Goal: Contribute content: Contribute content

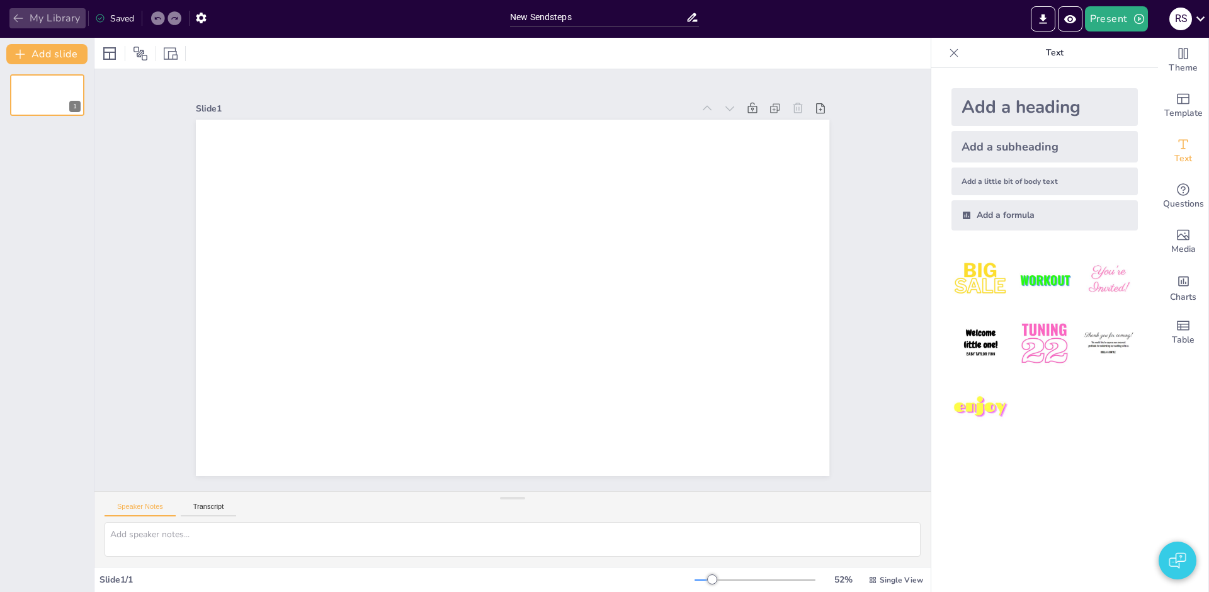
click at [14, 18] on icon "button" at bounding box center [17, 18] width 9 height 8
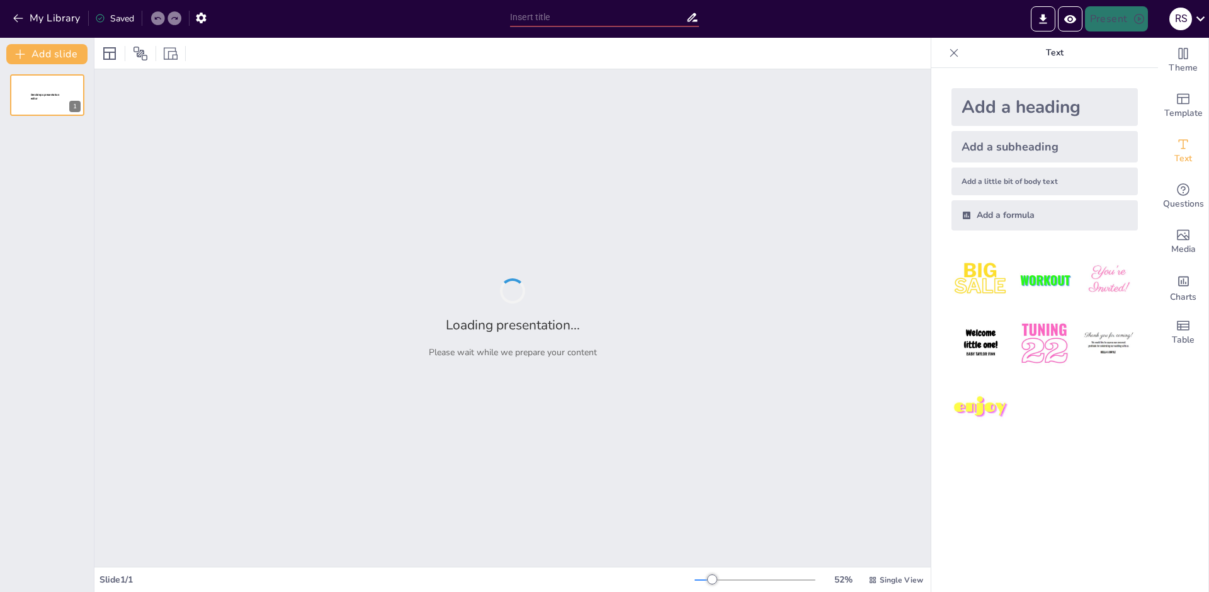
type input "De Geschiedenis van de V-Strom: [PERSON_NAME] tot 2014"
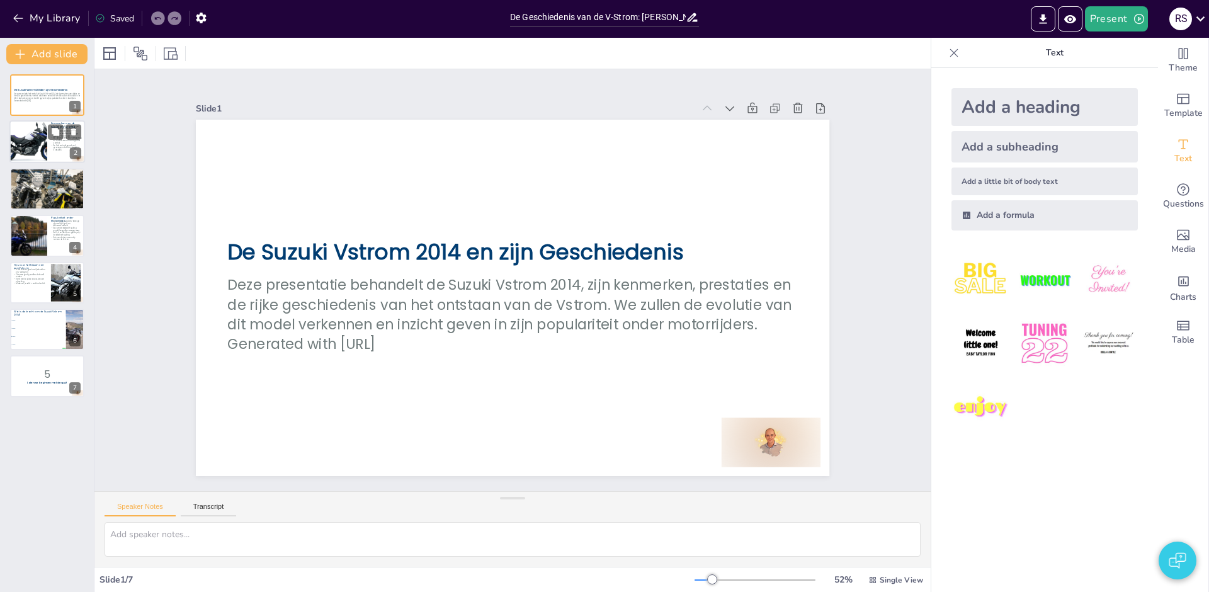
click at [34, 141] on div at bounding box center [28, 142] width 64 height 43
checkbox input "true"
type textarea "De veelzijdigheid van de Vstrom 2014 maakt het een uitstekende keuze voor zowel…"
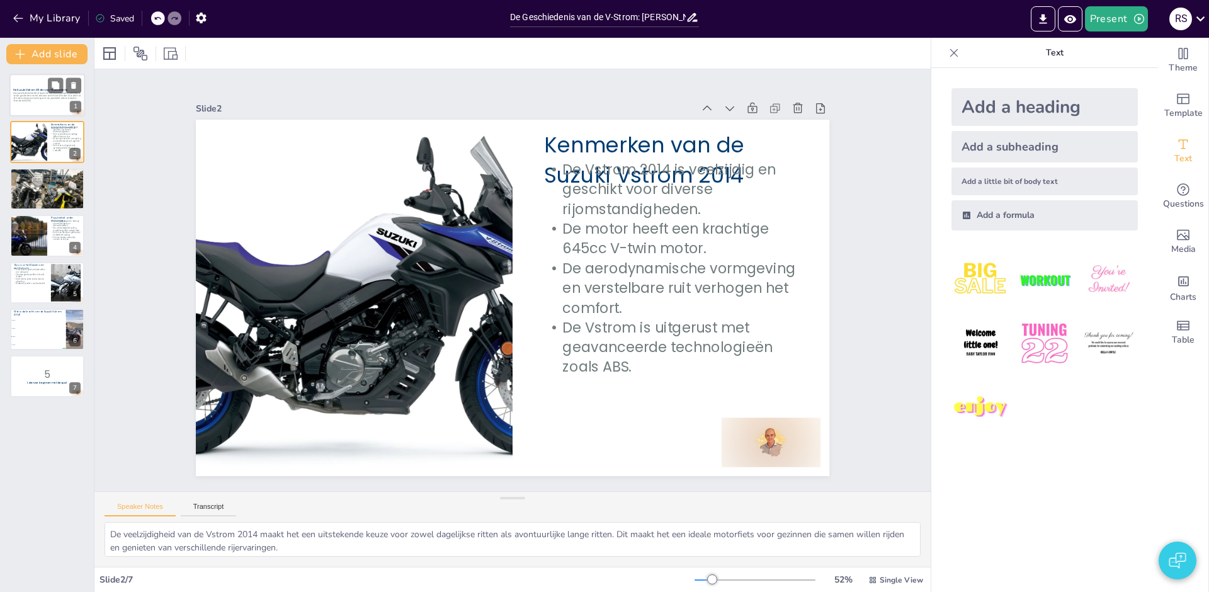
click at [41, 93] on p "Deze presentatie behandelt de Suzuki Vstrom 2014, zijn kenmerken, prestaties en…" at bounding box center [47, 96] width 68 height 7
checkbox input "true"
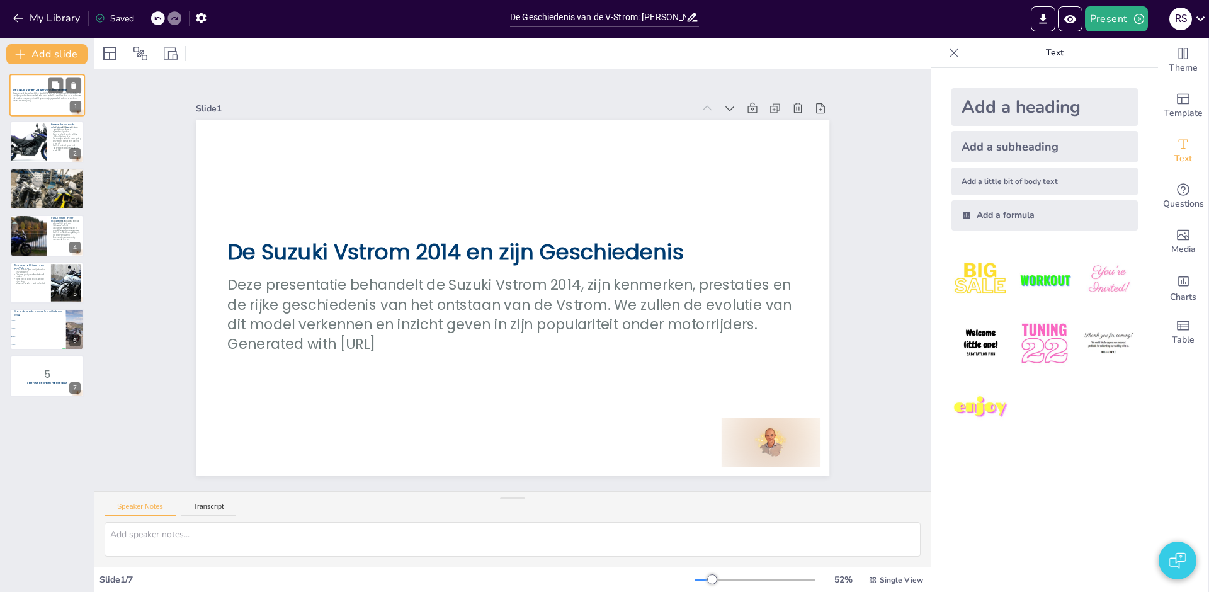
checkbox input "true"
type textarea "De veelzijdigheid van de Vstrom 2014 maakt het een uitstekende keuze voor zowel…"
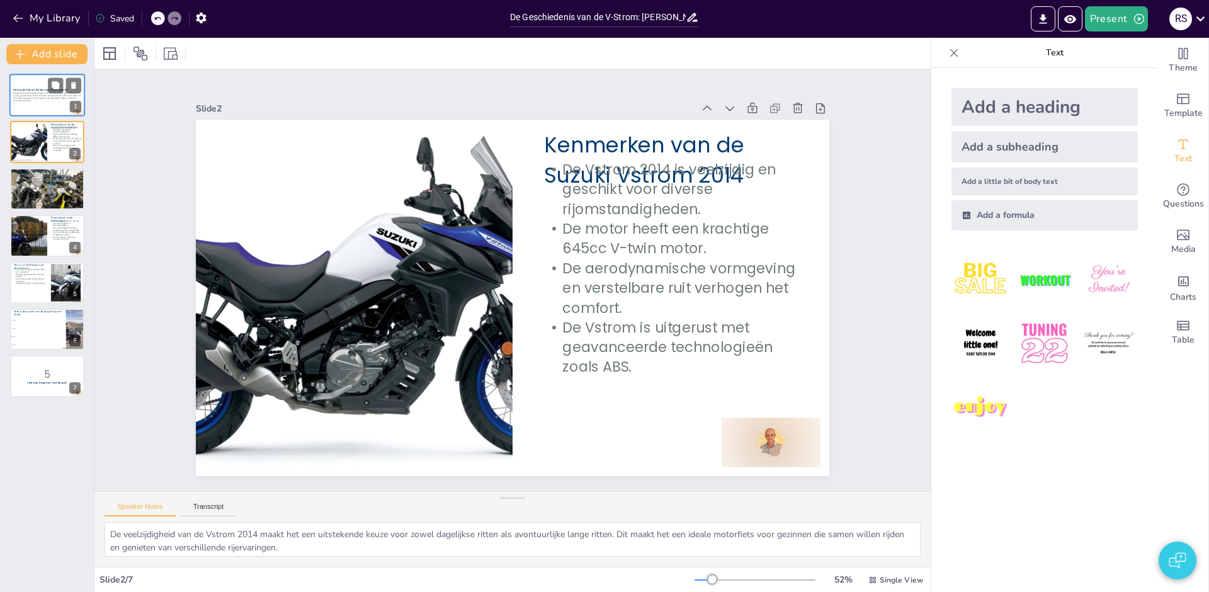
checkbox input "true"
type textarea "De introductie van de Vstrom in 2002 markeerde het begin van een nieuwe generat…"
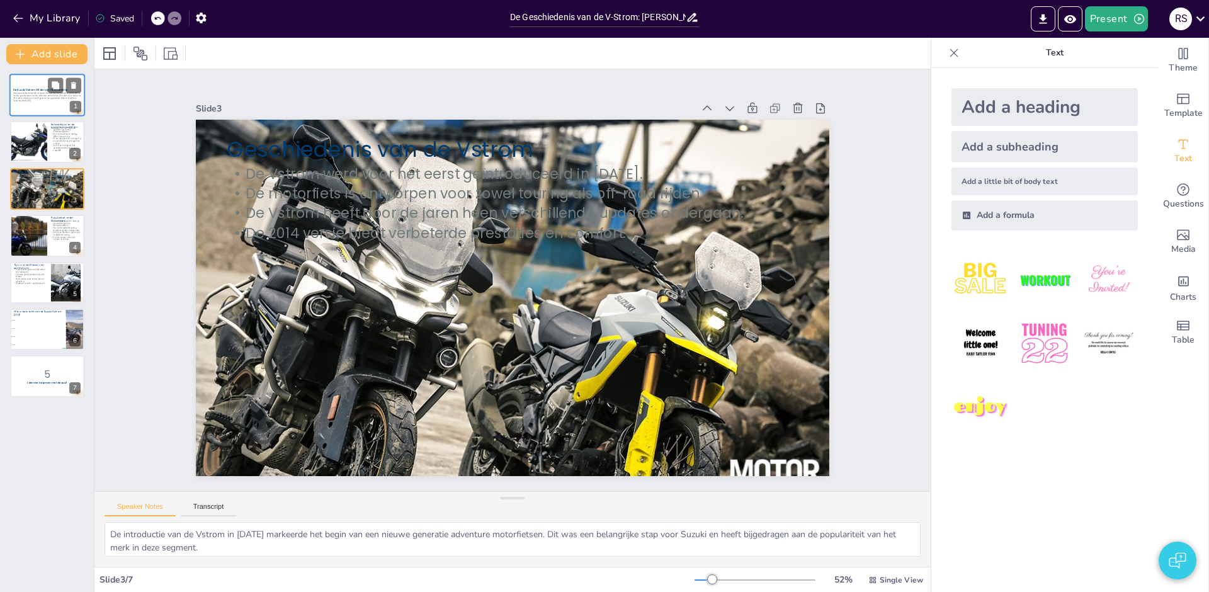
checkbox input "true"
type textarea "De populariteit van de Vstrom is te danken aan zijn veelzijdigheid en betrouwba…"
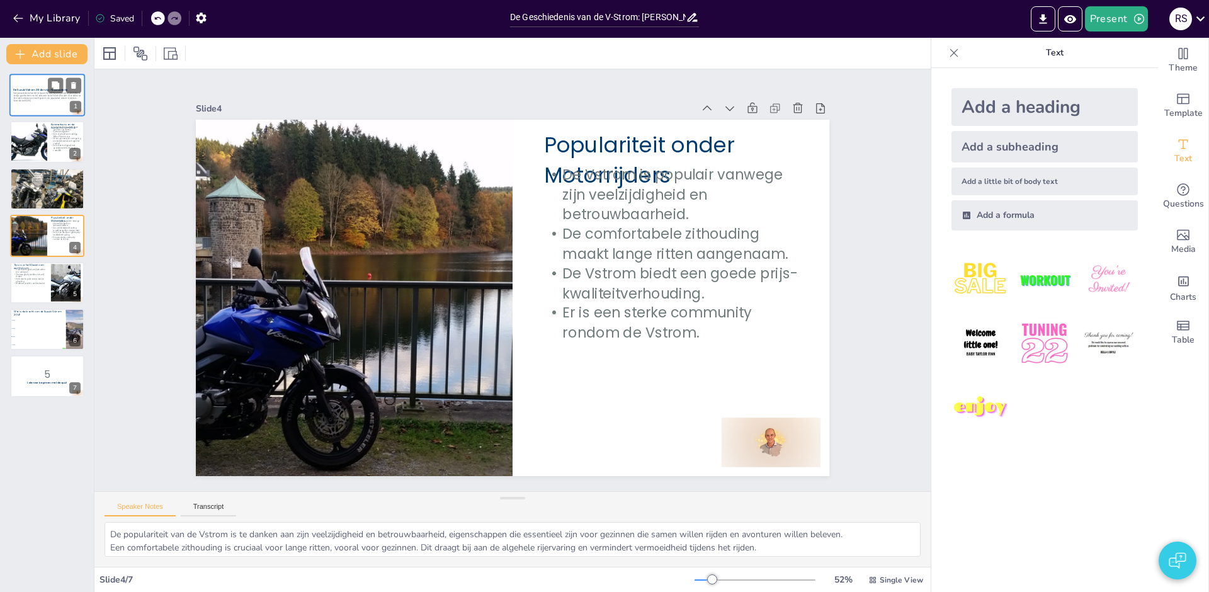
checkbox input "true"
type textarea "Door rekening te houden met uw specifieke rijbehoeften en voorkeuren, kunt u ee…"
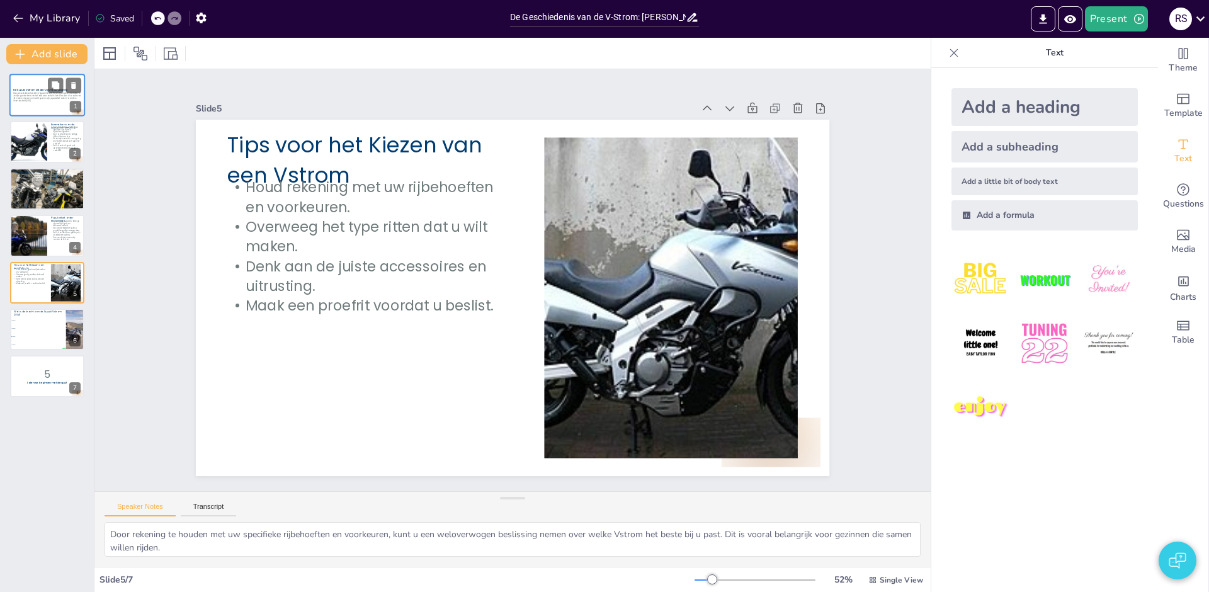
checkbox input "true"
type textarea "De kracht van de Suzuki Vstrom 2014 is 645cc, zoals besproken in de slide 'Kenm…"
checkbox input "true"
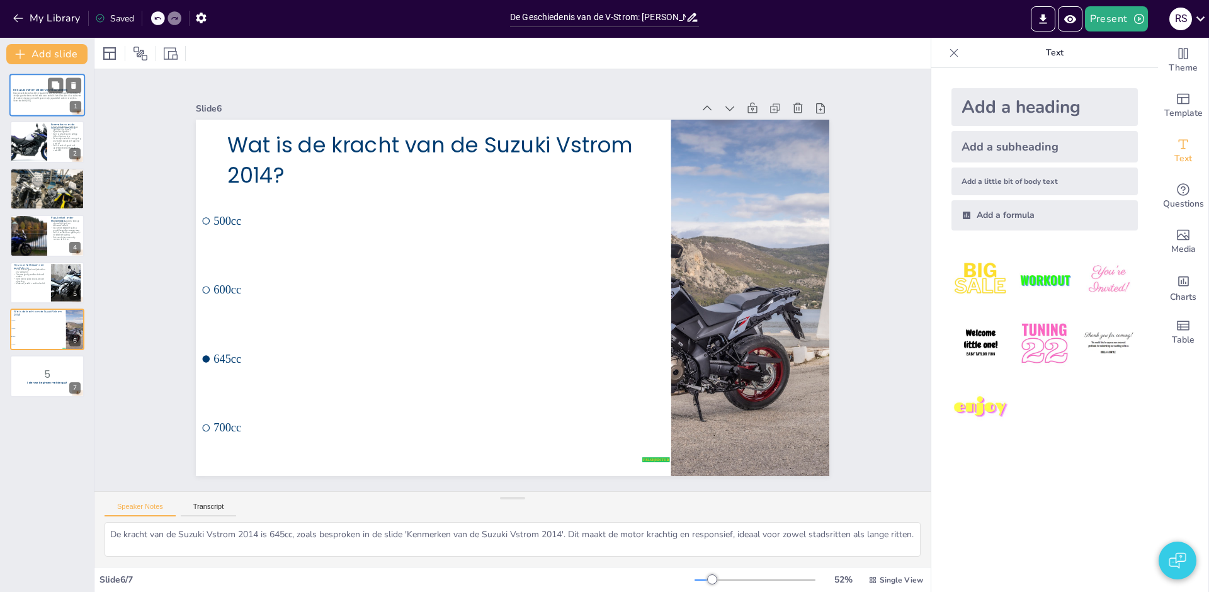
checkbox input "true"
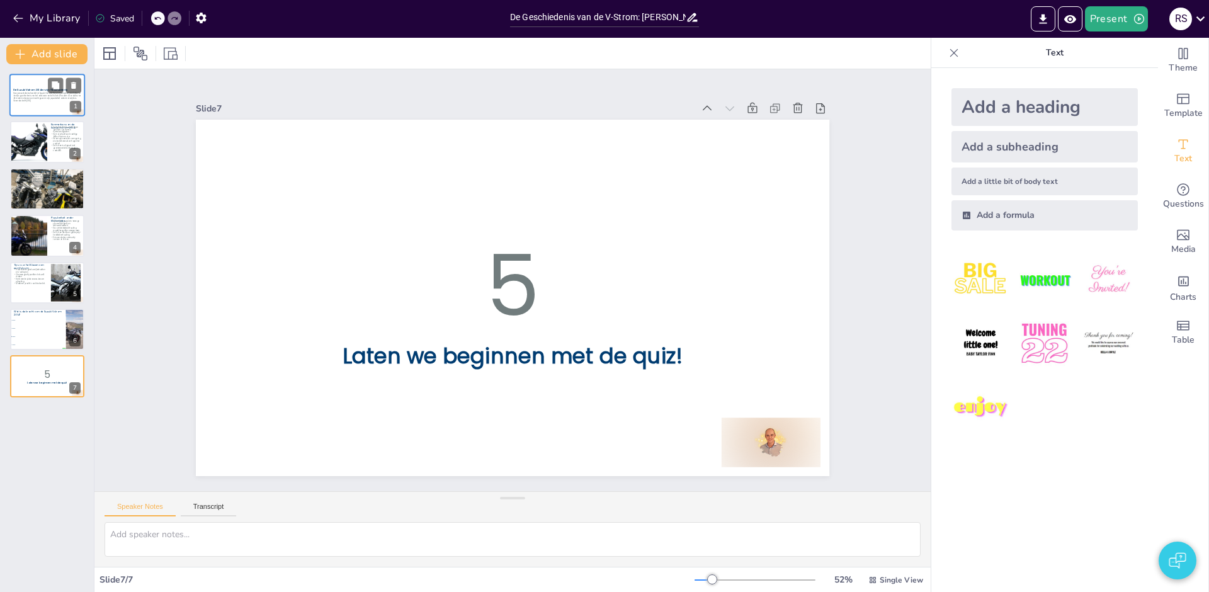
checkbox input "true"
type textarea "De kracht van de Suzuki Vstrom 2014 is 645cc, zoals besproken in de slide 'Kenm…"
checkbox input "true"
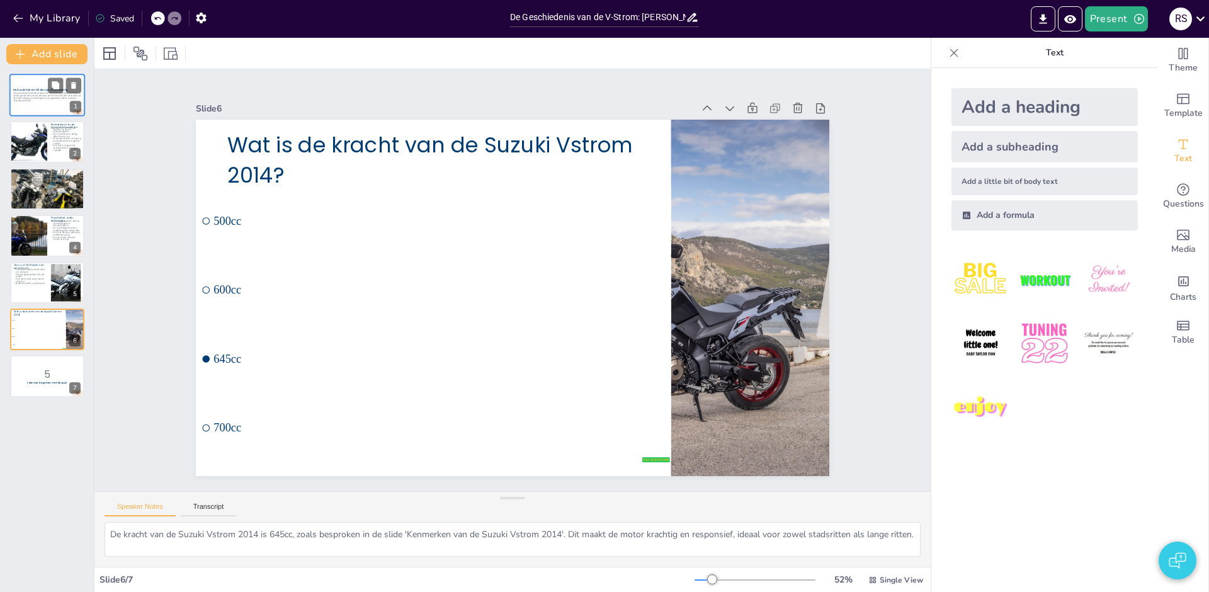
checkbox input "true"
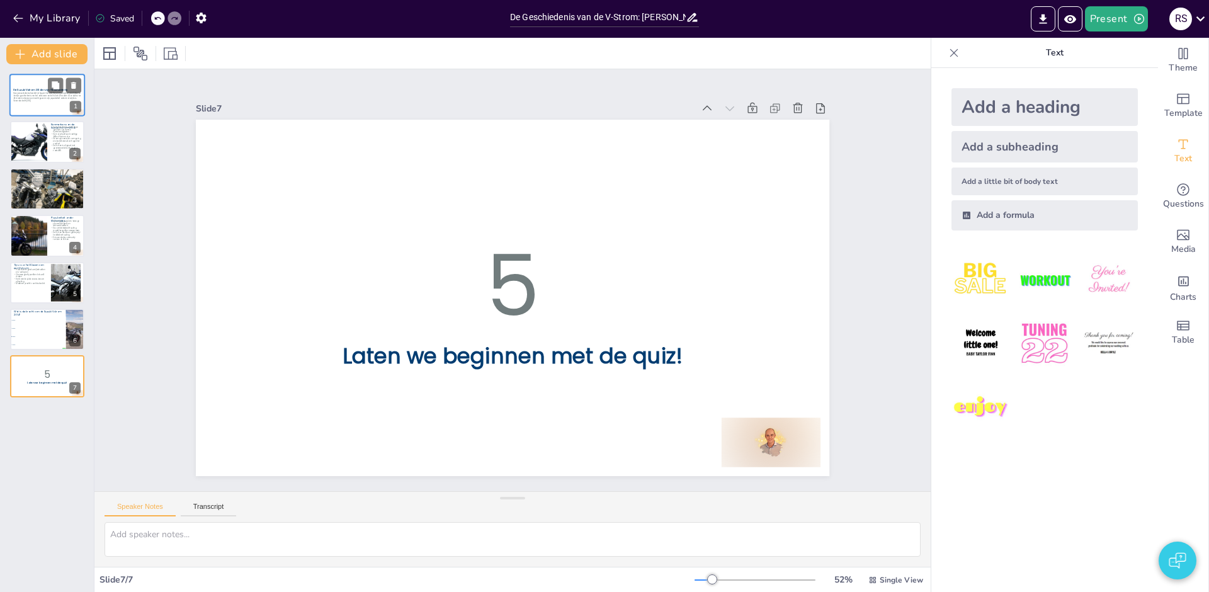
checkbox input "true"
type textarea "De kracht van de Suzuki Vstrom 2014 is 645cc, zoals besproken in de slide 'Kenm…"
checkbox input "true"
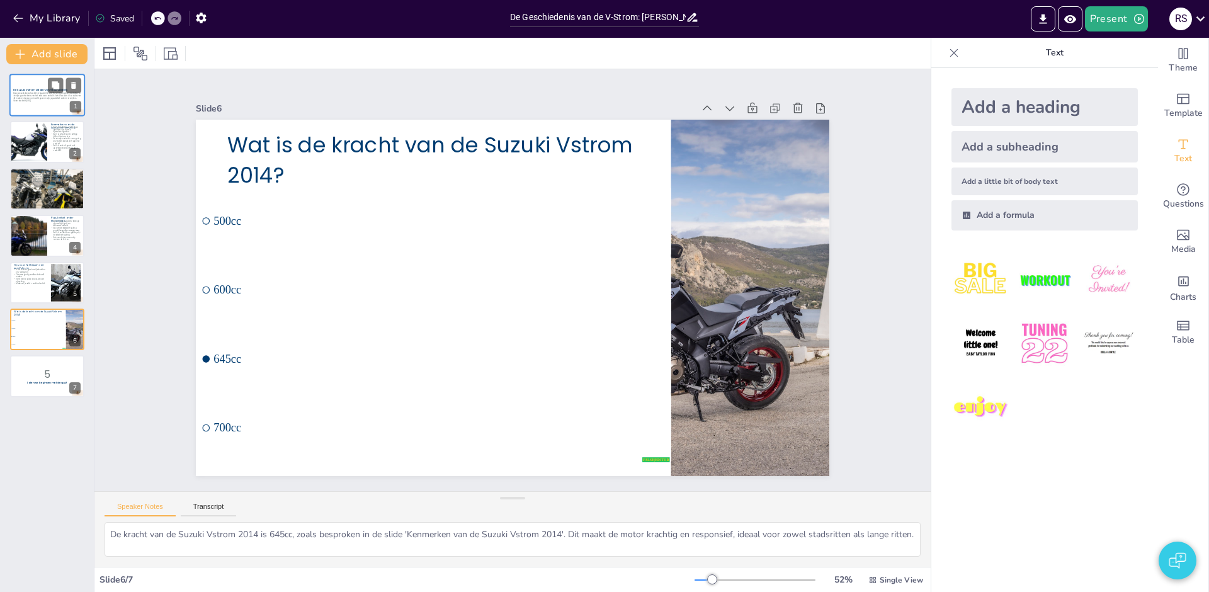
checkbox input "true"
type textarea "Door rekening te houden met uw specifieke rijbehoeften en voorkeuren, kunt u ee…"
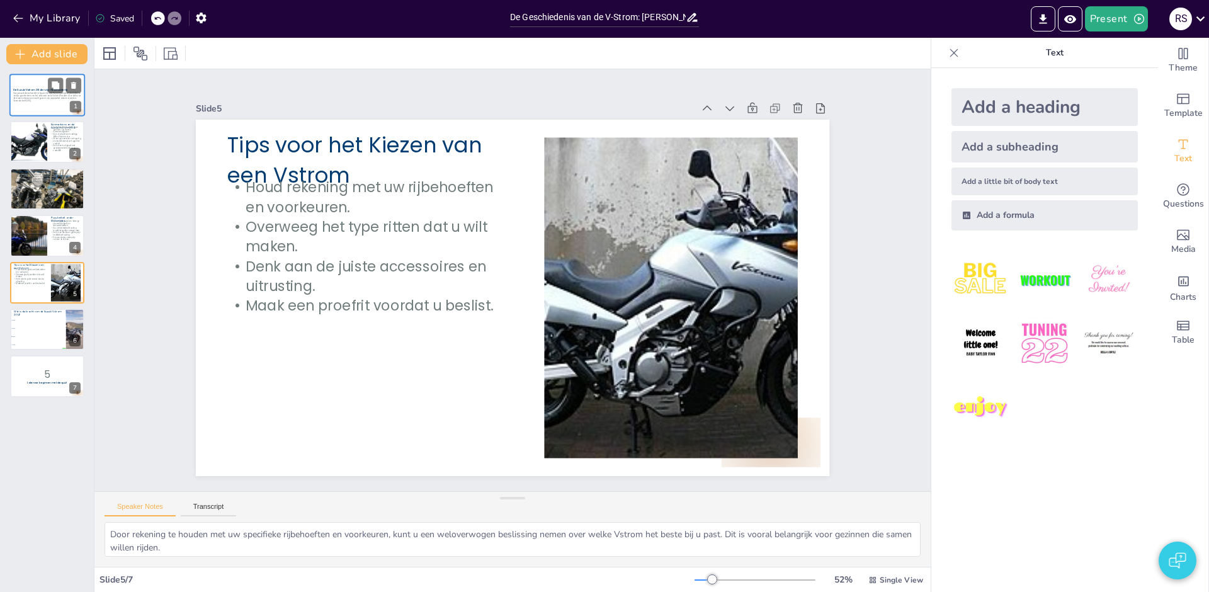
checkbox input "true"
type textarea "De populariteit van de Vstrom is te danken aan zijn veelzijdigheid en betrouwba…"
checkbox input "true"
type textarea "De introductie van de Vstrom in 2002 markeerde het begin van een nieuwe generat…"
checkbox input "true"
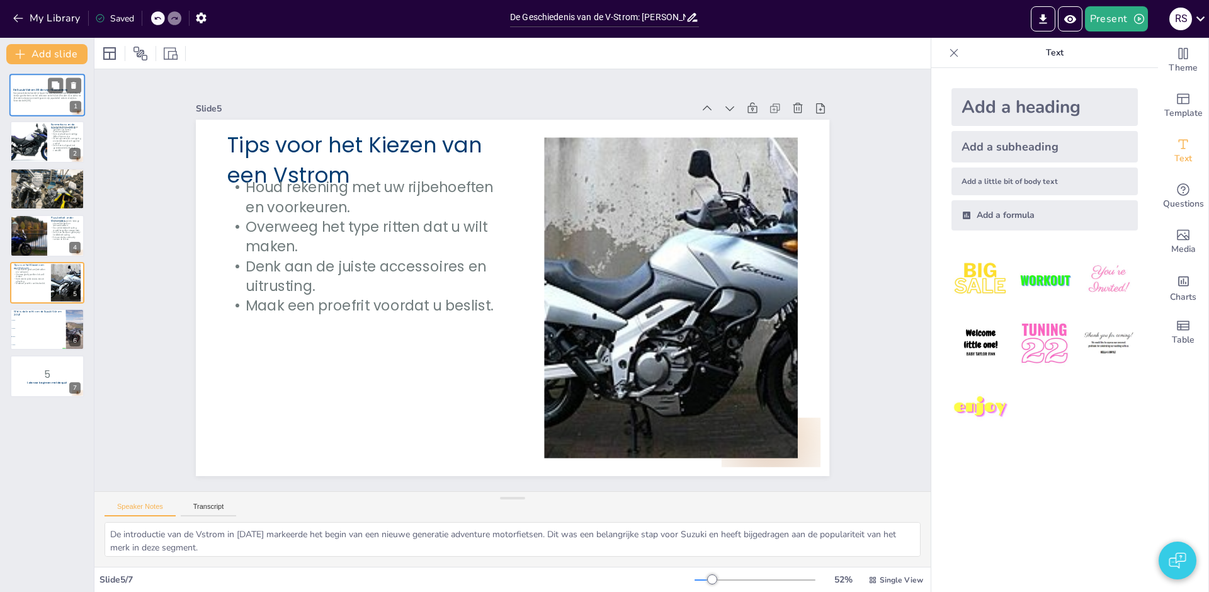
type textarea "De veelzijdigheid van de Vstrom 2014 maakt het een uitstekende keuze voor zowel…"
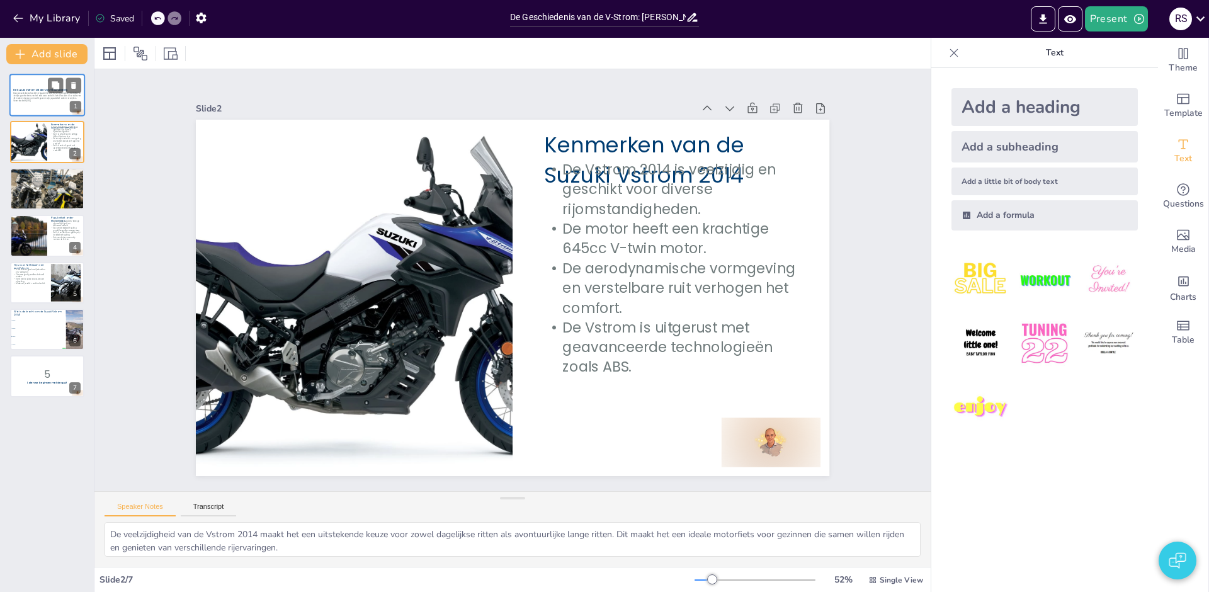
checkbox input "true"
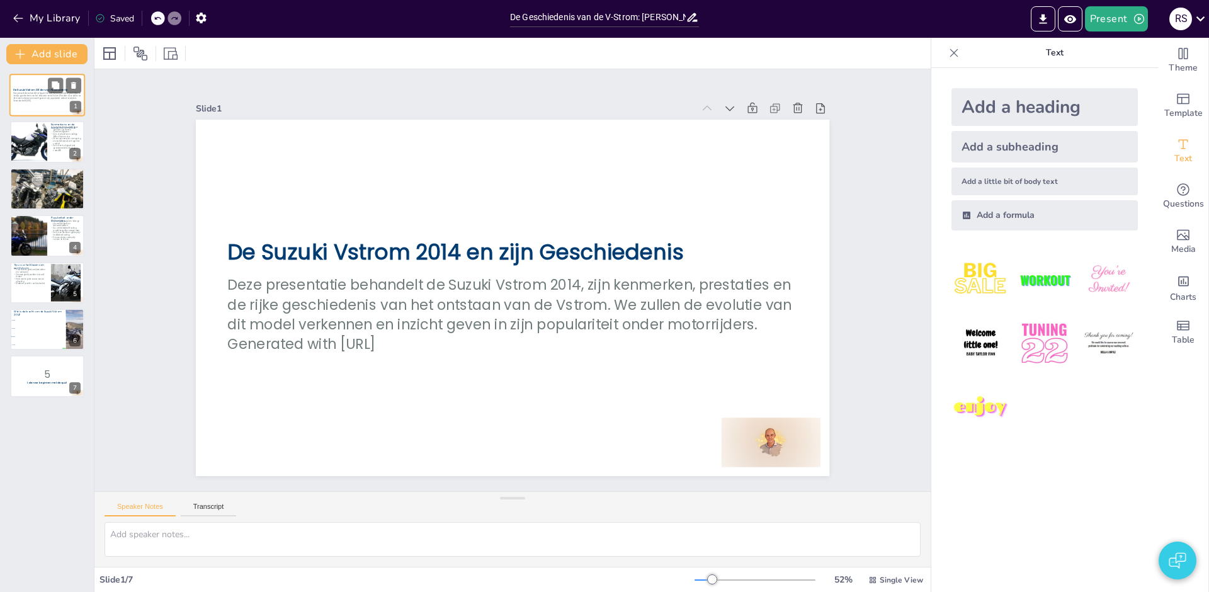
checkbox input "true"
type textarea "De veelzijdigheid van de Vstrom 2014 maakt het een uitstekende keuze voor zowel…"
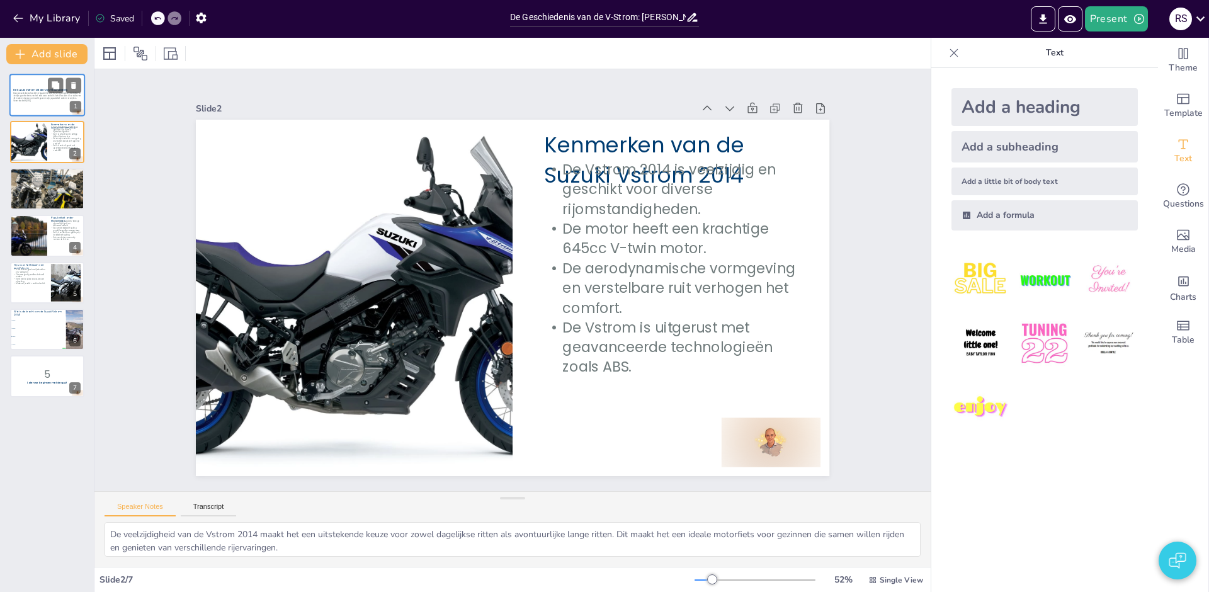
checkbox input "true"
type textarea "De introductie van de Vstrom in 2002 markeerde het begin van een nieuwe generat…"
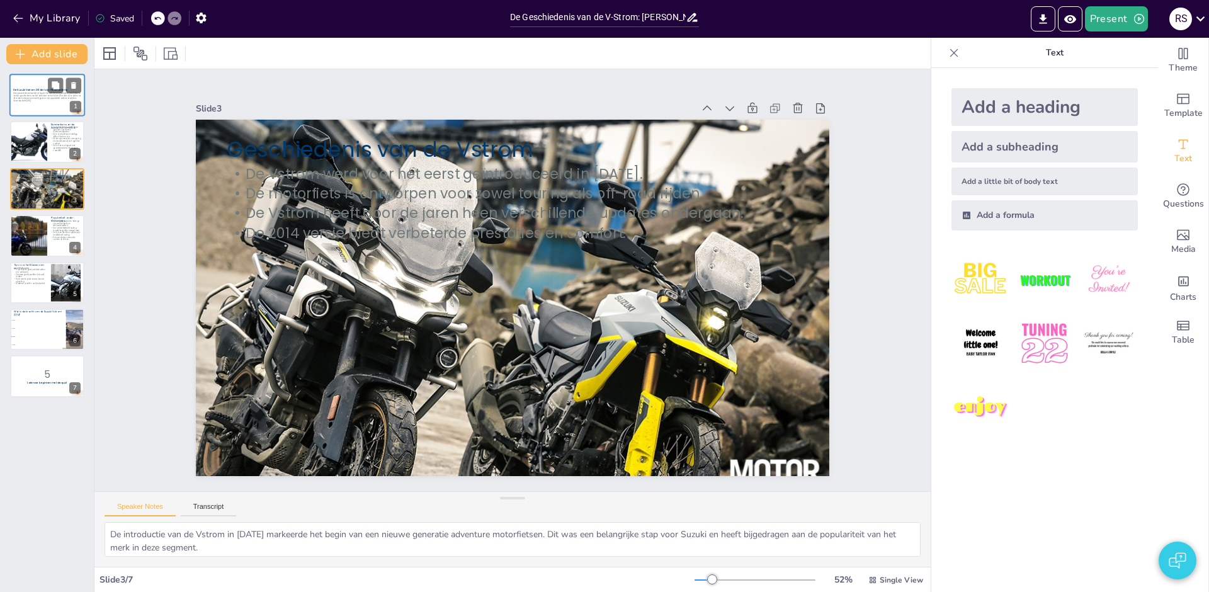
checkbox input "true"
type textarea "De populariteit van de Vstrom is te danken aan zijn veelzijdigheid en betrouwba…"
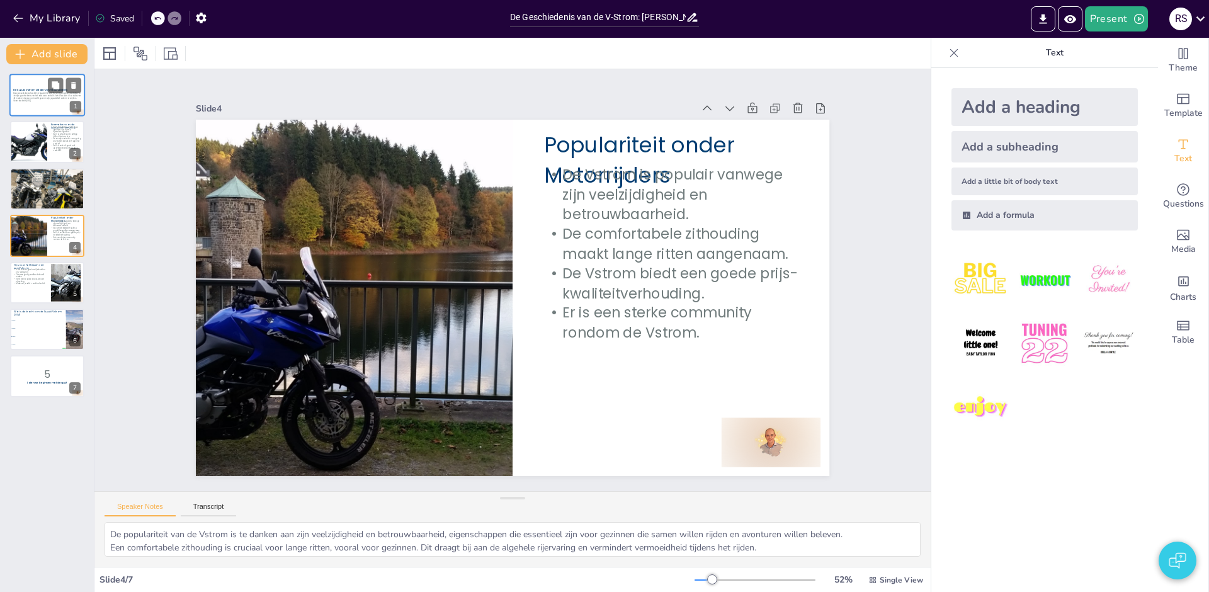
checkbox input "true"
type textarea "Door rekening te houden met uw specifieke rijbehoeften en voorkeuren, kunt u ee…"
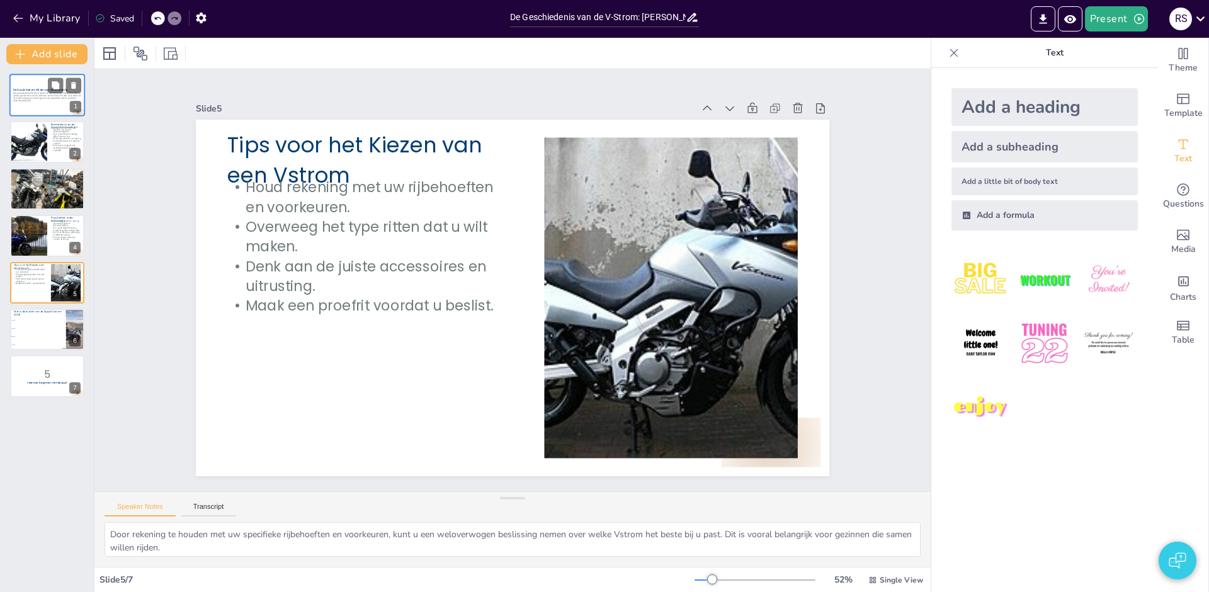
checkbox input "true"
type textarea "De kracht van de Suzuki Vstrom 2014 is 645cc, zoals besproken in de slide 'Kenm…"
checkbox input "true"
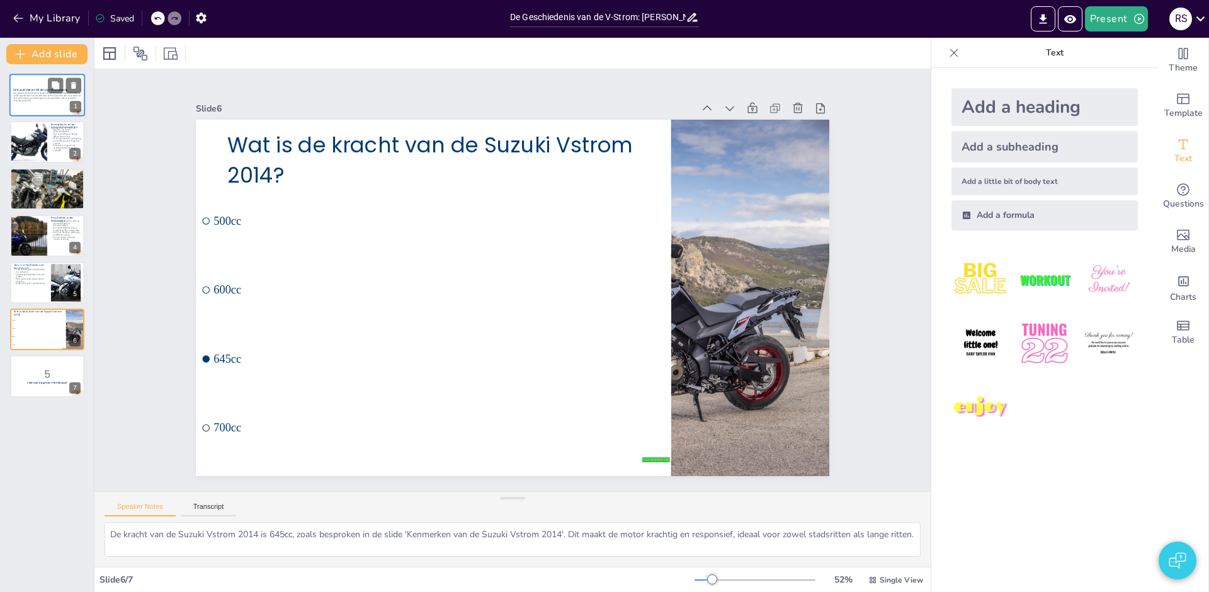
checkbox input "true"
type textarea "Door rekening te houden met uw specifieke rijbehoeften en voorkeuren, kunt u ee…"
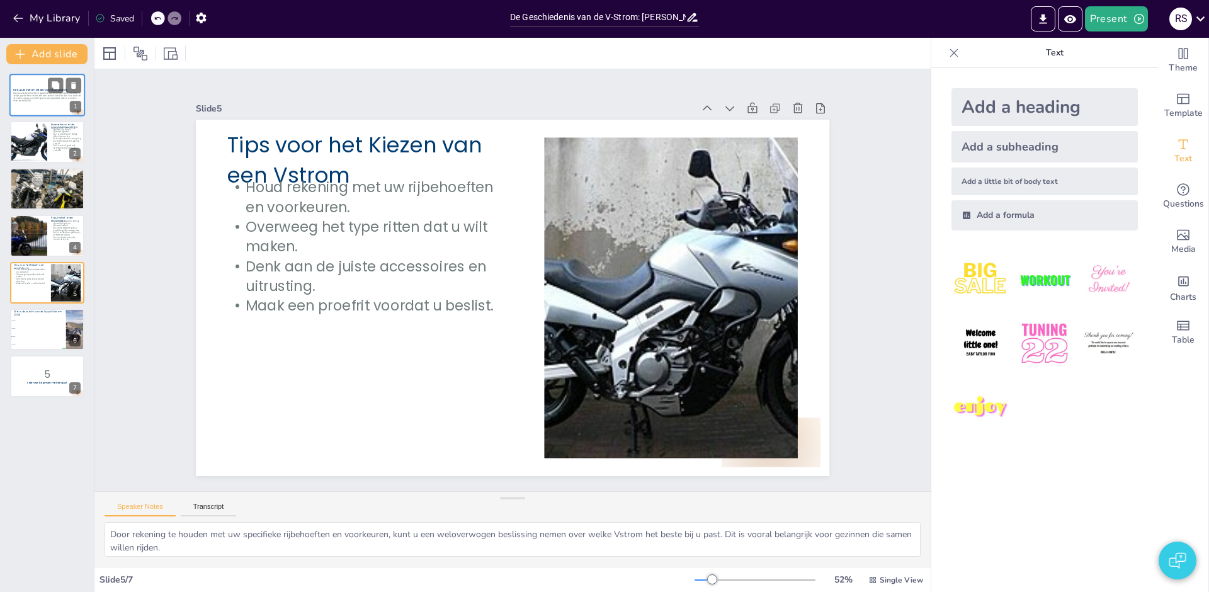
checkbox input "true"
type textarea "De populariteit van de Vstrom is te danken aan zijn veelzijdigheid en betrouwba…"
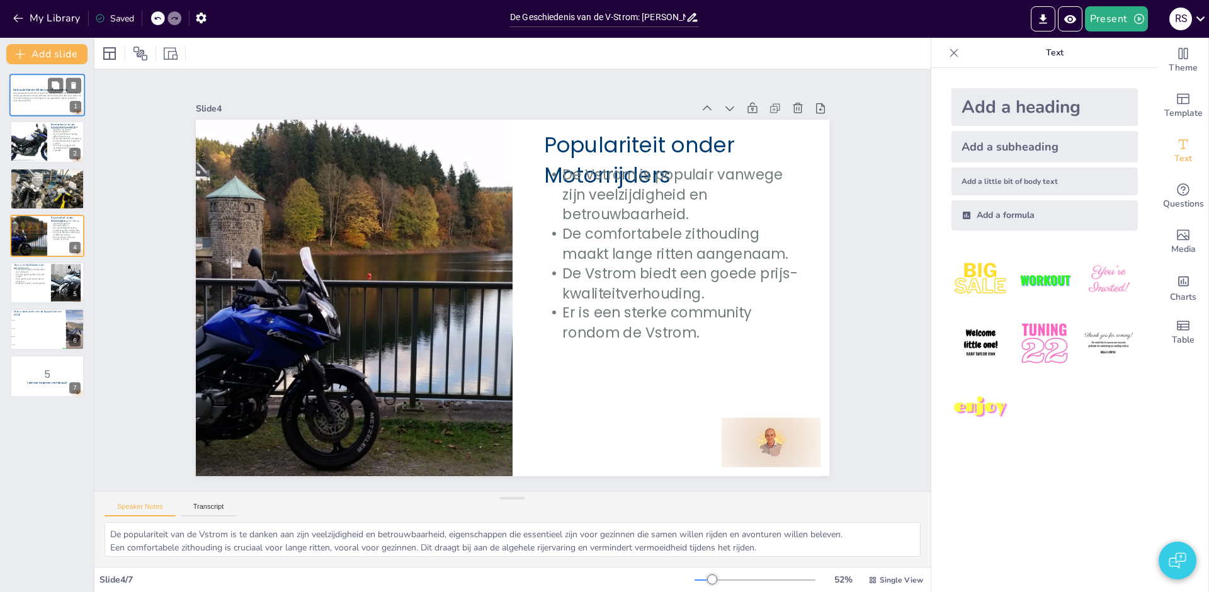
checkbox input "true"
type textarea "De introductie van de Vstrom in 2002 markeerde het begin van een nieuwe generat…"
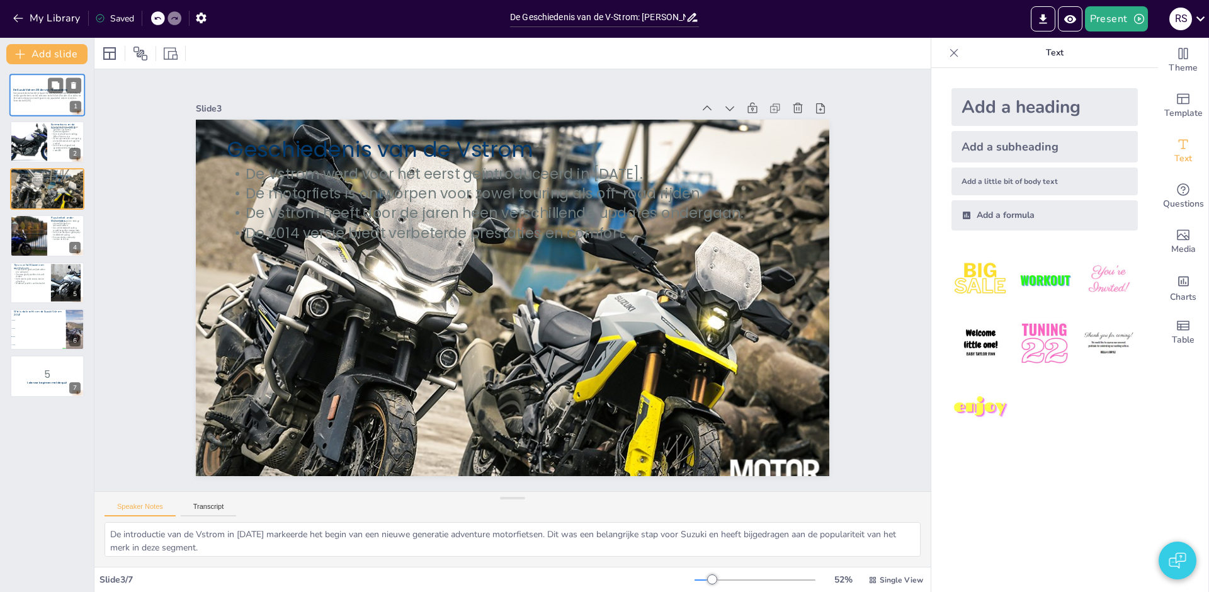
checkbox input "true"
type textarea "De veelzijdigheid van de Vstrom 2014 maakt het een uitstekende keuze voor zowel…"
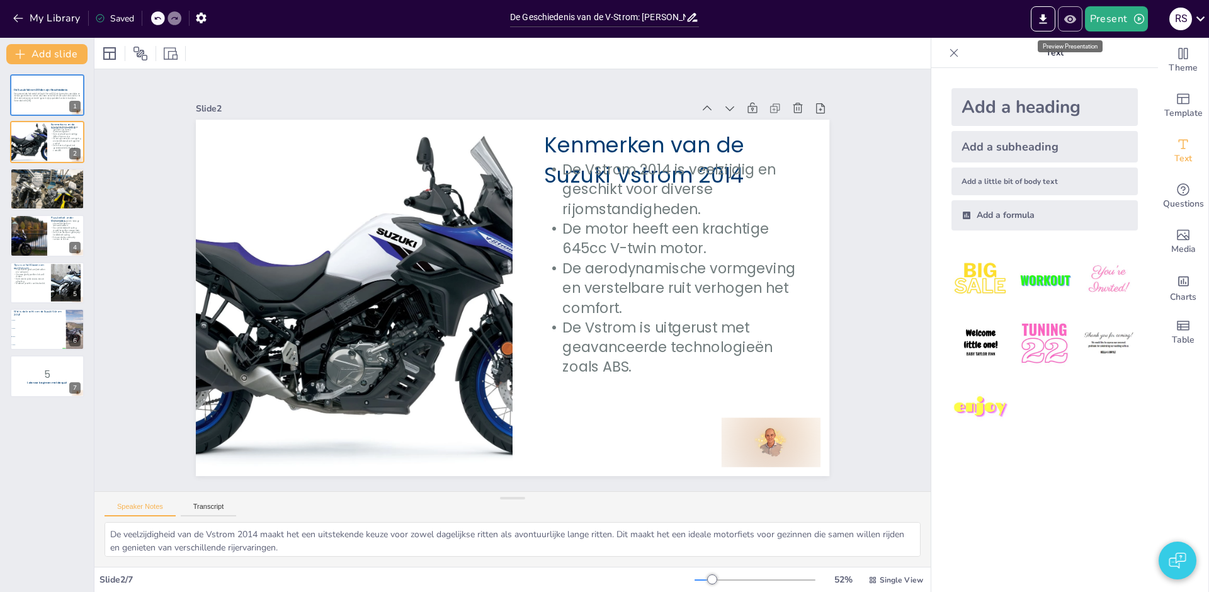
click at [1067, 18] on icon "Preview Presentation" at bounding box center [1069, 18] width 12 height 8
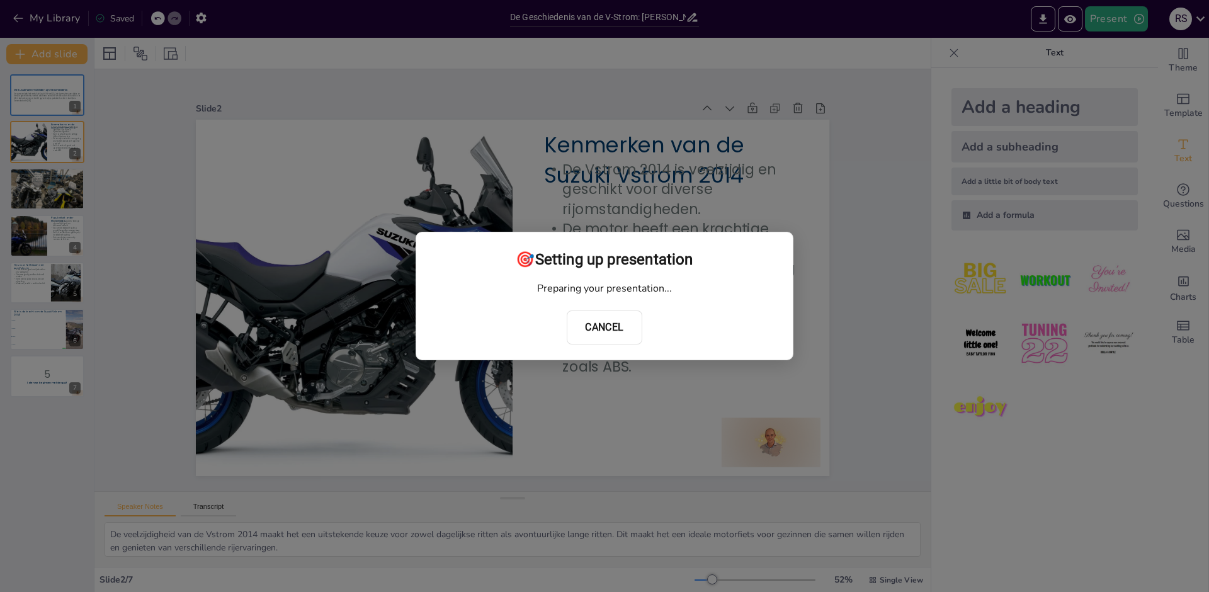
checkbox input "true"
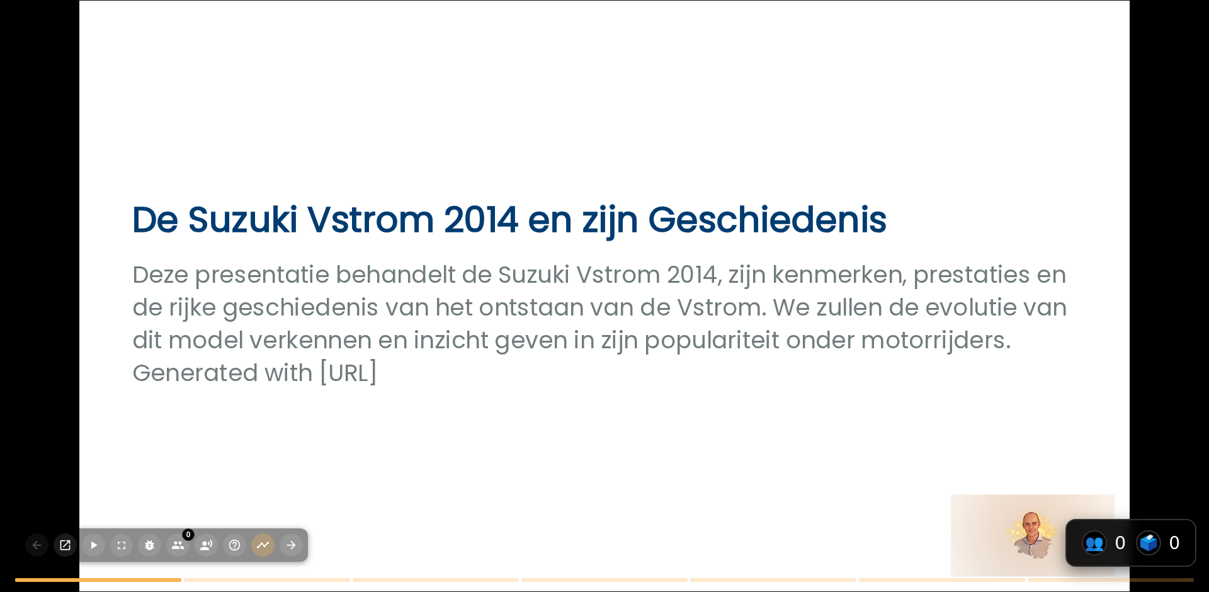
checkbox input "true"
type textarea "De veelzijdigheid van de Vstrom 2014 maakt het een uitstekende keuze voor zowel…"
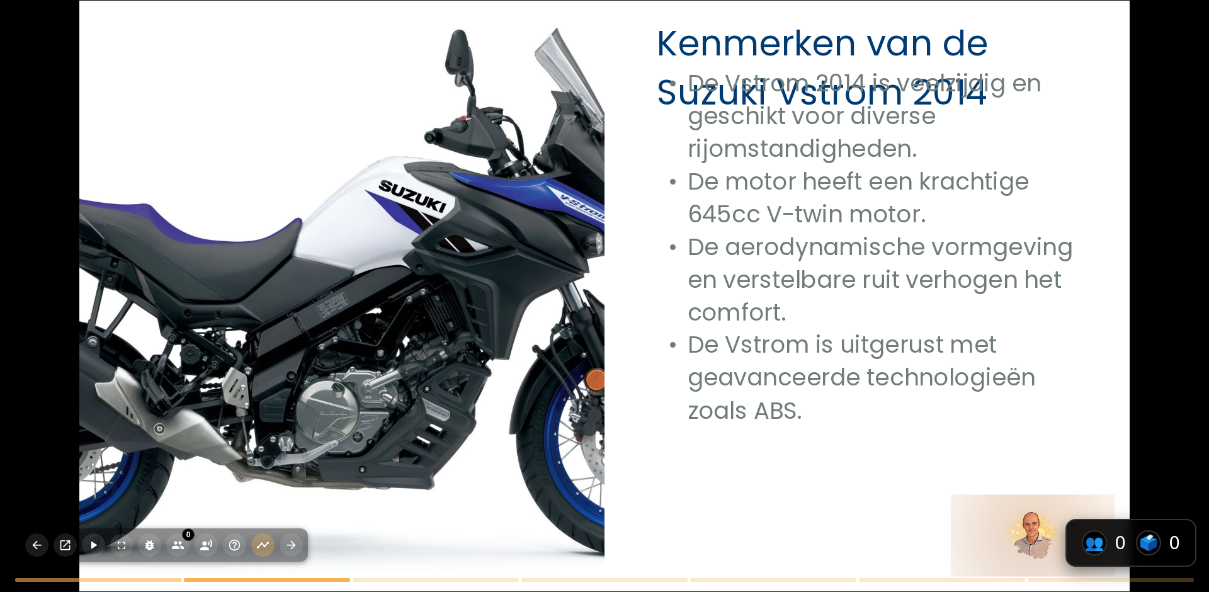
checkbox input "true"
type textarea "De introductie van de Vstrom in 2002 markeerde het begin van een nieuwe generat…"
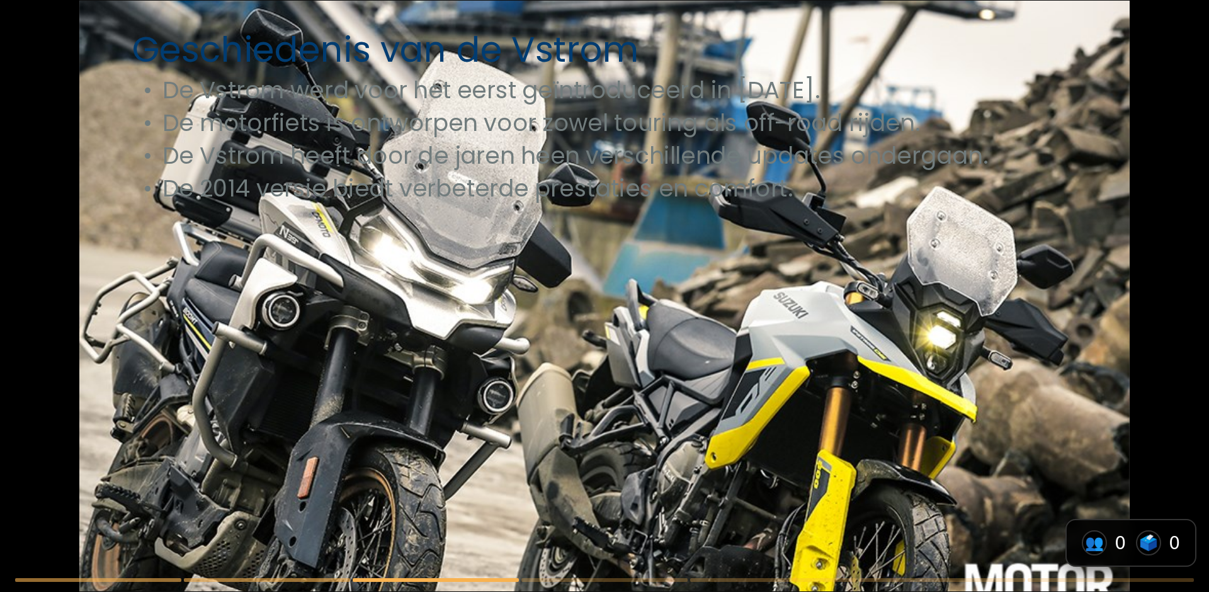
checkbox input "true"
type textarea "De populariteit van de Vstrom is te danken aan zijn veelzijdigheid en betrouwba…"
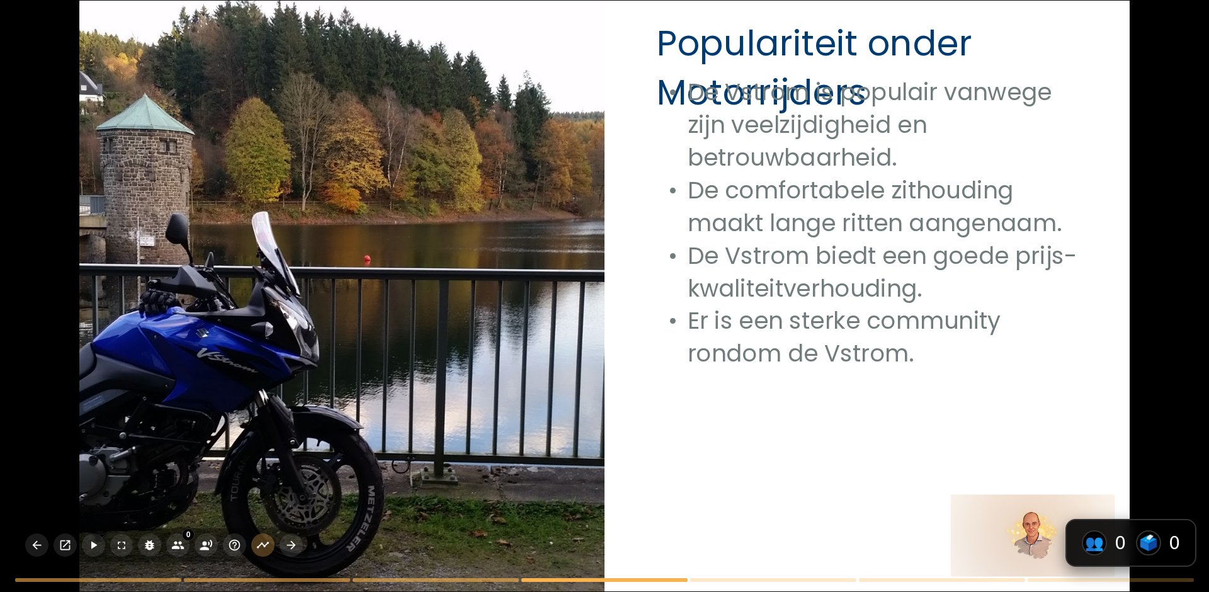
checkbox input "true"
type textarea "De introductie van de Vstrom in 2002 markeerde het begin van een nieuwe generat…"
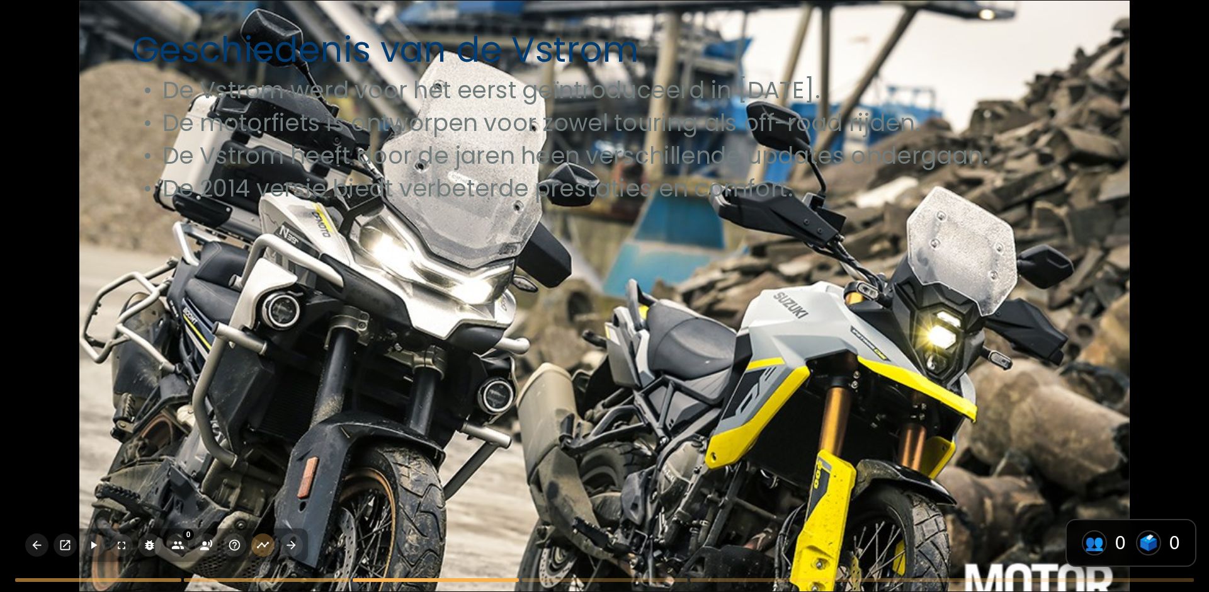
checkbox input "true"
type textarea "De populariteit van de Vstrom is te danken aan zijn veelzijdigheid en betrouwba…"
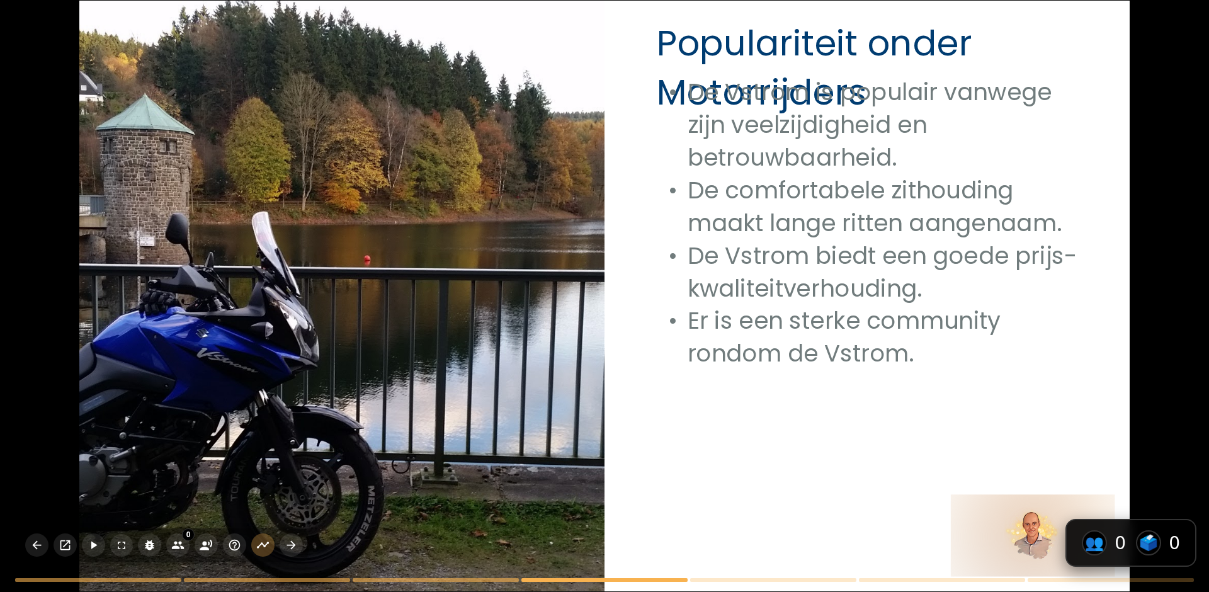
checkbox input "true"
type textarea "Door rekening te houden met uw specifieke rijbehoeften en voorkeuren, kunt u ee…"
checkbox input "true"
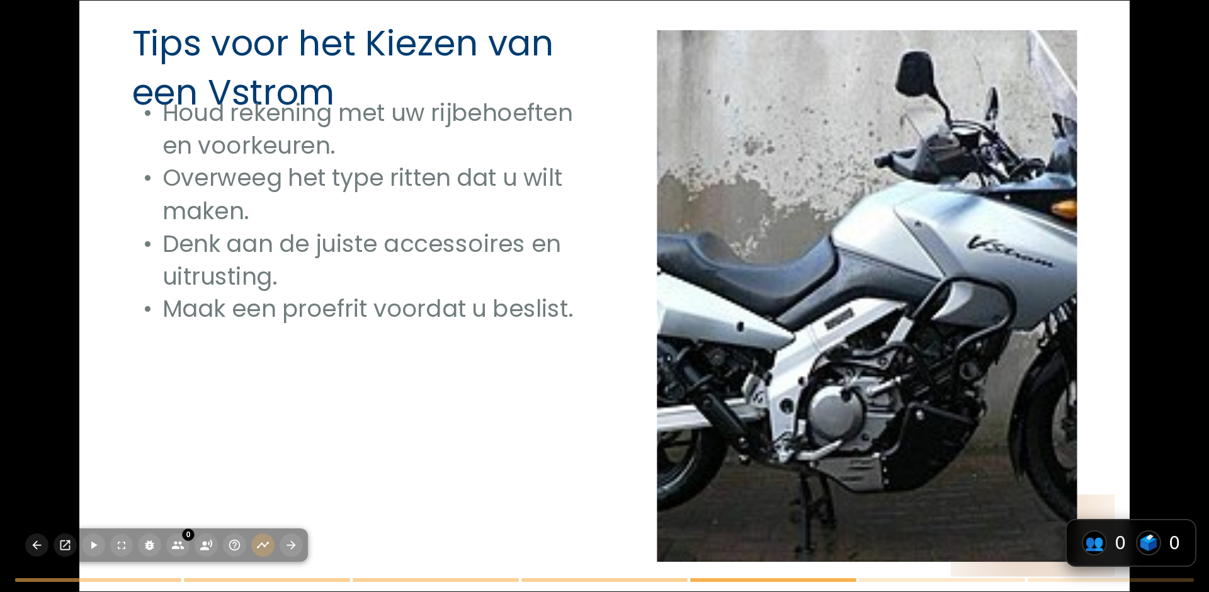
checkbox input "true"
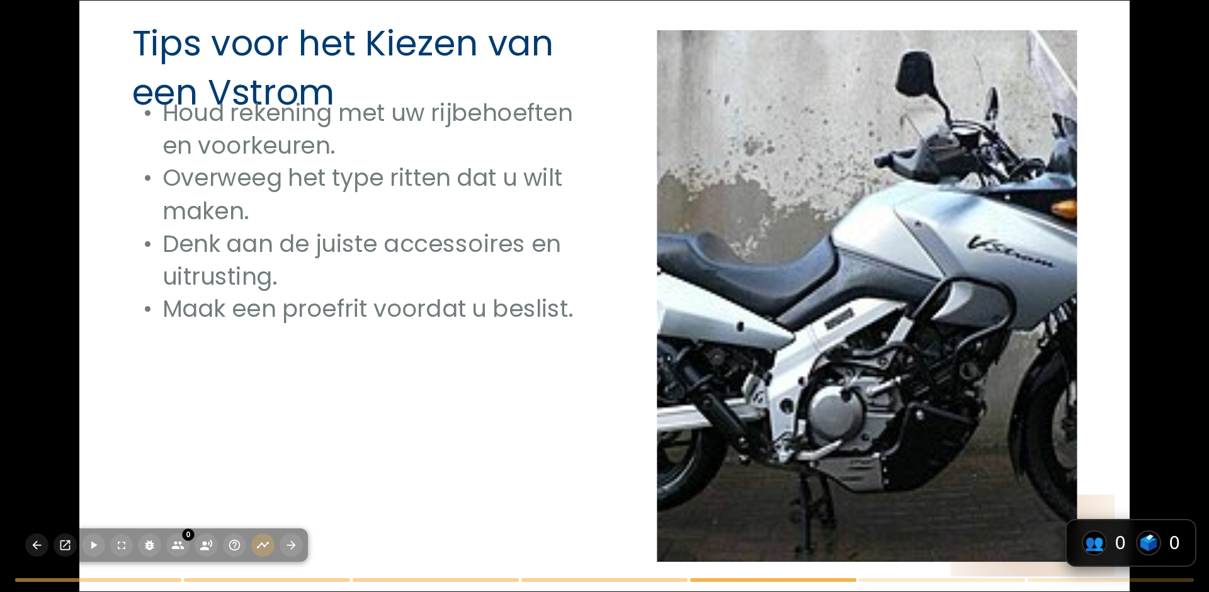
type textarea "De kracht van de Suzuki Vstrom 2014 is 645cc, zoals besproken in de slide 'Kenm…"
checkbox input "true"
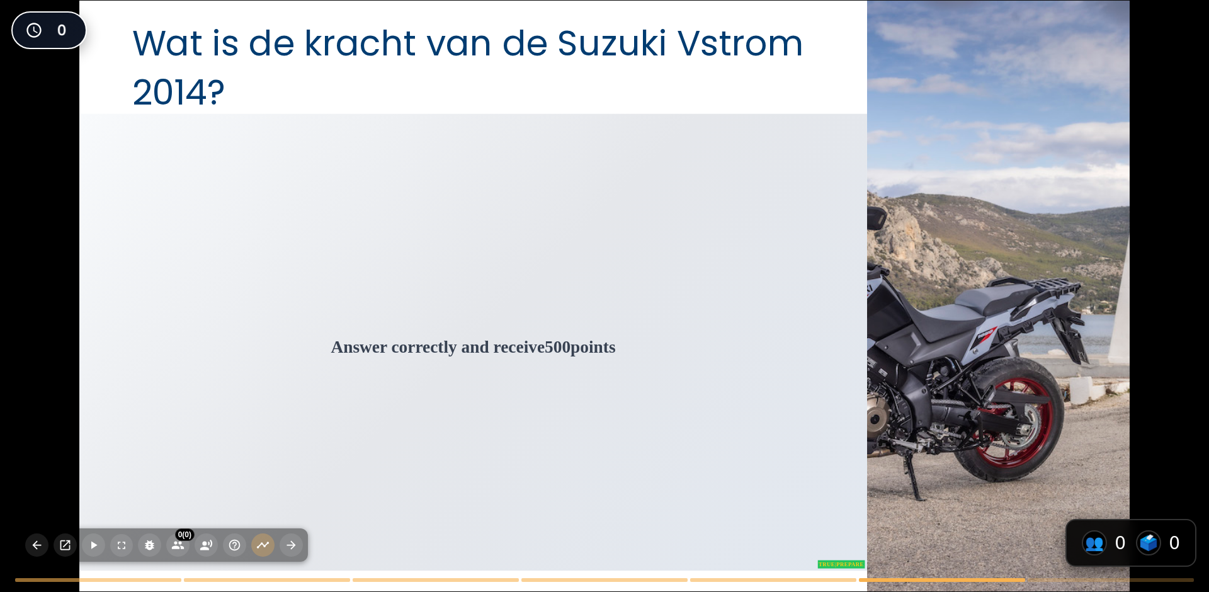
checkbox input "true"
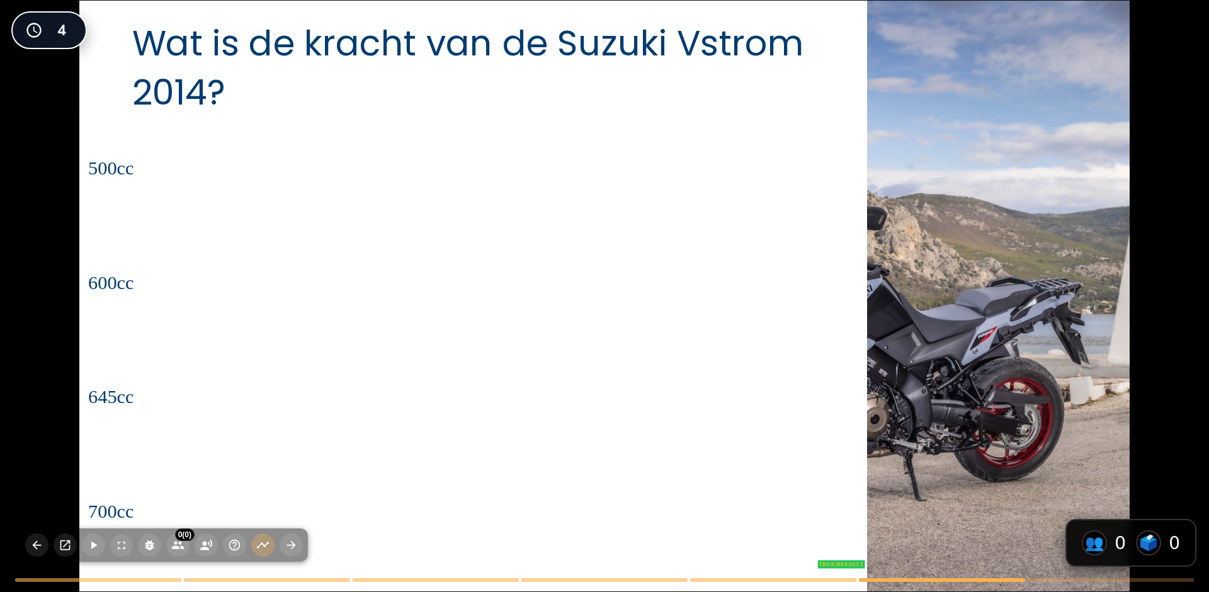
checkbox input "true"
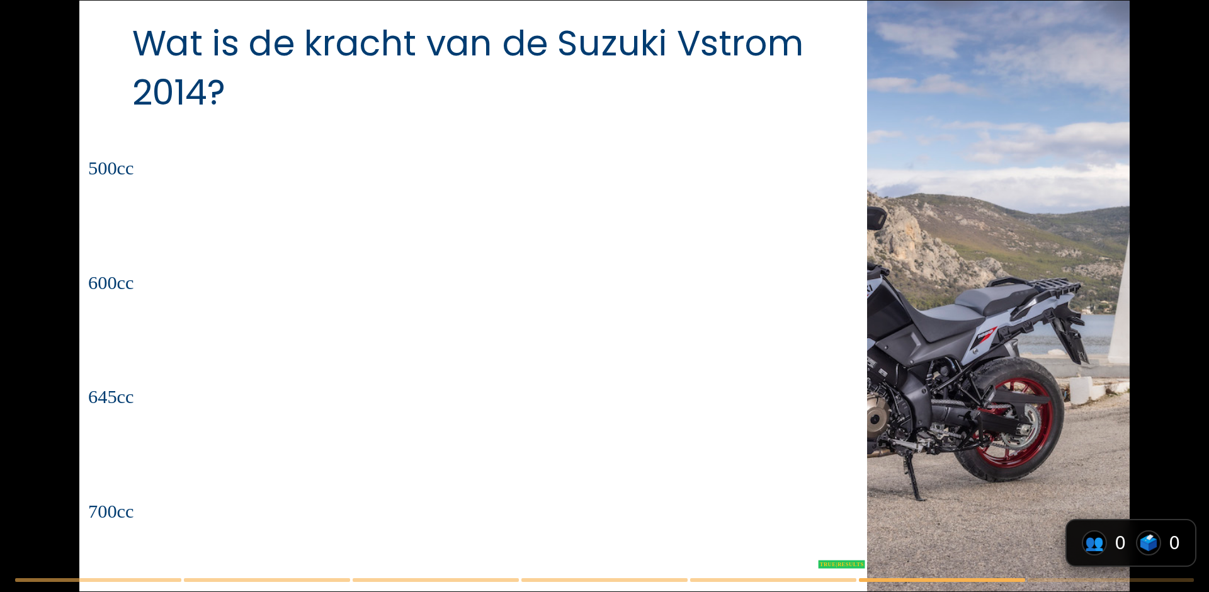
checkbox input "true"
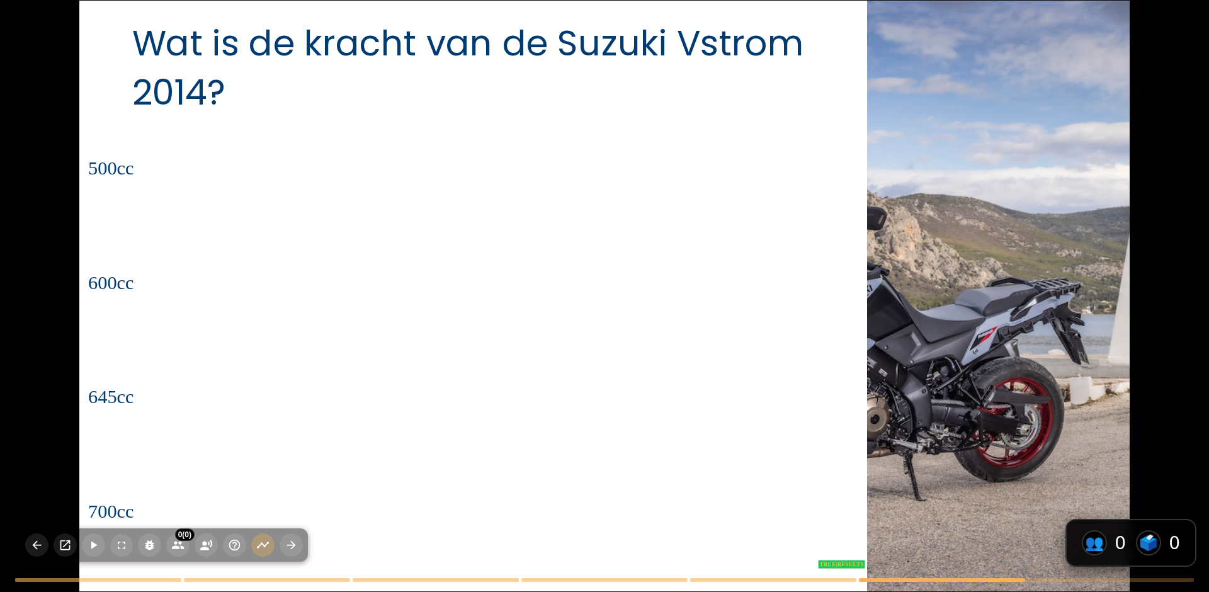
checkbox input "true"
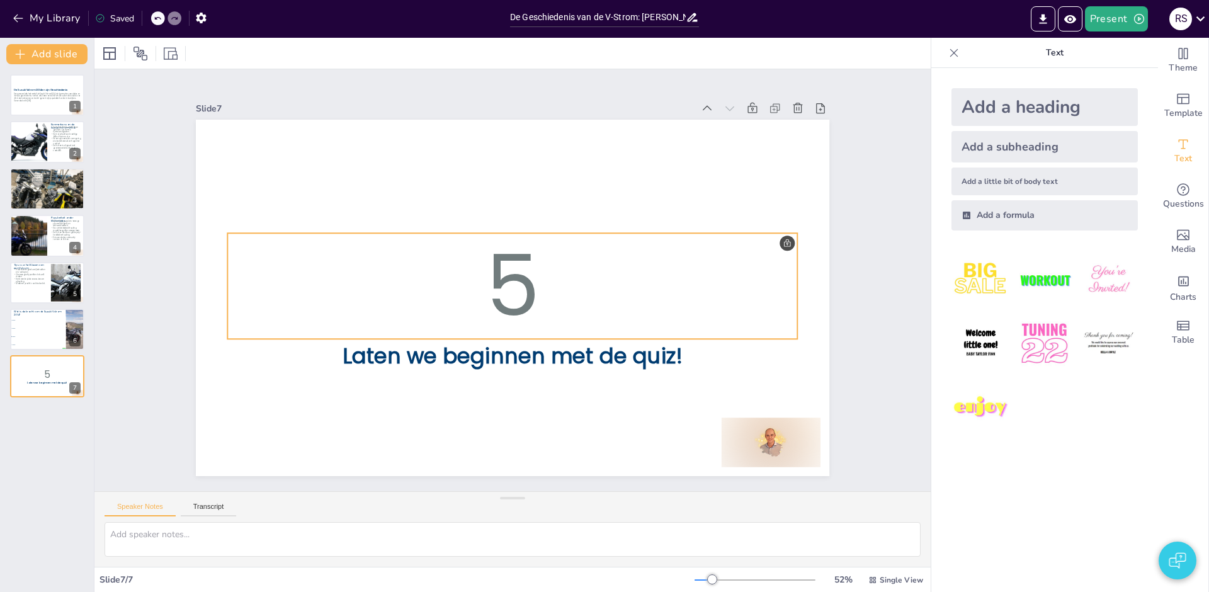
checkbox input "true"
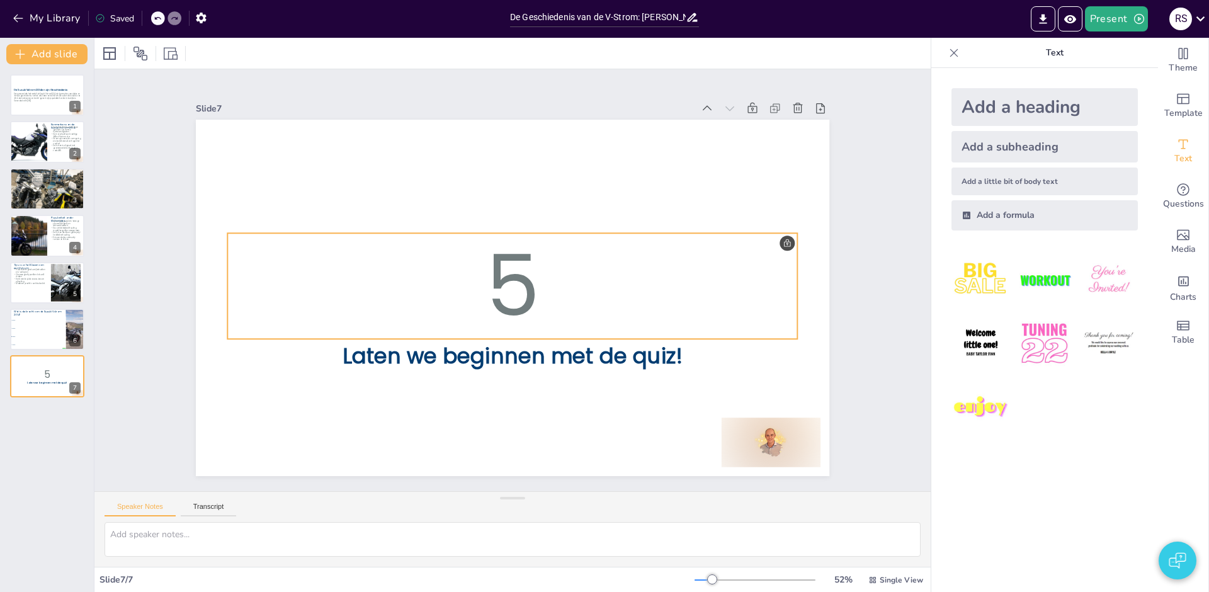
checkbox input "true"
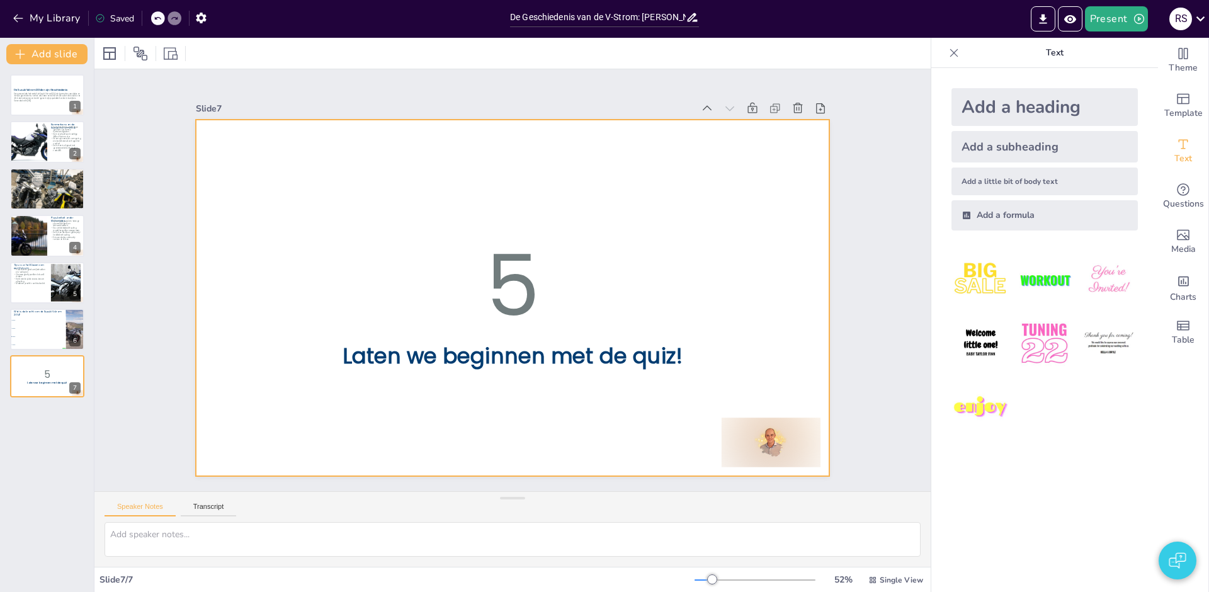
checkbox input "true"
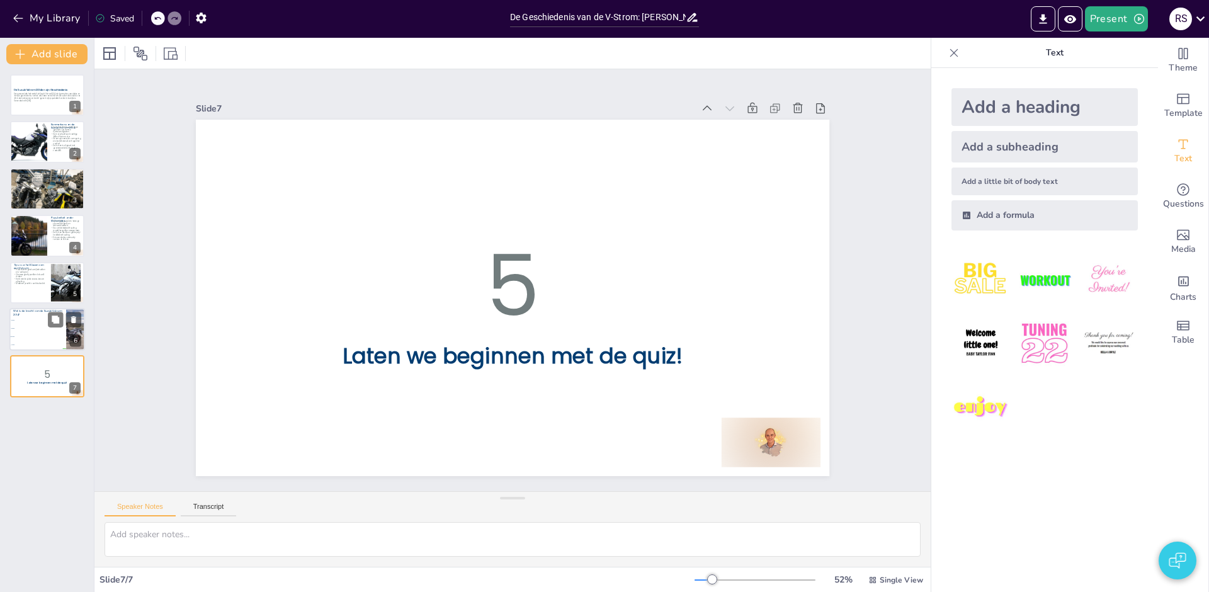
checkbox input "true"
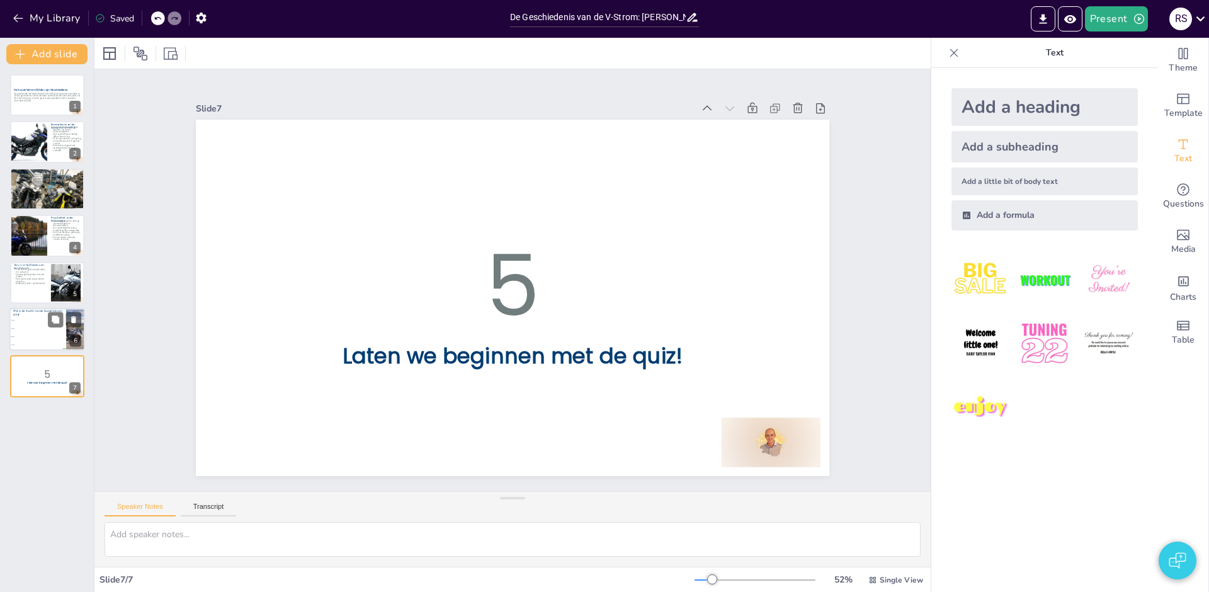
checkbox input "true"
click at [48, 336] on span "645cc" at bounding box center [38, 337] width 54 height 2
checkbox input "true"
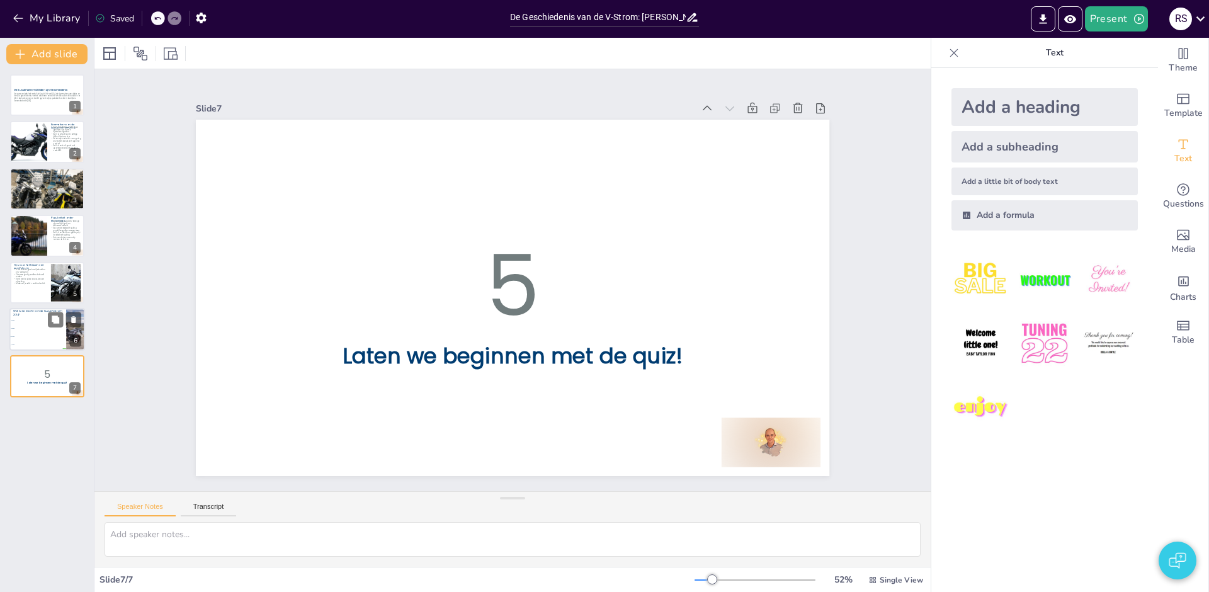
type textarea "De kracht van de Suzuki Vstrom 2014 is 645cc, zoals besproken in de slide 'Kenm…"
checkbox input "true"
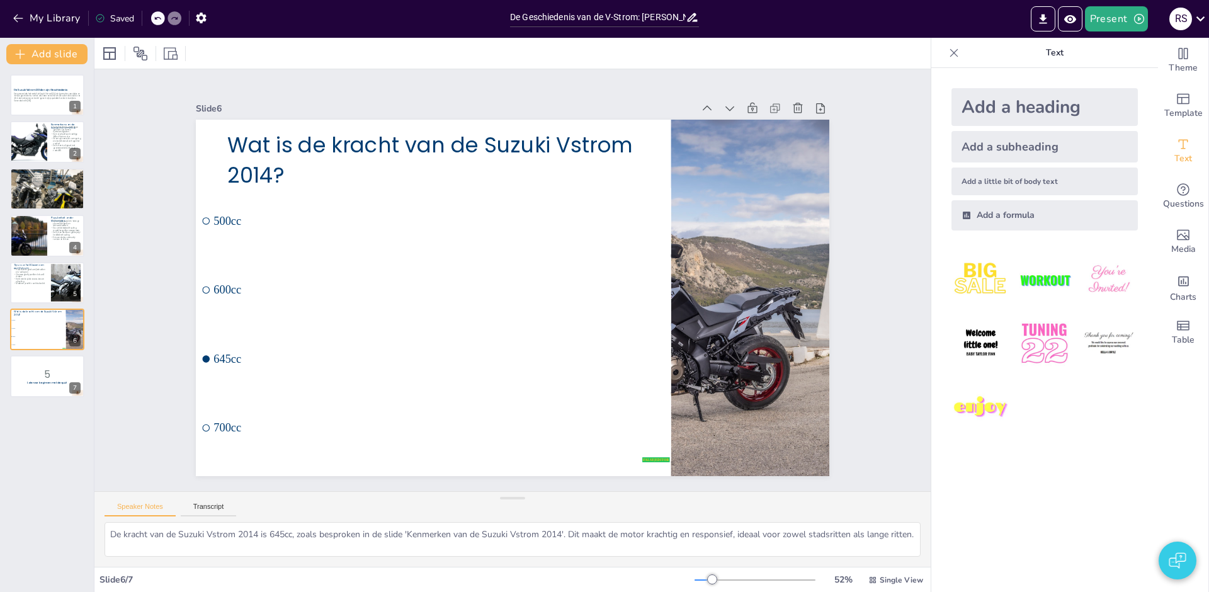
checkbox input "true"
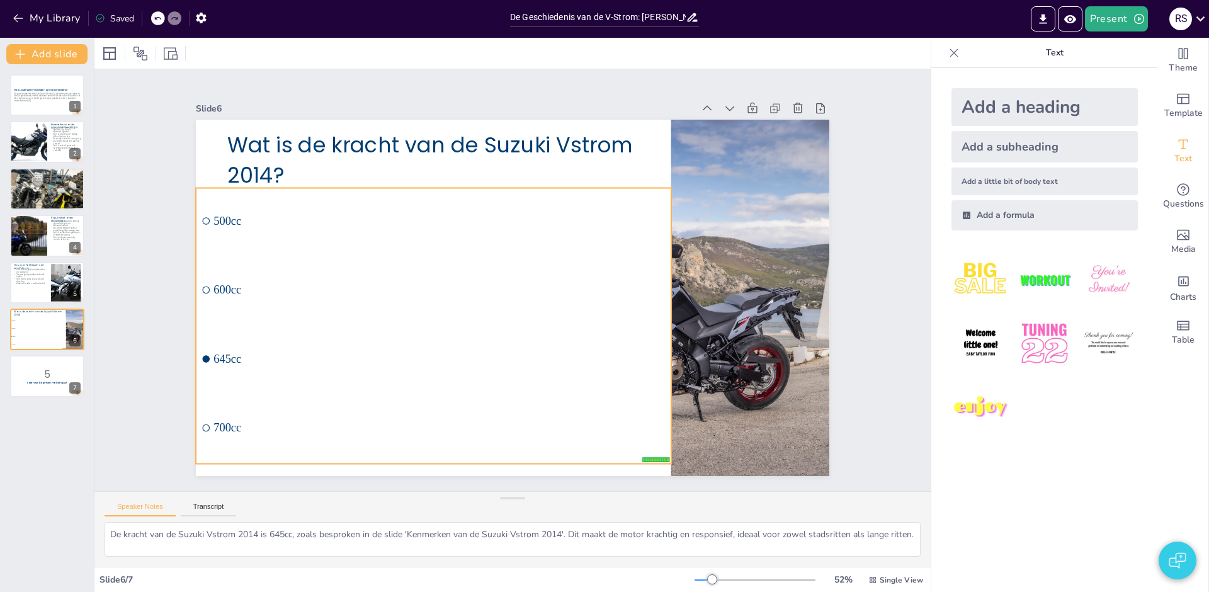
checkbox input "true"
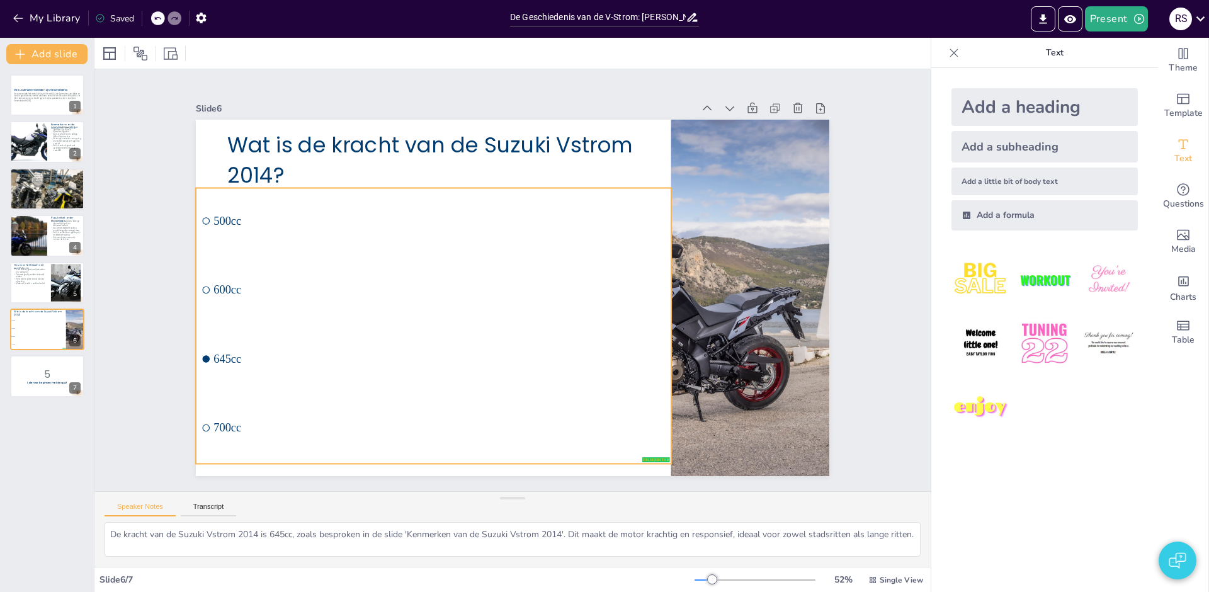
checkbox input "true"
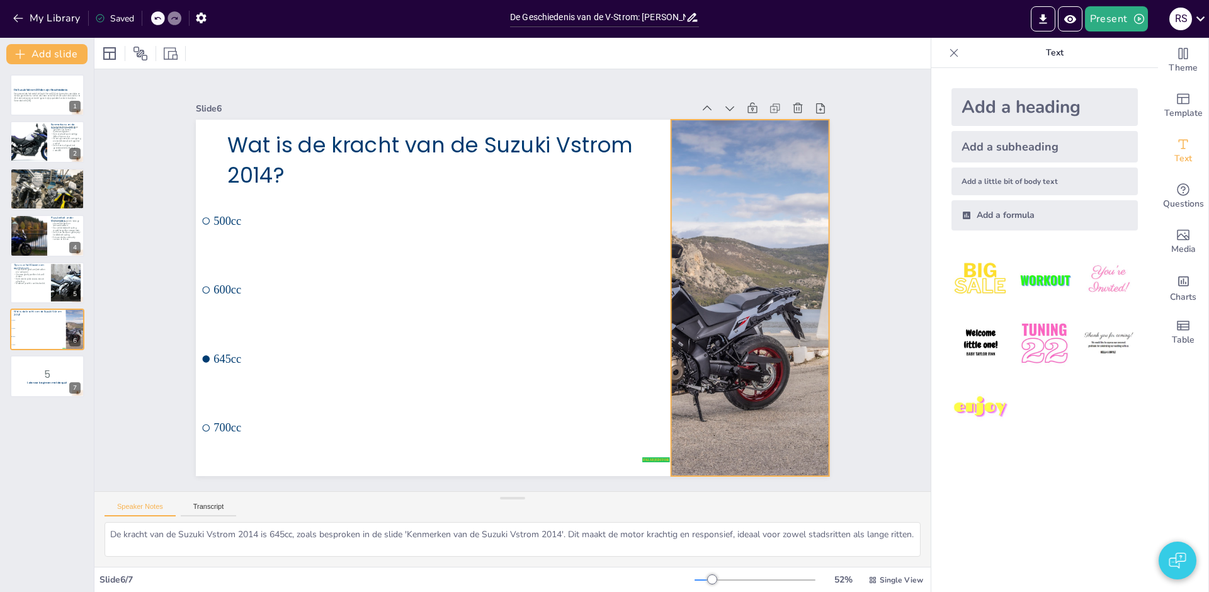
checkbox input "true"
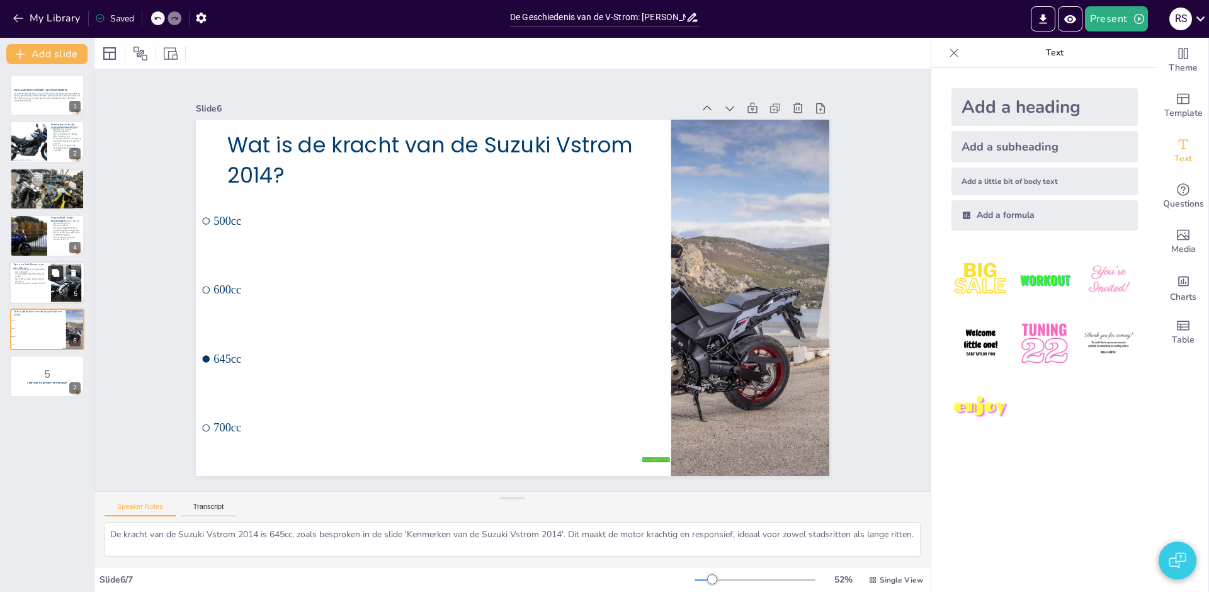
checkbox input "true"
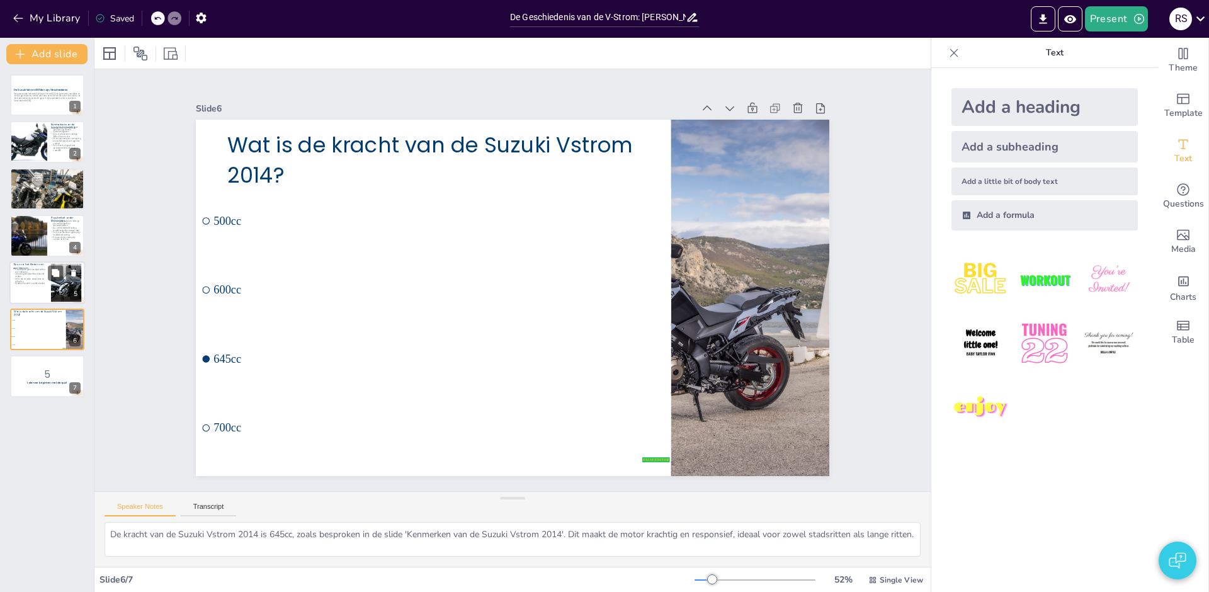
checkbox input "true"
click at [20, 274] on p "Overweeg het type ritten dat u wilt maken." at bounding box center [30, 275] width 34 height 4
checkbox input "true"
type textarea "Door rekening te houden met uw specifieke rijbehoeften en voorkeuren, kunt u ee…"
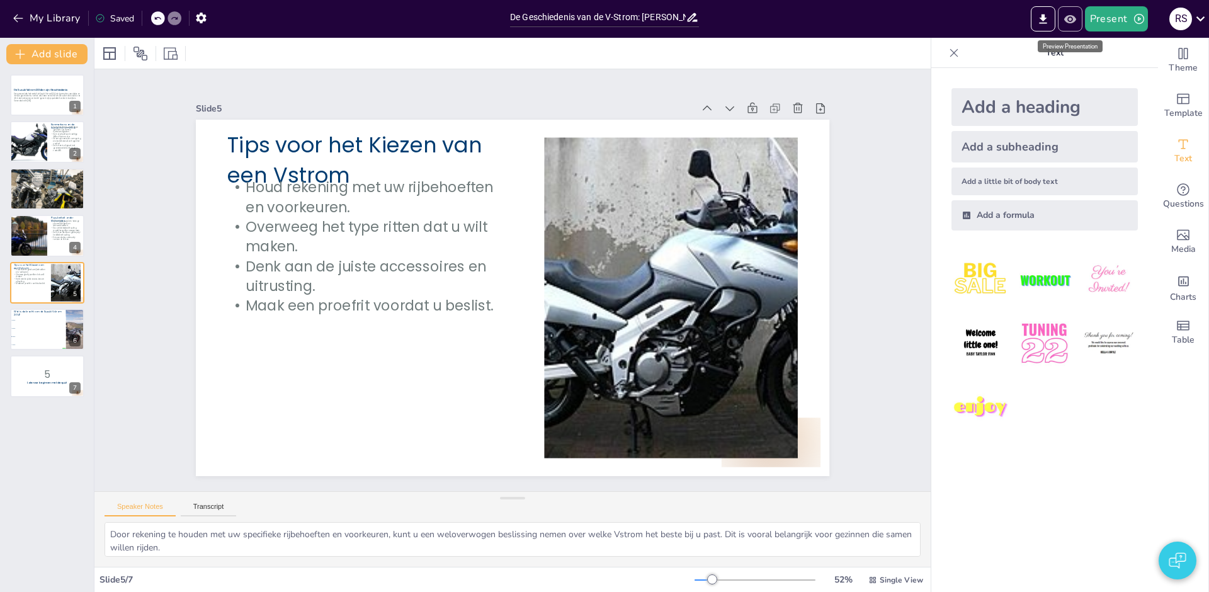
click at [1074, 23] on icon "Preview Presentation" at bounding box center [1069, 19] width 13 height 13
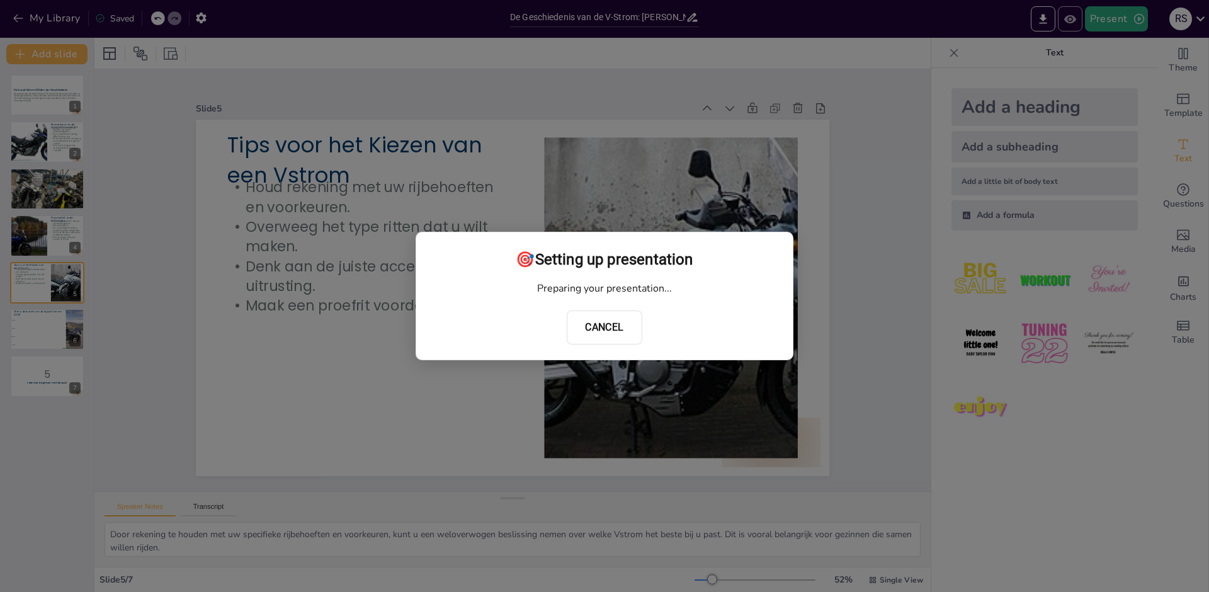
checkbox input "true"
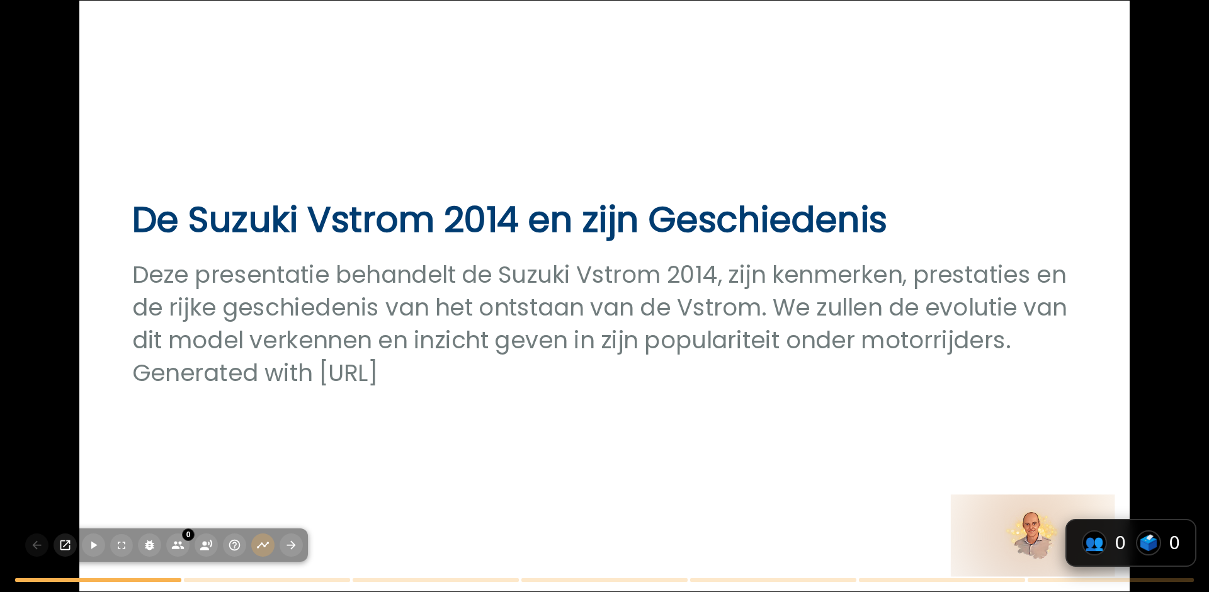
checkbox input "true"
type textarea "De veelzijdigheid van de Vstrom 2014 maakt het een uitstekende keuze voor zowel…"
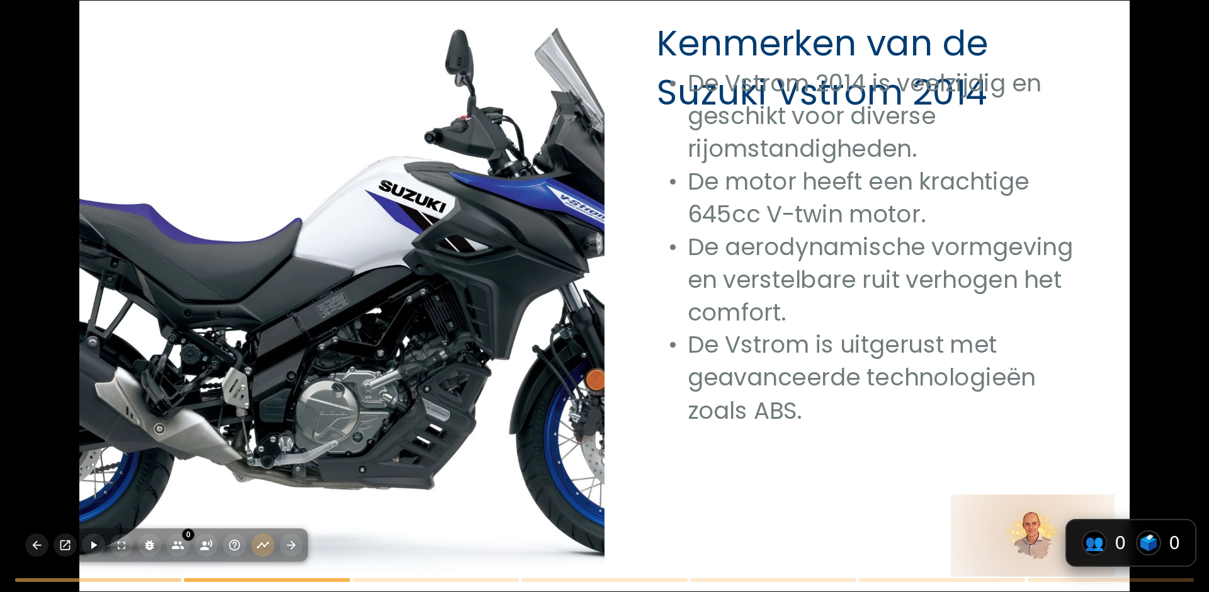
checkbox input "true"
type textarea "De introductie van de Vstrom in 2002 markeerde het begin van een nieuwe generat…"
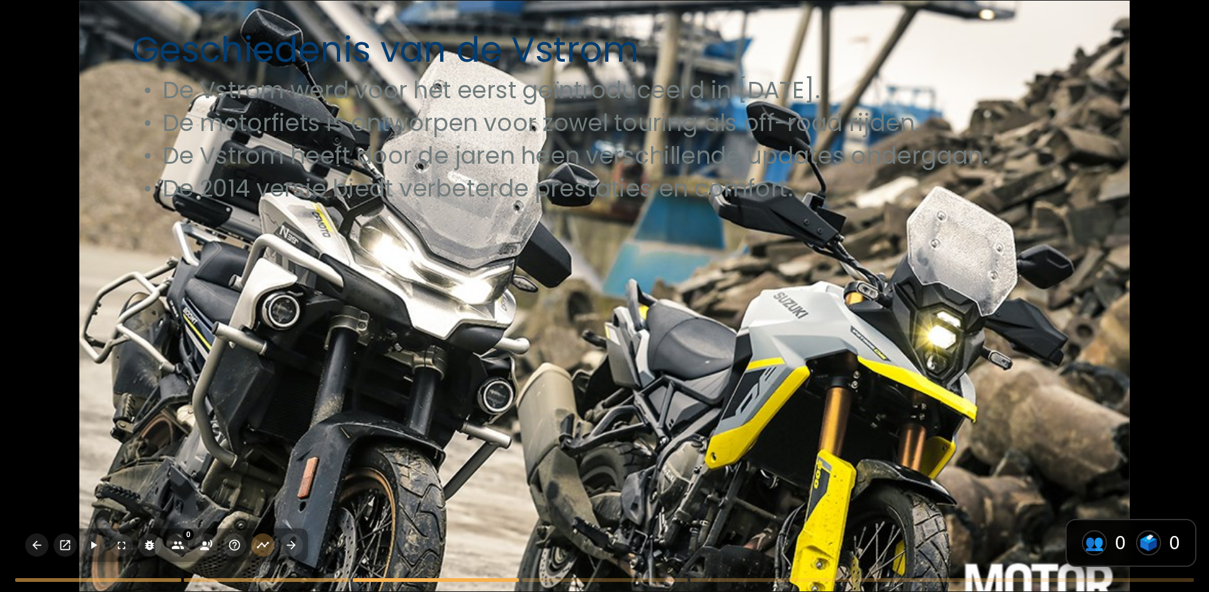
checkbox input "true"
type textarea "De populariteit van de Vstrom is te danken aan zijn veelzijdigheid en betrouwba…"
checkbox input "true"
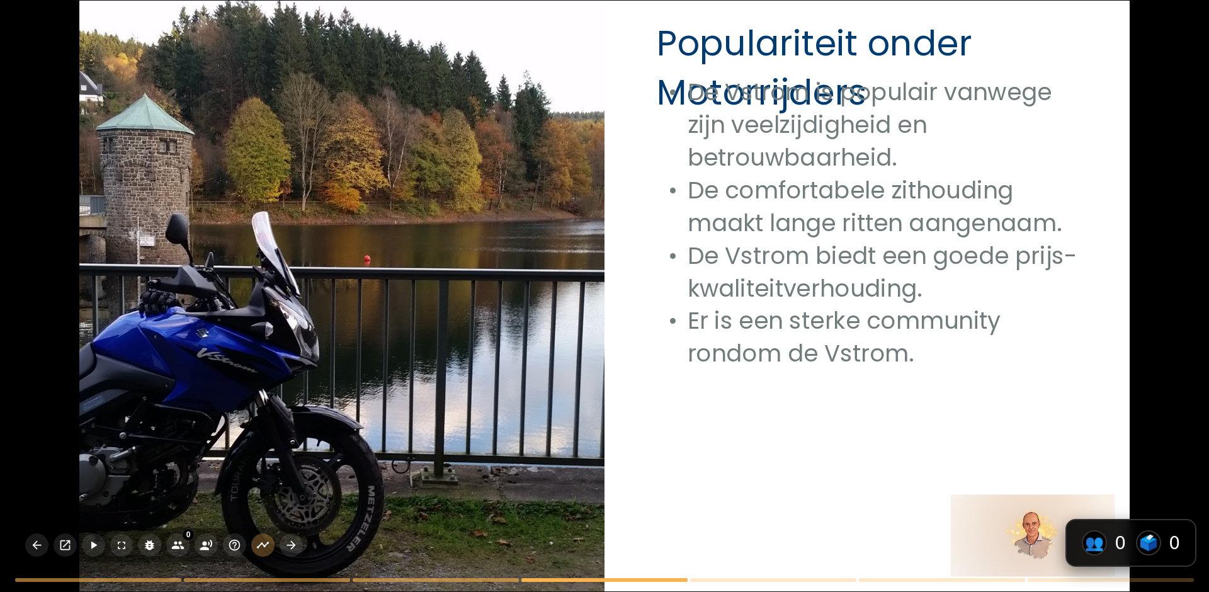
checkbox input "true"
type textarea "Door rekening te houden met uw specifieke rijbehoeften en voorkeuren, kunt u ee…"
checkbox input "true"
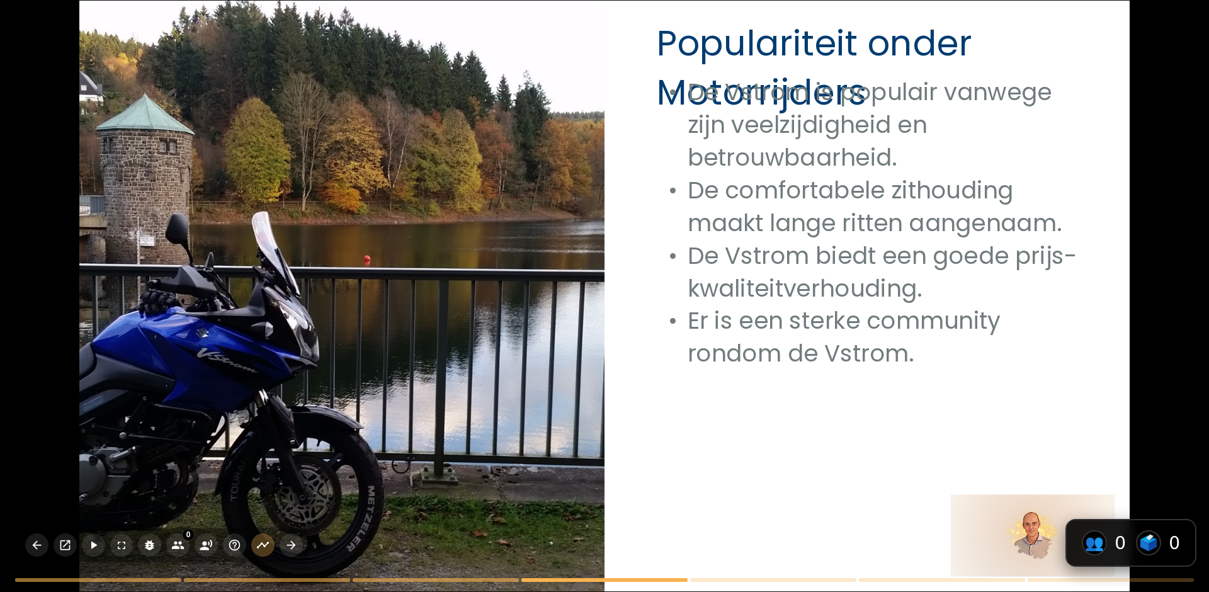
checkbox input "true"
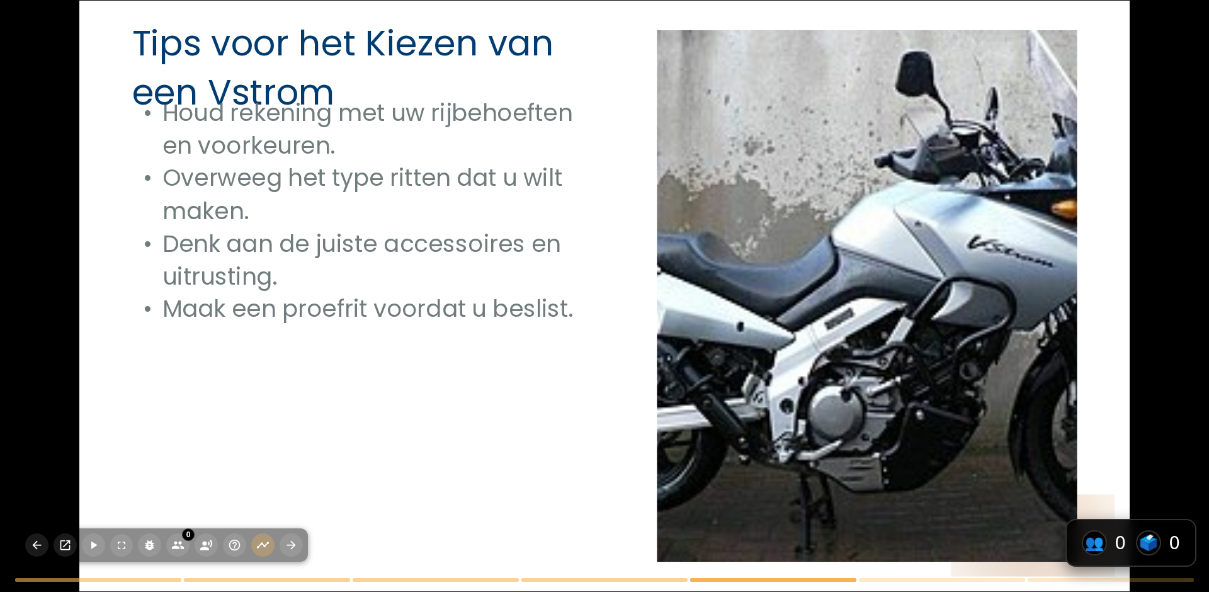
checkbox input "true"
type textarea "De kracht van de Suzuki Vstrom 2014 is 645cc, zoals besproken in de slide 'Kenm…"
checkbox input "true"
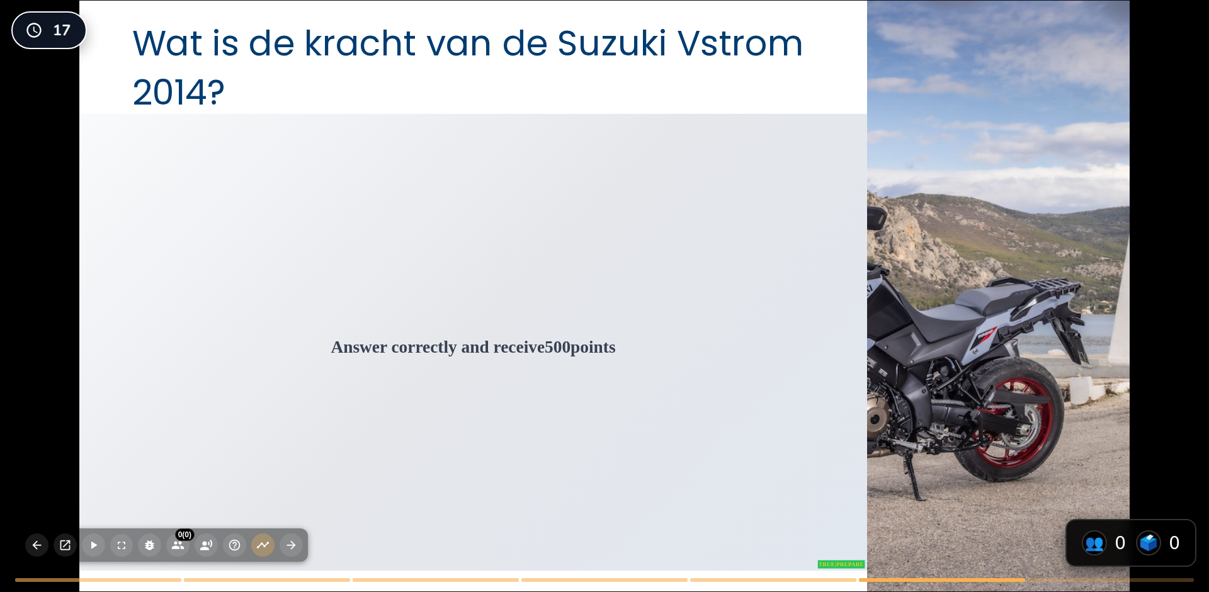
checkbox input "true"
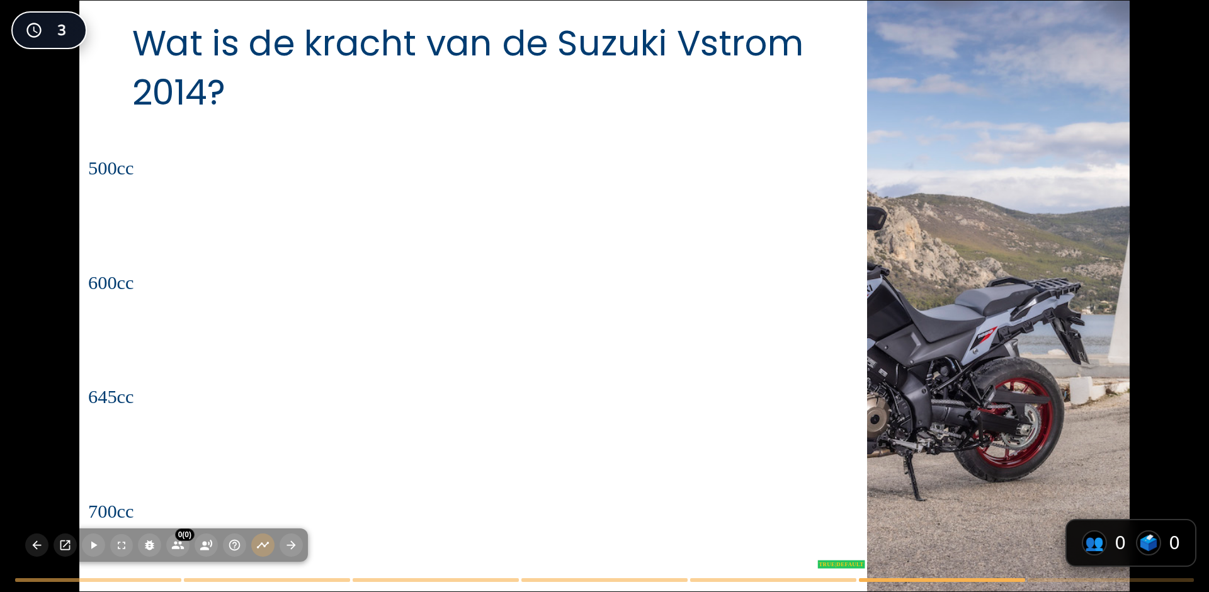
checkbox input "true"
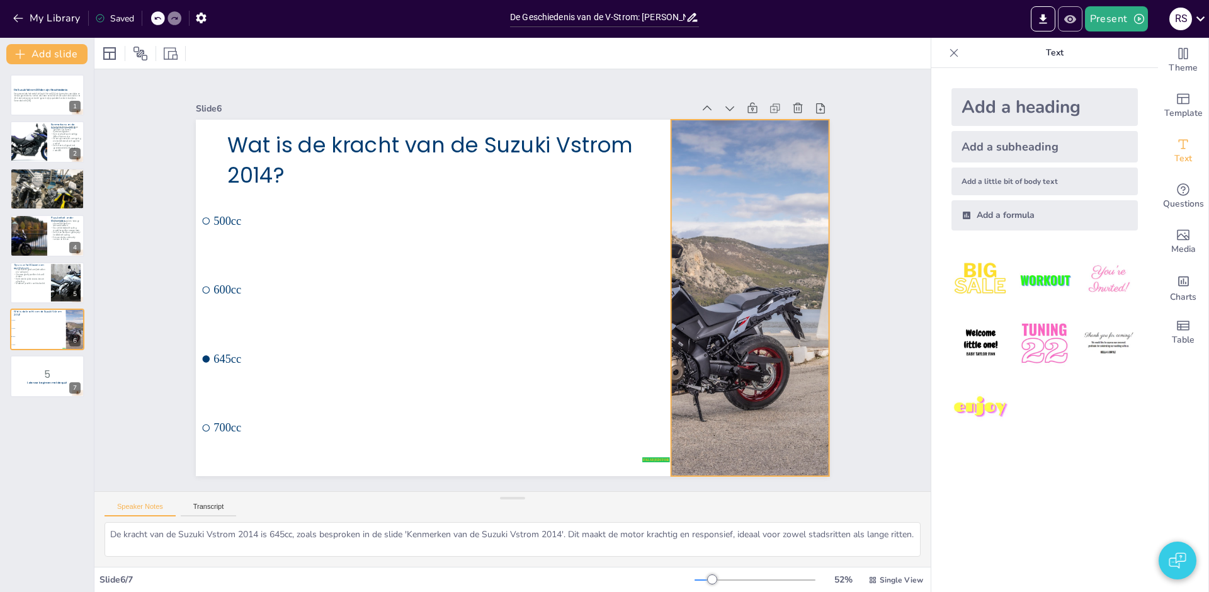
checkbox input "true"
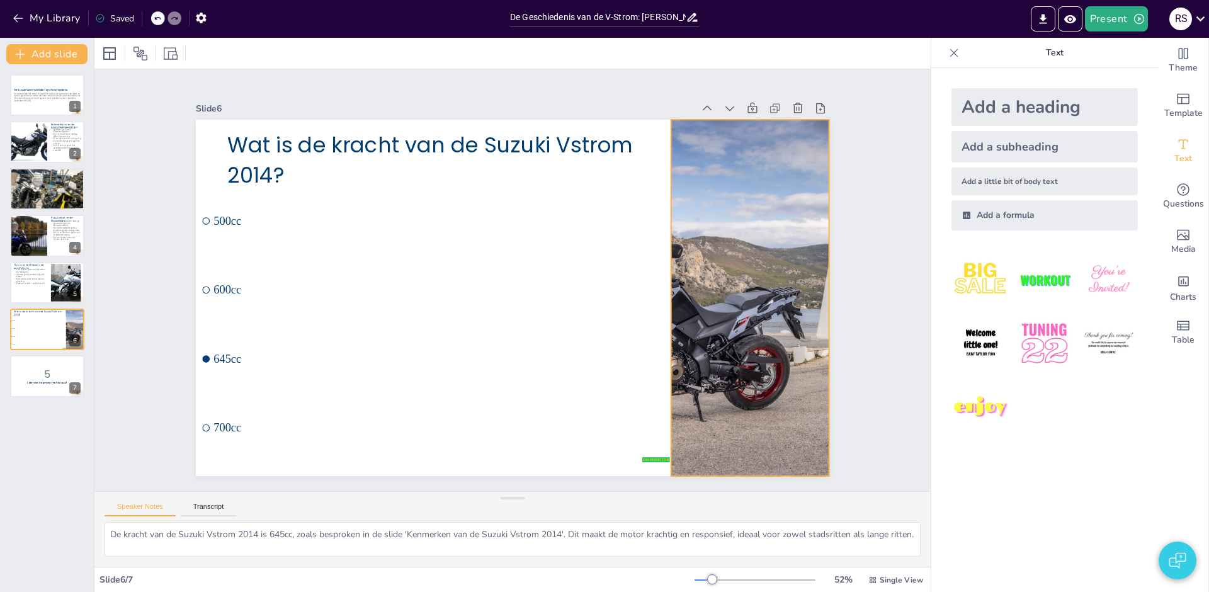
checkbox input "true"
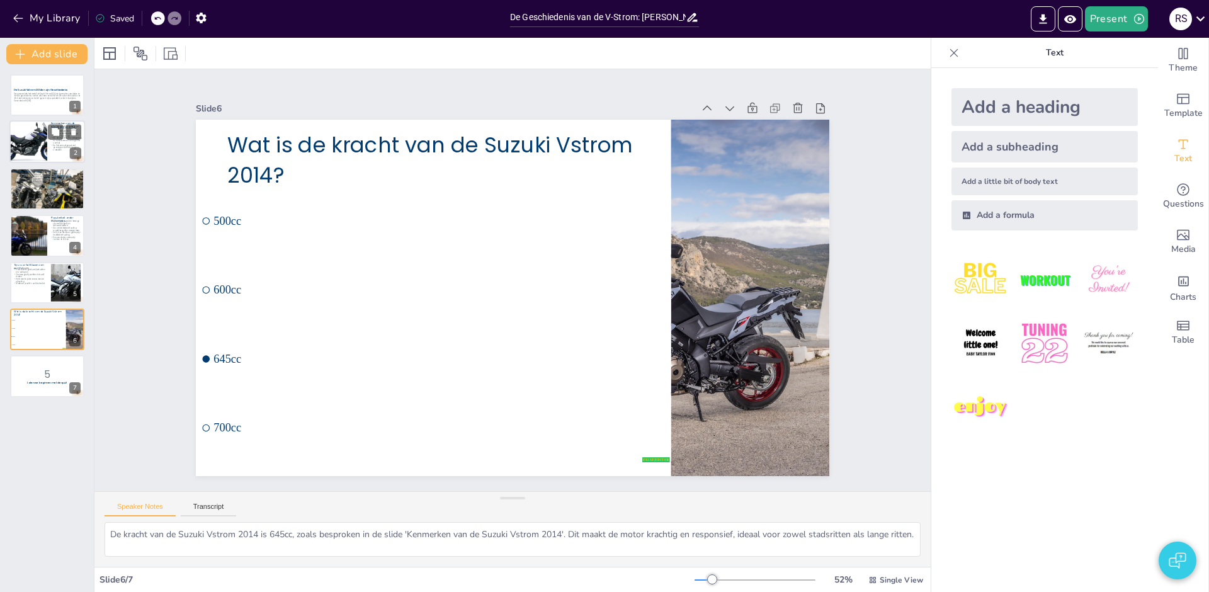
checkbox input "true"
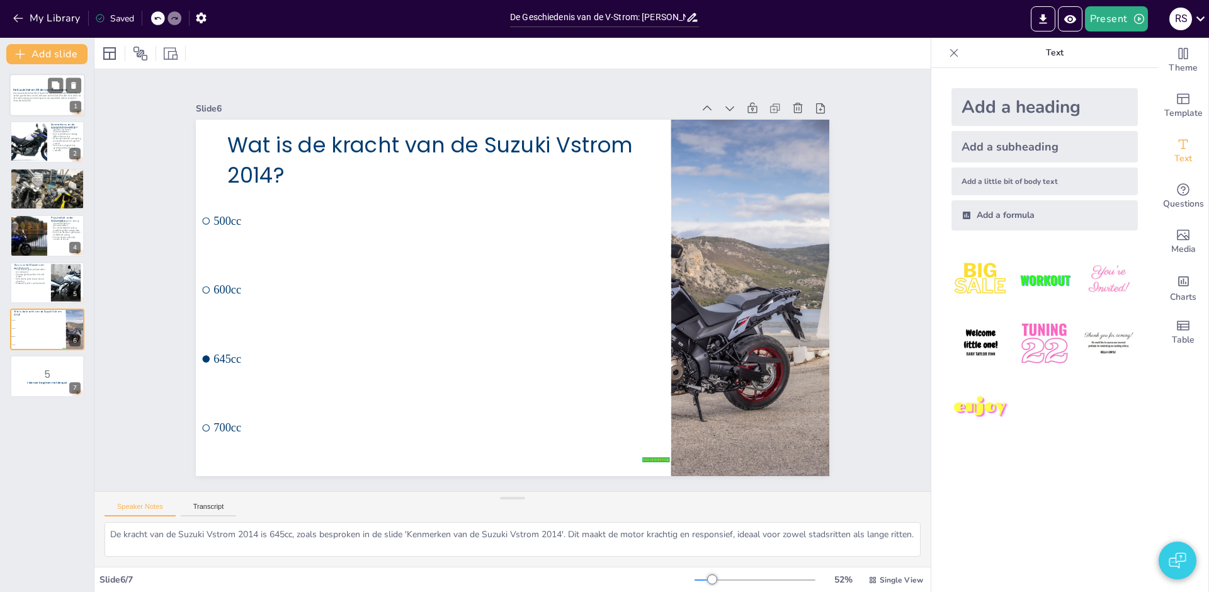
checkbox input "true"
click at [34, 101] on p "Generated with [URL]" at bounding box center [47, 100] width 68 height 3
checkbox input "true"
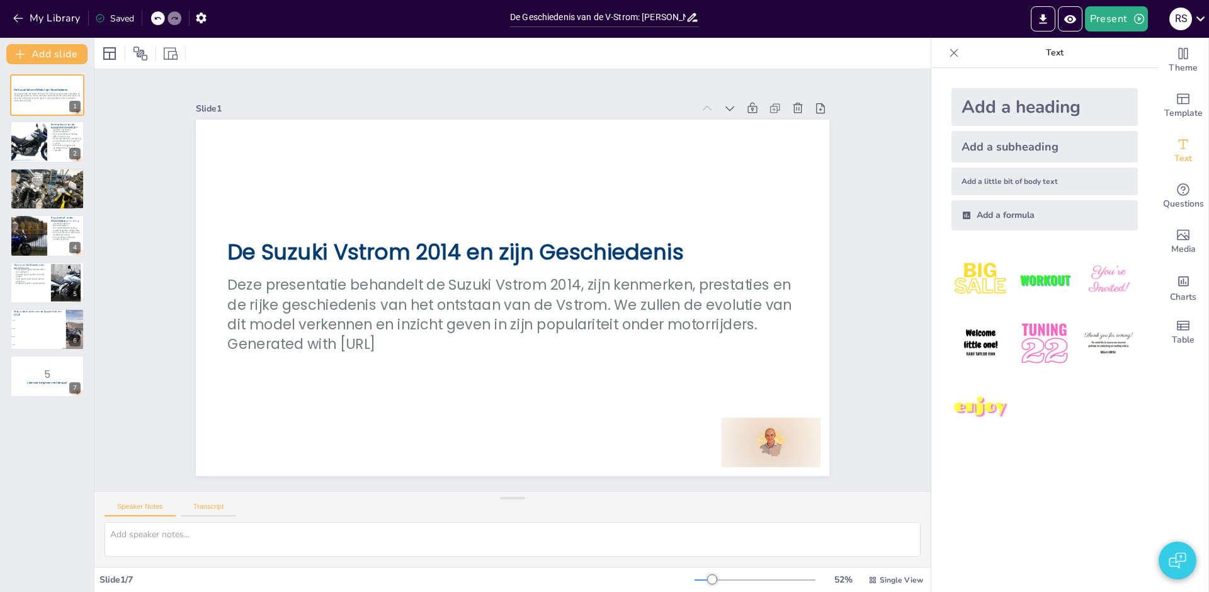
click at [212, 502] on button "Transcript" at bounding box center [209, 509] width 56 height 14
click at [53, 140] on p "De aerodynamische vormgeving en verstelbare ruit verhogen het comfort." at bounding box center [66, 140] width 30 height 7
checkbox input "true"
type textarea "De Suzuki Vstrom 2014 is een veelzijdige motorfiets die zich uitstekend leent v…"
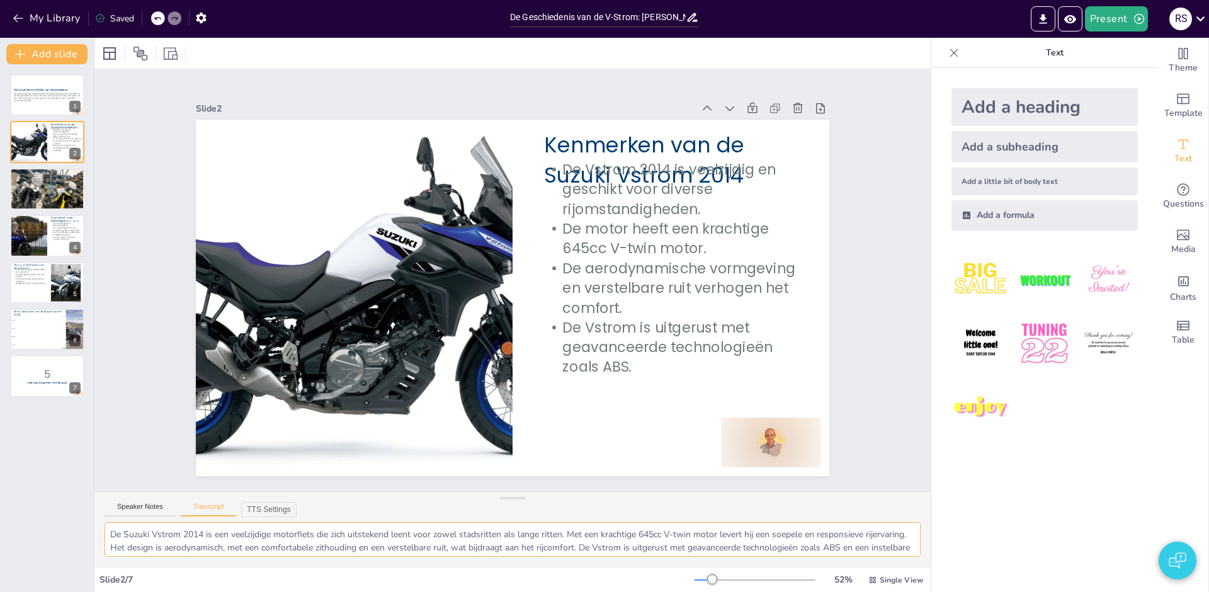
drag, startPoint x: 844, startPoint y: 522, endPoint x: 847, endPoint y: 511, distance: 11.6
click at [845, 511] on div "Speaker Notes Transcript TTS Settings De Suzuki Vstrom 2014 is een veelzijdige …" at bounding box center [512, 529] width 836 height 76
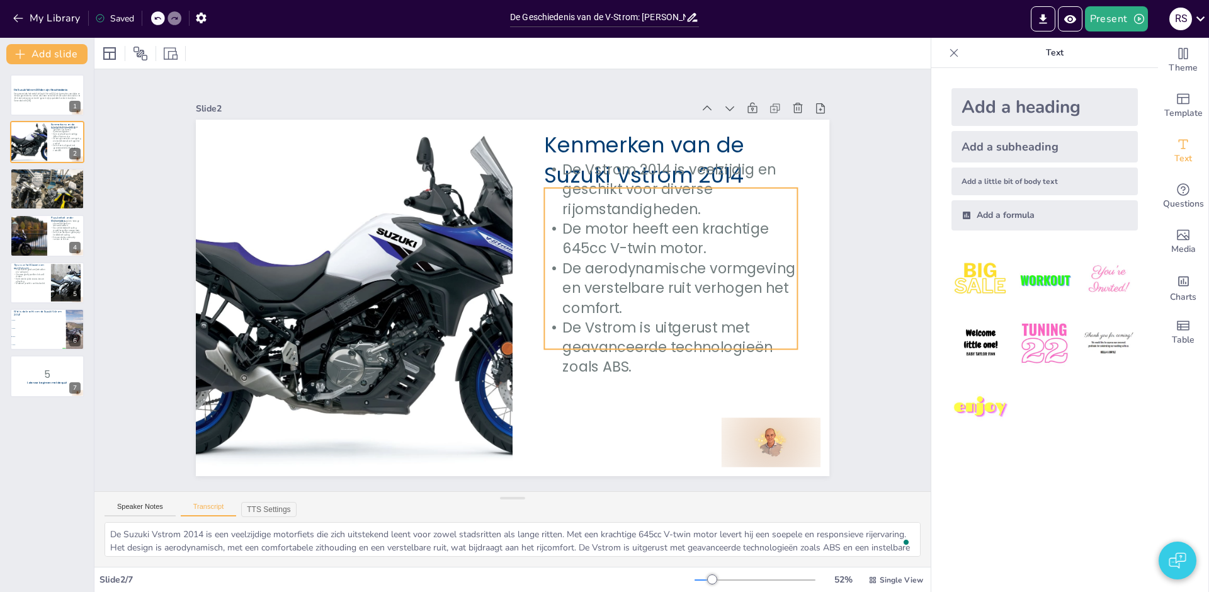
click at [660, 209] on p "De Vstrom 2014 is veelzijdig en geschikt voor diverse rijomstandigheden." at bounding box center [670, 189] width 253 height 59
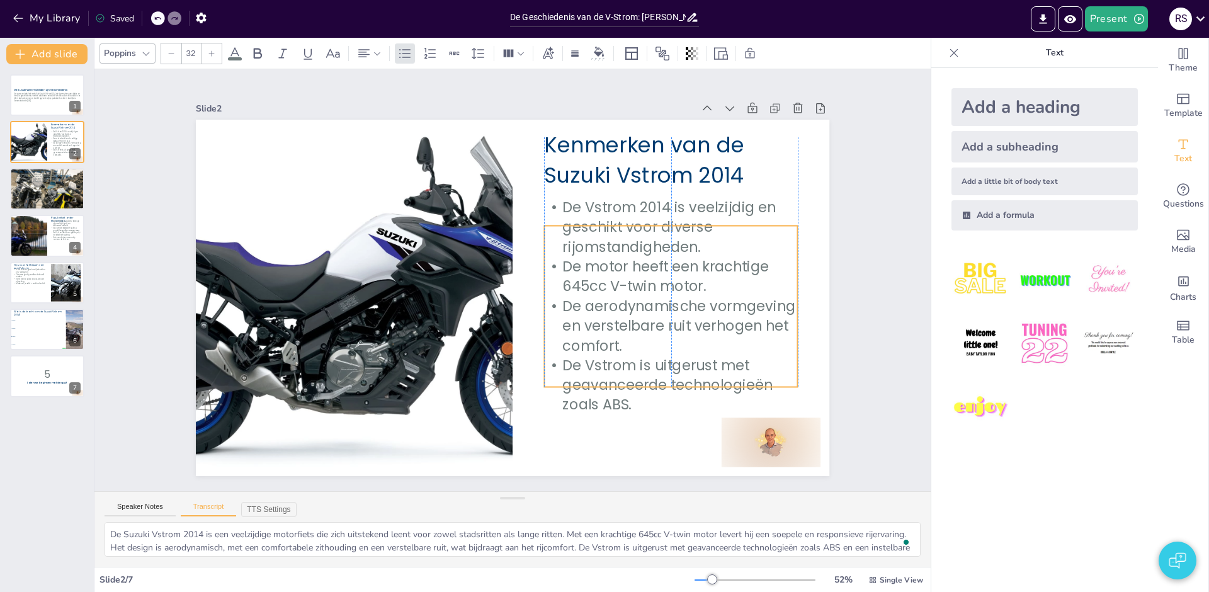
drag, startPoint x: 761, startPoint y: 244, endPoint x: 758, endPoint y: 281, distance: 37.9
click at [759, 281] on p "De motor heeft een krachtige 645cc V-twin motor." at bounding box center [670, 293] width 256 height 65
click at [45, 235] on div at bounding box center [29, 235] width 76 height 43
checkbox input "true"
type textarea "De Suzuki Vstrom is bijzonder populair onder motorrijders vanwege zijn veelzijd…"
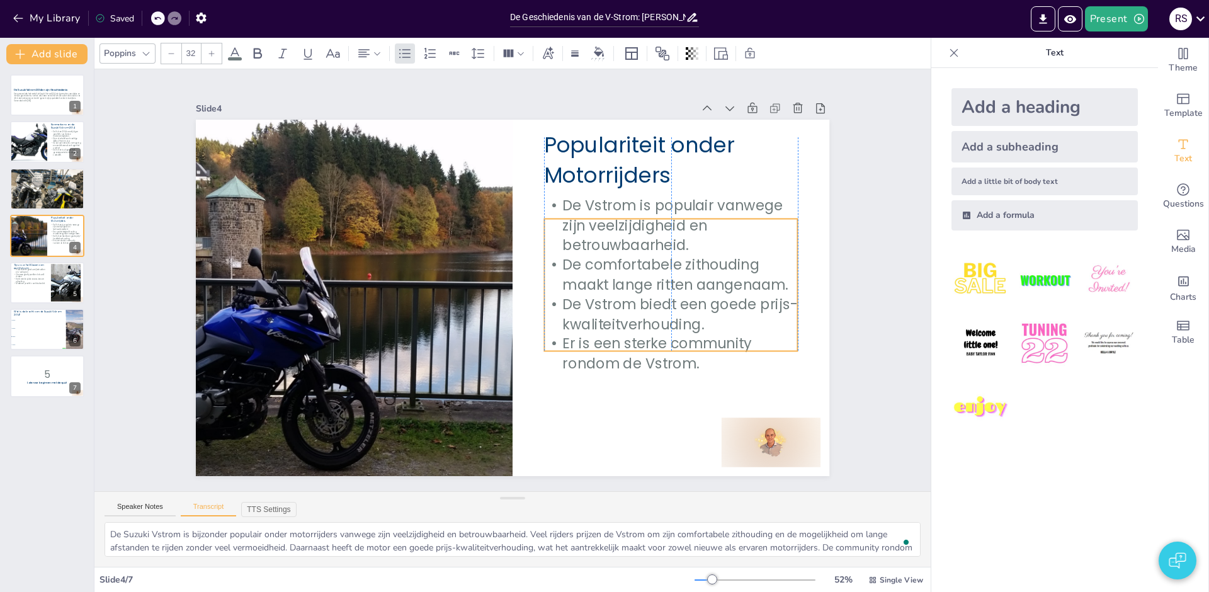
drag, startPoint x: 648, startPoint y: 241, endPoint x: 648, endPoint y: 271, distance: 30.2
click at [648, 271] on p "De comfortabele zithouding maakt lange ritten aangenaam." at bounding box center [670, 275] width 253 height 40
click at [30, 271] on p "Houd rekening met uw rijbehoeften en voorkeuren." at bounding box center [30, 270] width 34 height 4
checkbox input "true"
type textarea "Bij het kiezen van een Suzuki Vstrom is het belangrijk om rekening te houden me…"
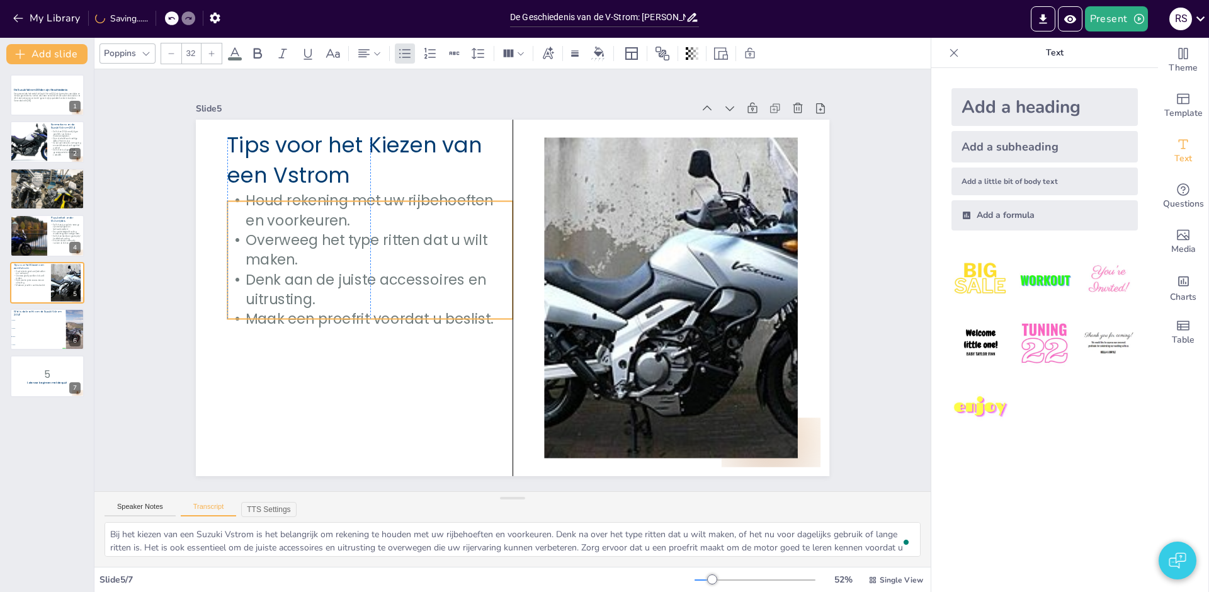
drag, startPoint x: 327, startPoint y: 236, endPoint x: 327, endPoint y: 248, distance: 12.0
click at [328, 248] on p "Overweeg het type ritten dat u wilt maken." at bounding box center [369, 250] width 285 height 40
click at [28, 331] on li "600cc" at bounding box center [37, 328] width 57 height 8
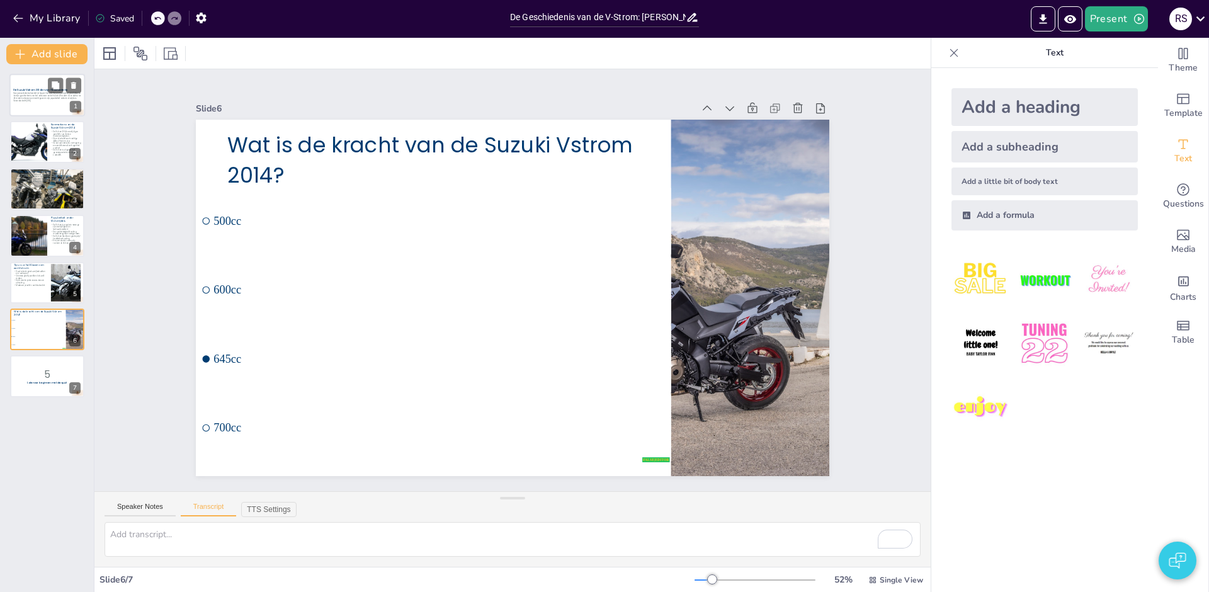
click at [21, 96] on p "Deze presentatie behandelt de Suzuki Vstrom 2014, zijn kenmerken, prestaties en…" at bounding box center [47, 96] width 68 height 7
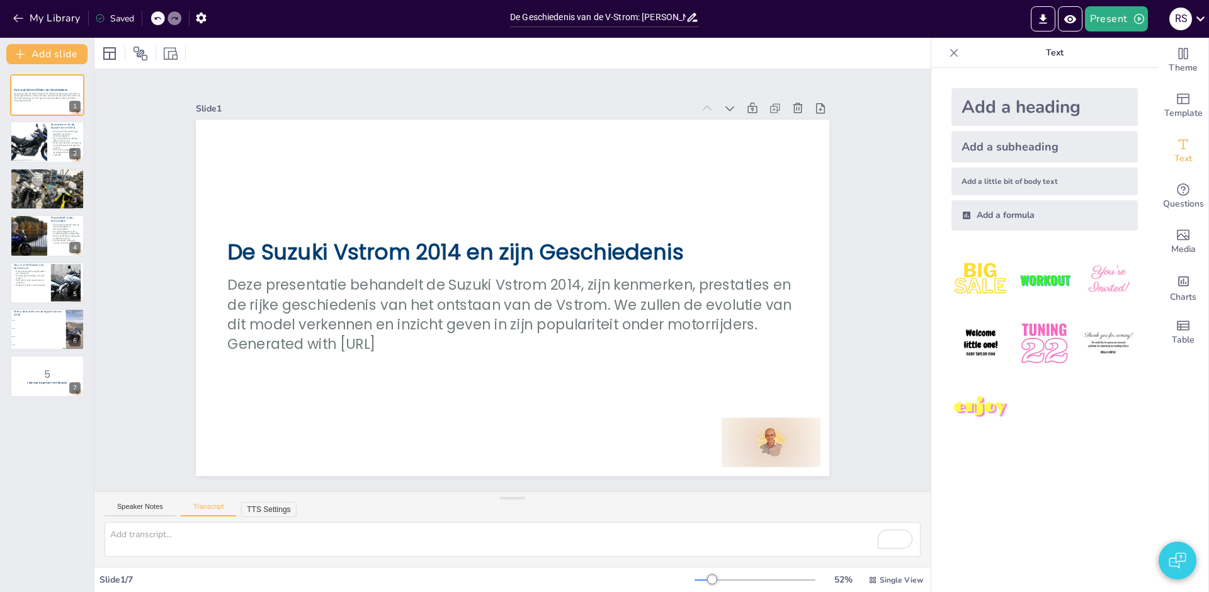
click at [263, 512] on button "TTS Settings" at bounding box center [268, 509] width 55 height 15
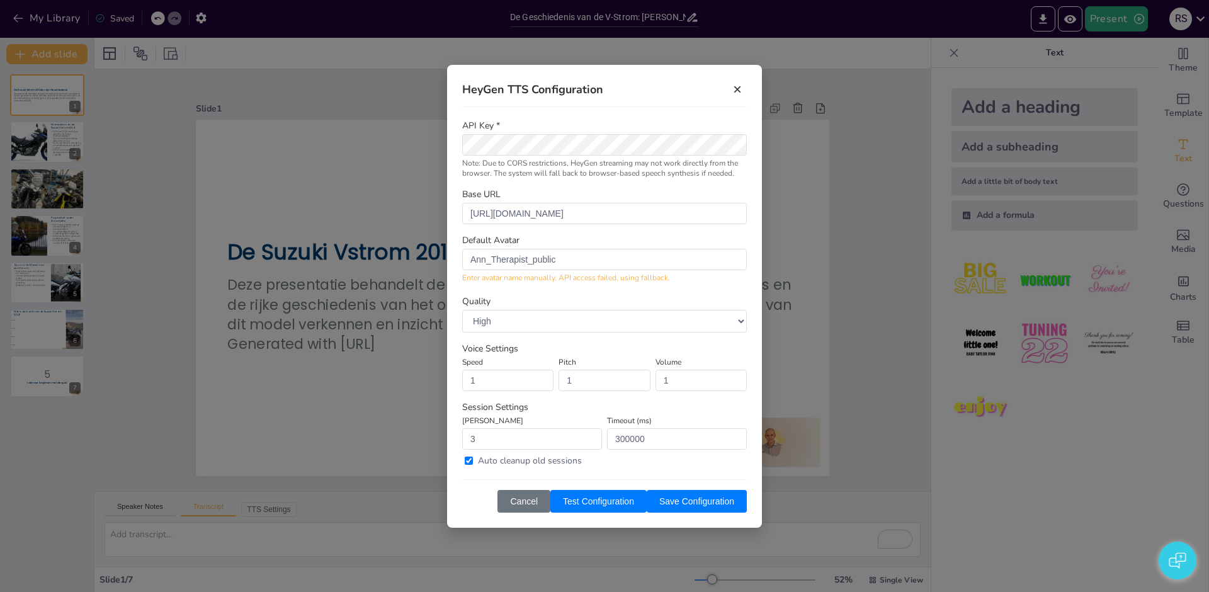
click at [737, 89] on button "×" at bounding box center [737, 89] width 19 height 19
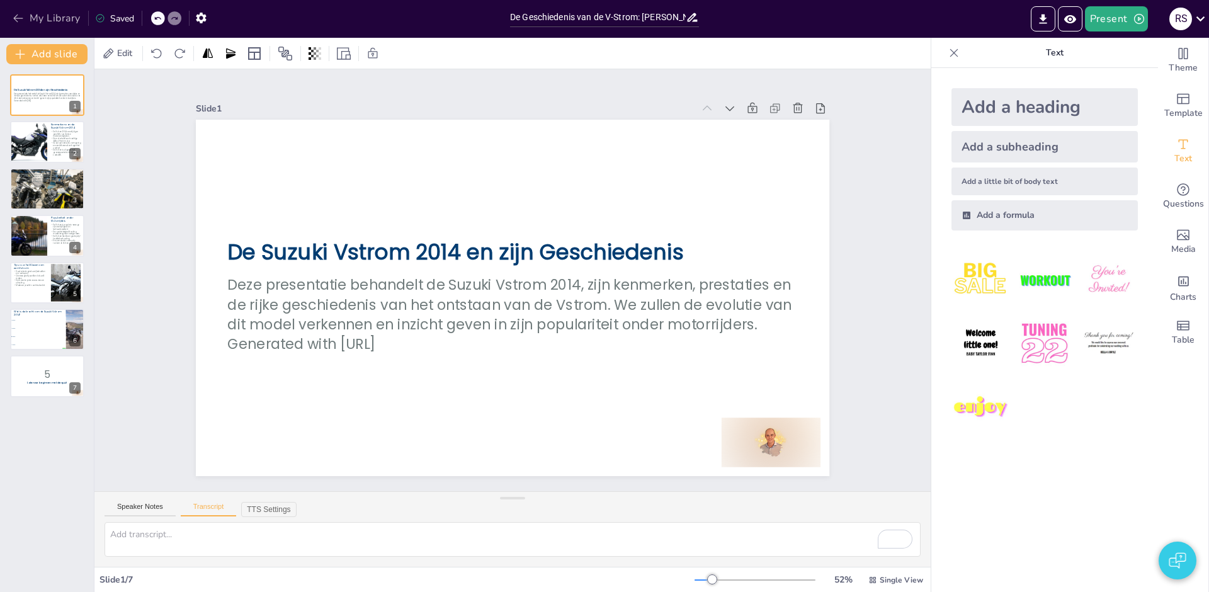
click at [38, 14] on button "My Library" at bounding box center [47, 18] width 76 height 20
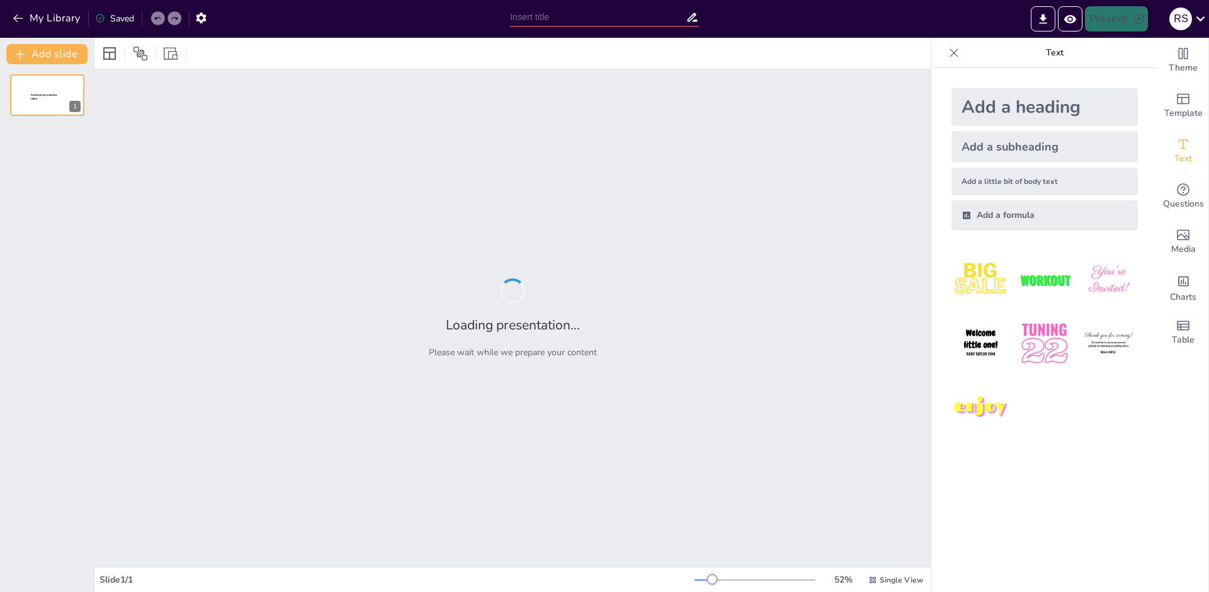
type input "De Ontwikkeling van de Suzuki V-Strom: Een Historisch Overzicht"
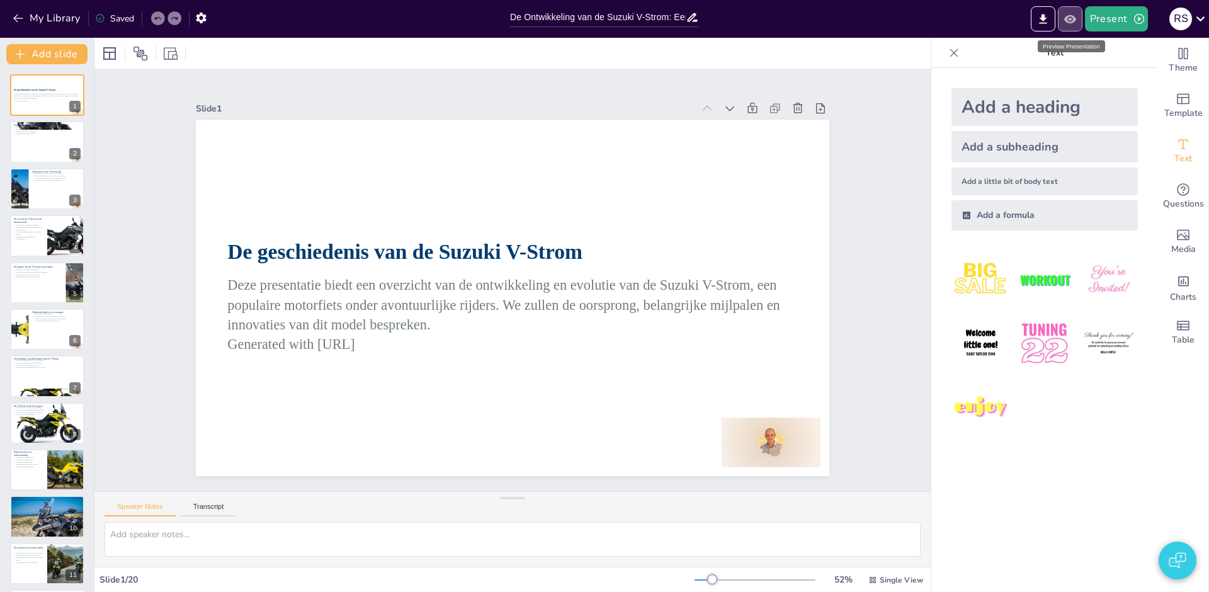
click at [1065, 22] on icon "Preview Presentation" at bounding box center [1069, 19] width 13 height 13
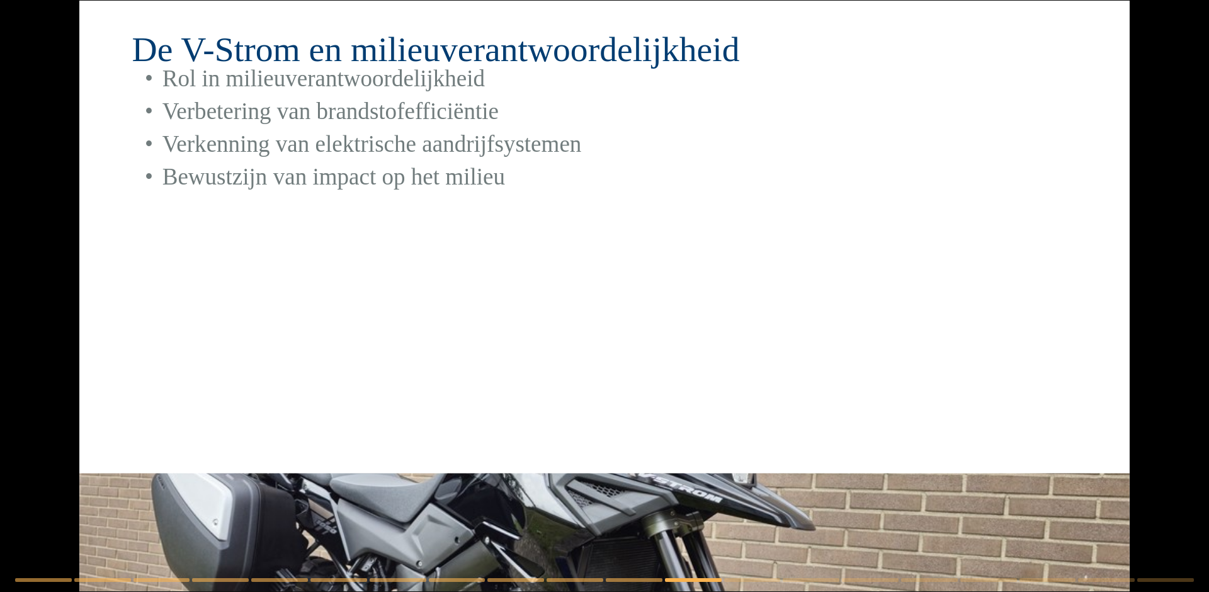
type textarea "De rijervaring op de V-Strom is cruciaal voor de aantrekkingskracht van het mod…"
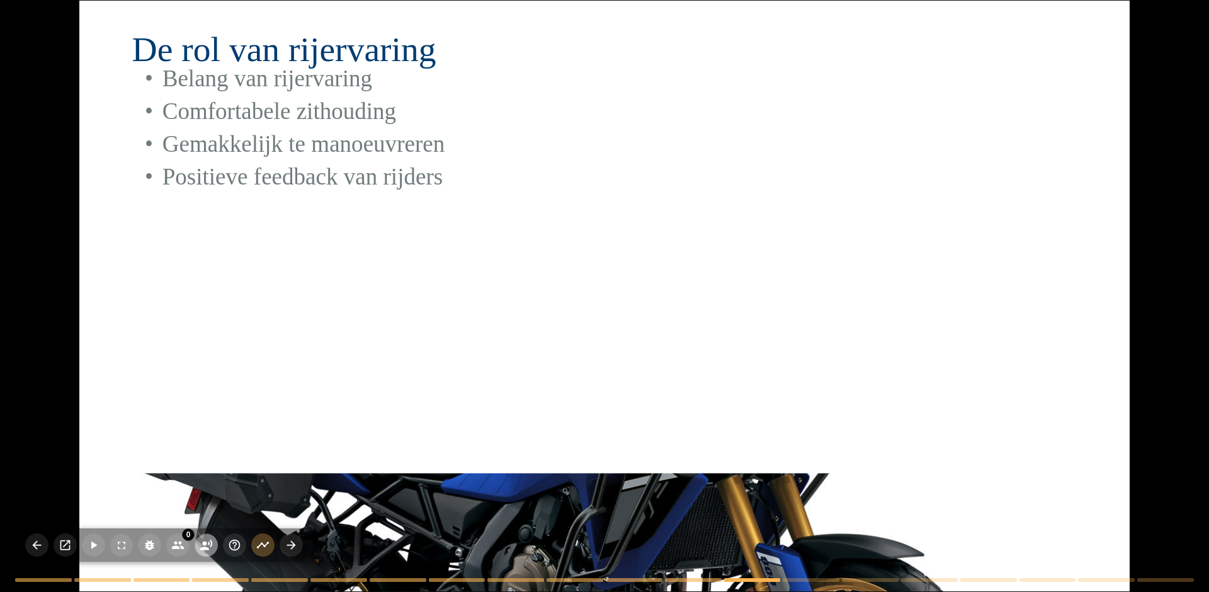
click at [206, 547] on icon "button" at bounding box center [206, 545] width 12 height 11
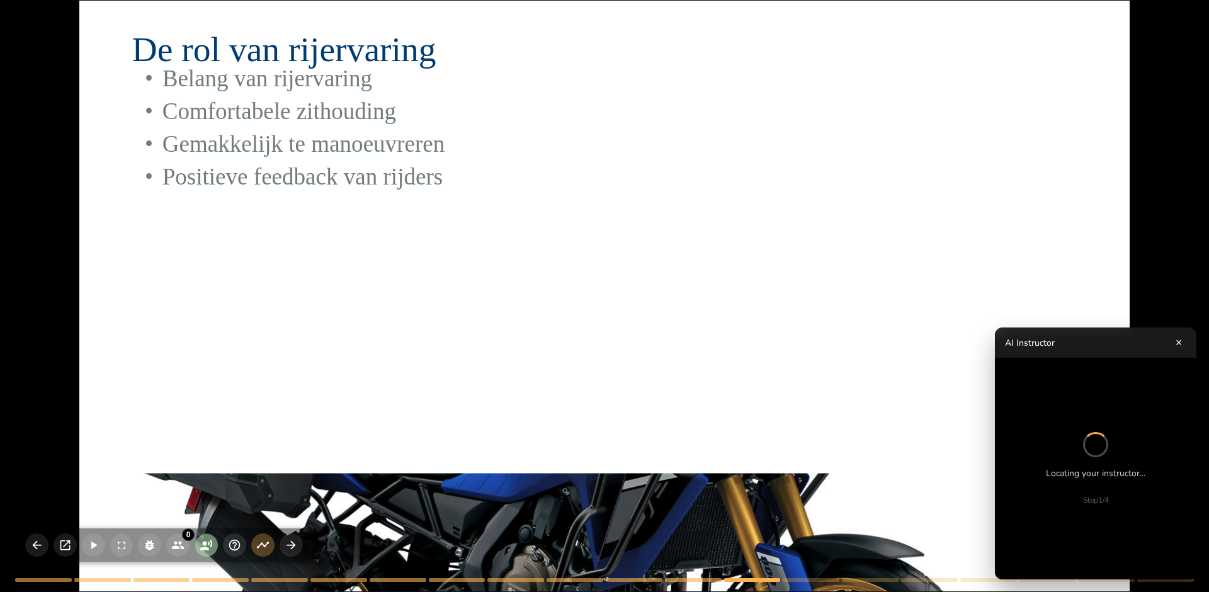
click at [206, 547] on icon "button" at bounding box center [206, 545] width 12 height 11
click at [1181, 346] on button "×" at bounding box center [1178, 342] width 15 height 15
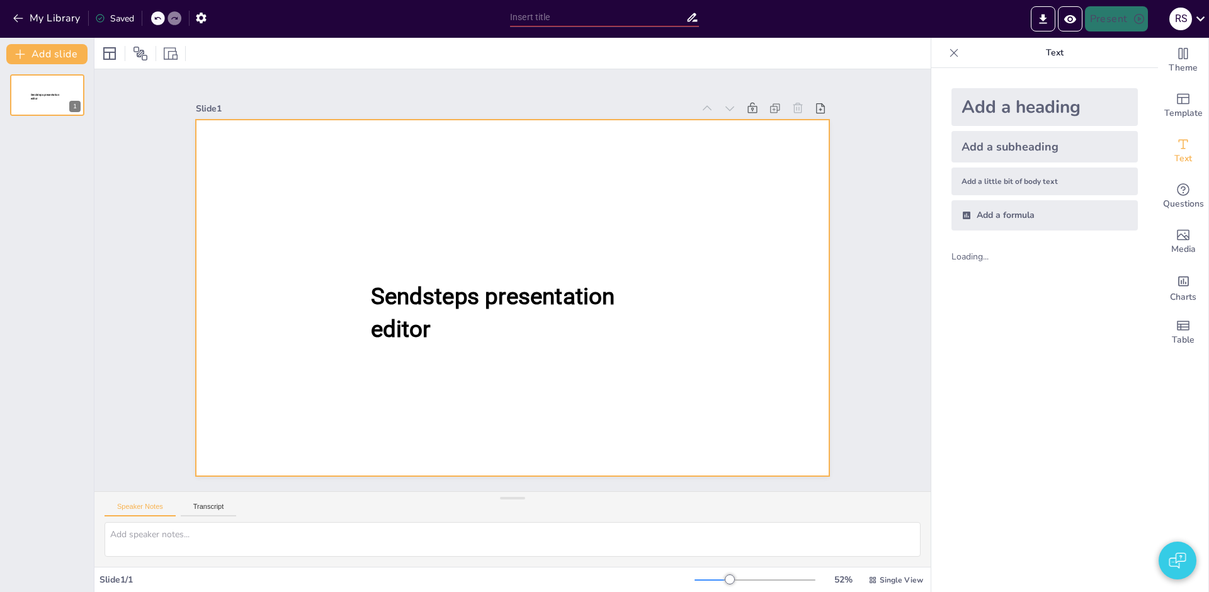
type input "De Ontwikkeling van de Suzuki V-Strom: Een Historisch Overzicht"
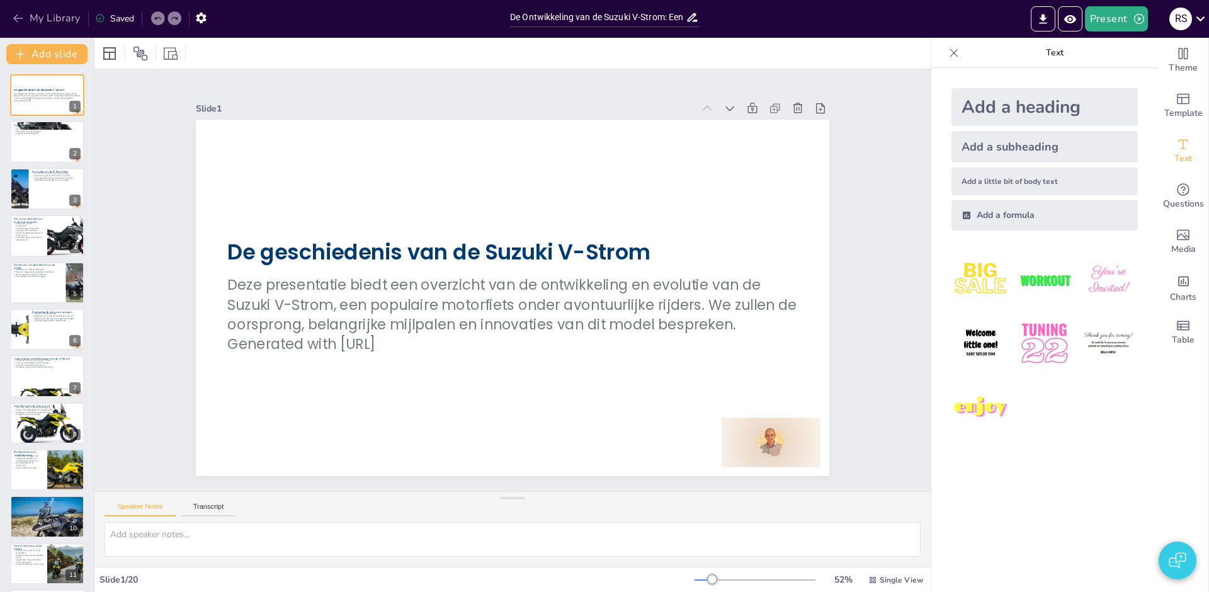
click at [16, 20] on icon "button" at bounding box center [17, 18] width 9 height 8
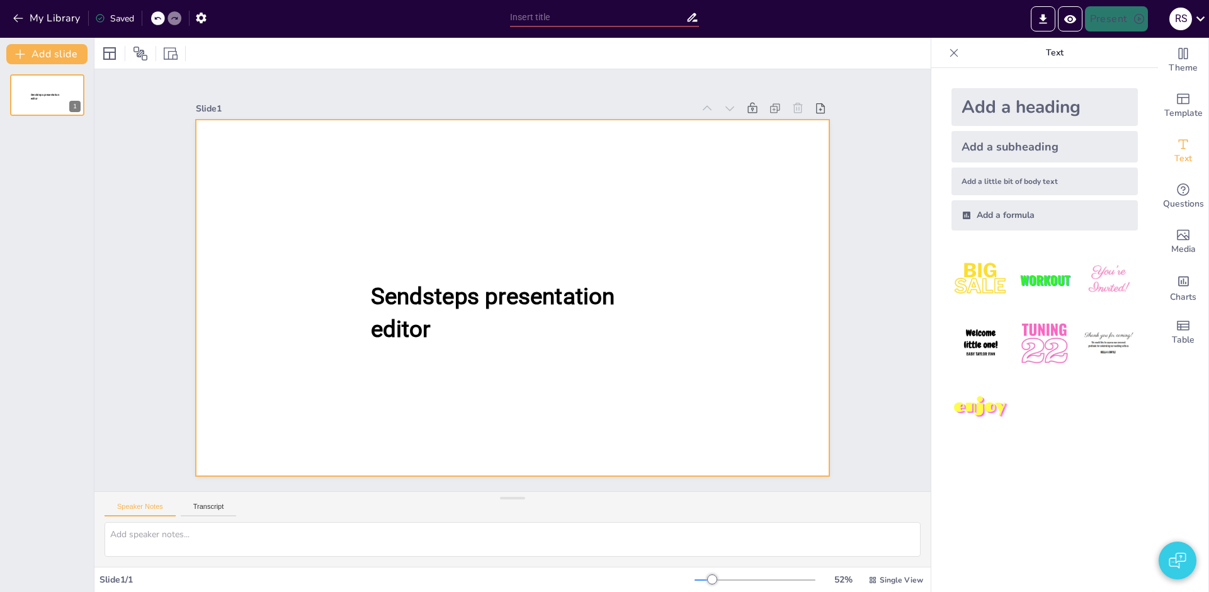
type input "De Ontwikkeling van de Suzuki V-Strom: Een Historisch Overzicht"
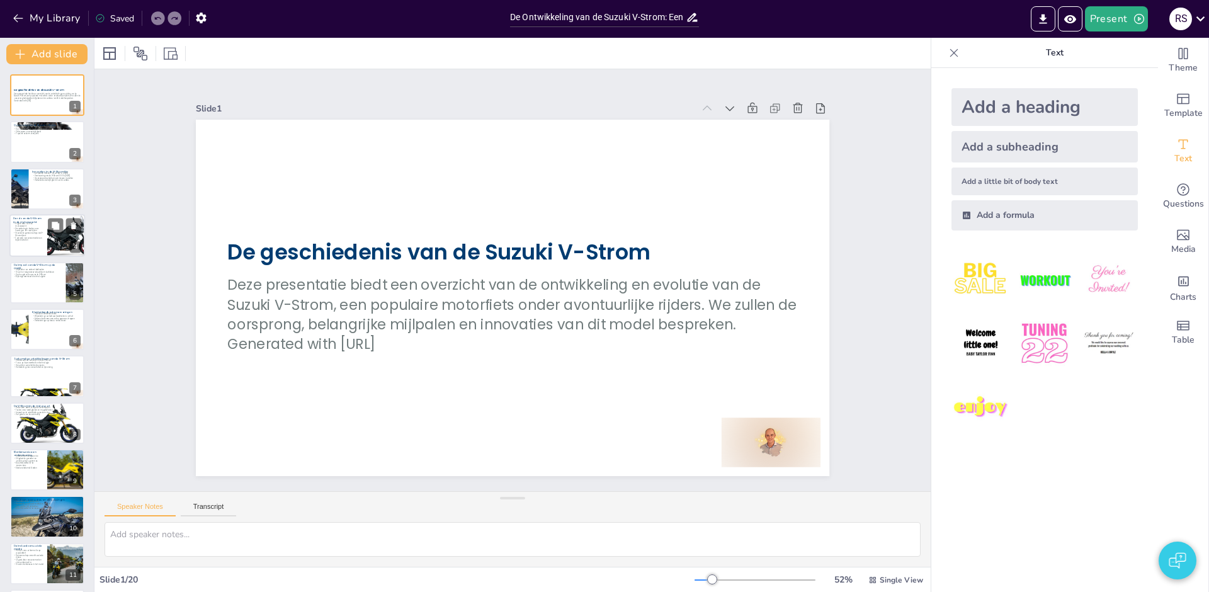
click at [26, 245] on div at bounding box center [47, 235] width 76 height 43
type textarea "De rol van de V-Strom in de motorwereld is significant te noemen. Het heeft de …"
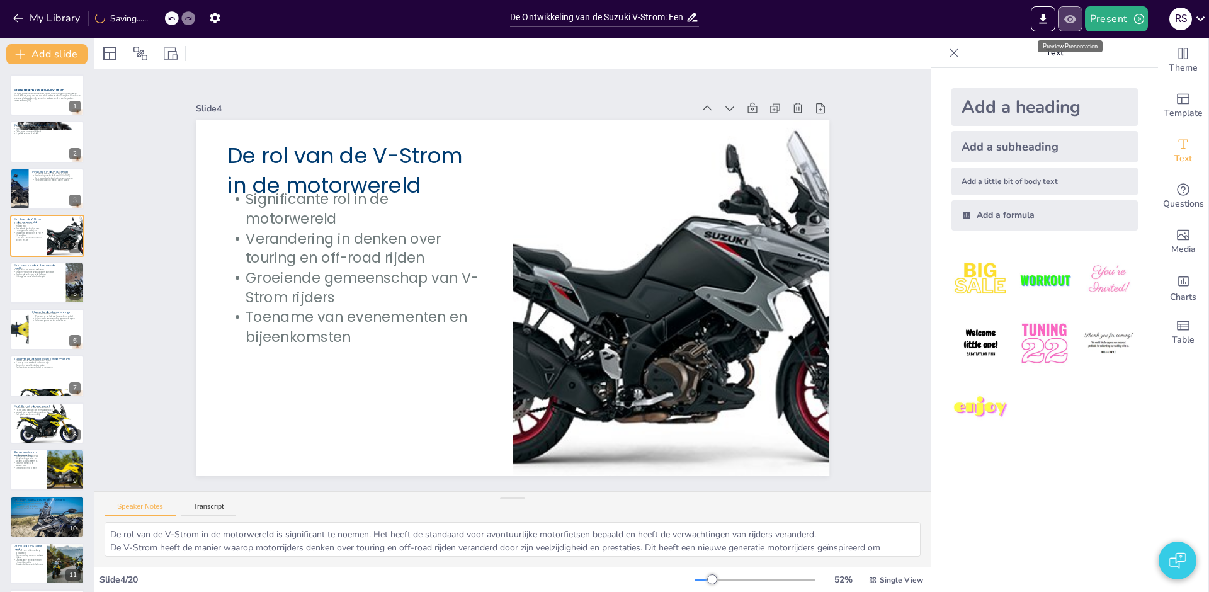
click at [1072, 19] on icon "Preview Presentation" at bounding box center [1069, 19] width 13 height 13
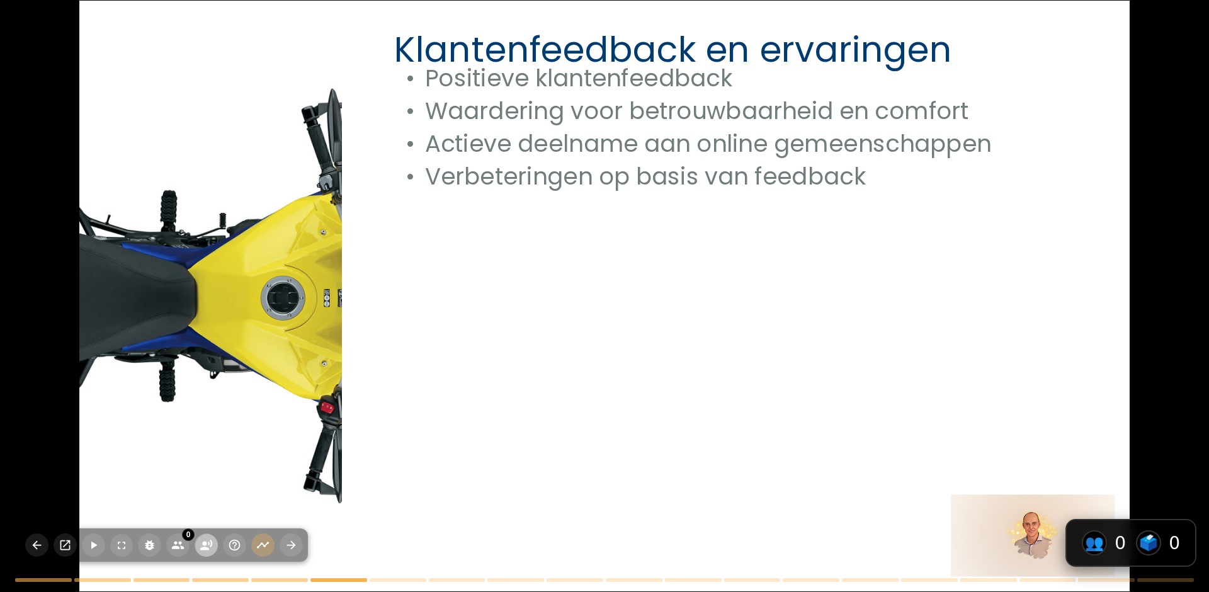
click at [210, 548] on icon "button" at bounding box center [206, 544] width 13 height 13
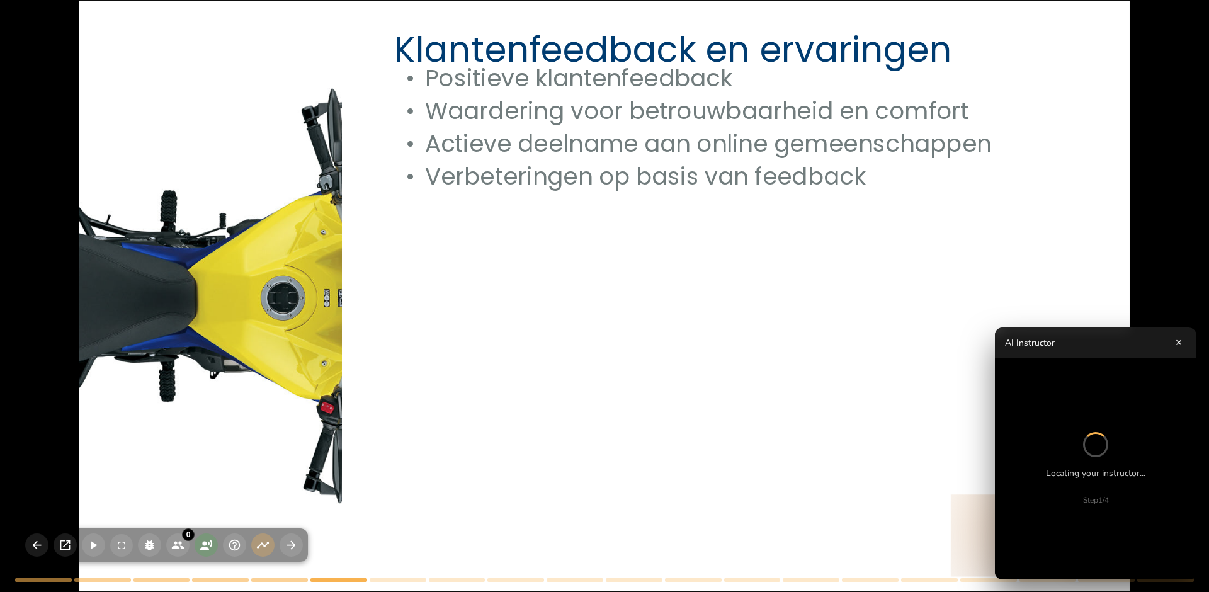
click at [1182, 340] on button "×" at bounding box center [1178, 342] width 15 height 15
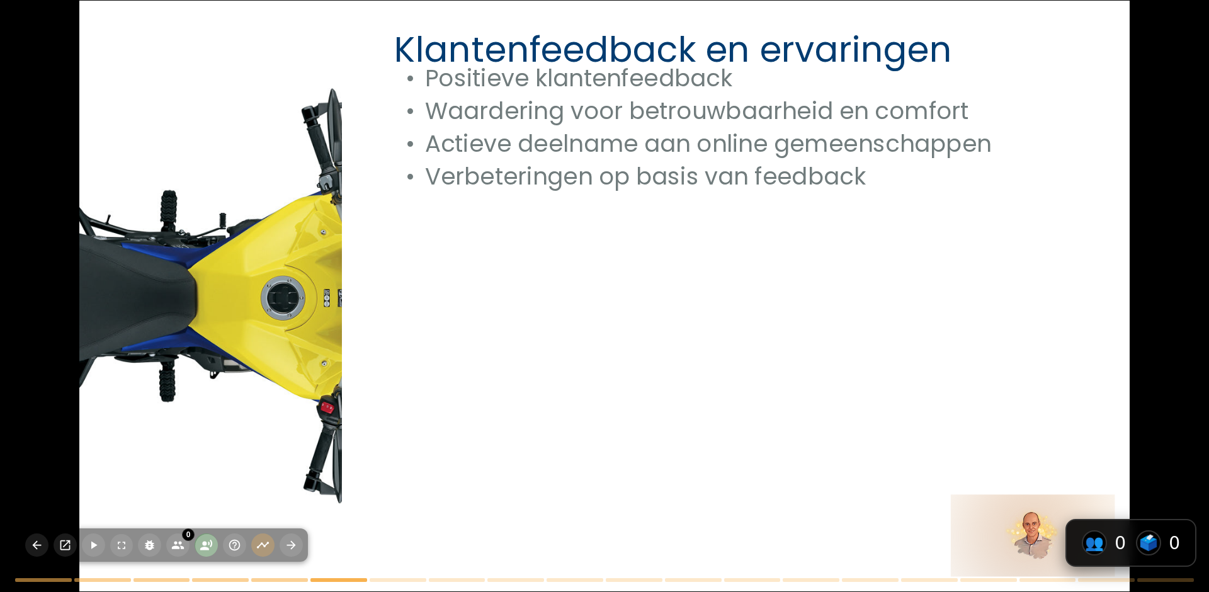
click at [204, 551] on icon "button" at bounding box center [206, 544] width 13 height 13
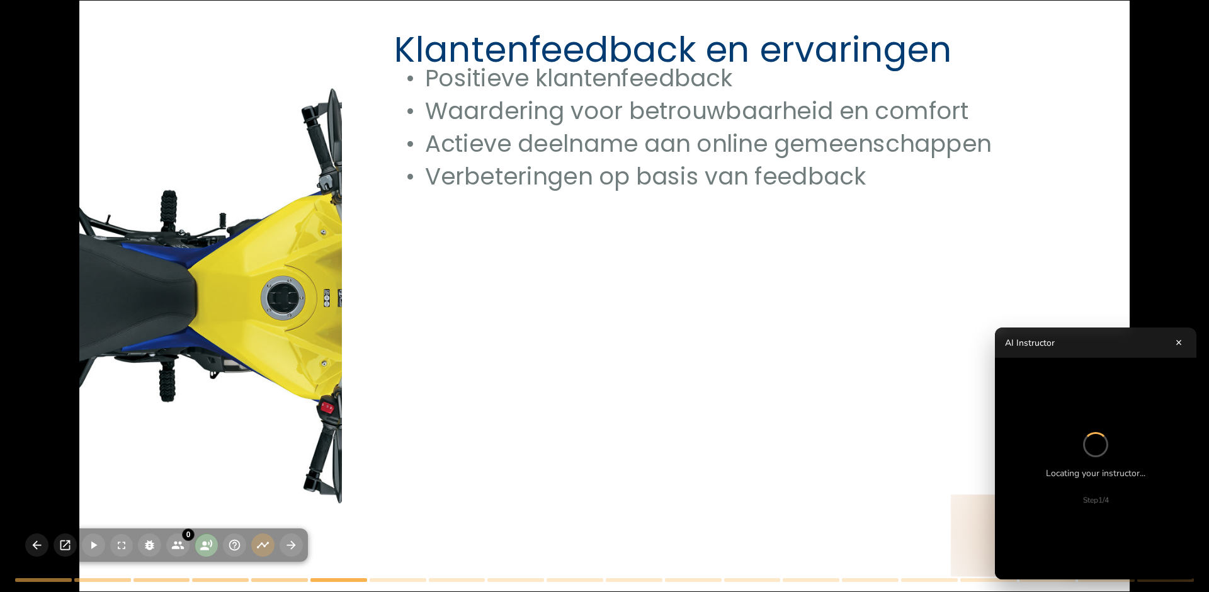
click at [204, 551] on icon "button" at bounding box center [206, 544] width 13 height 13
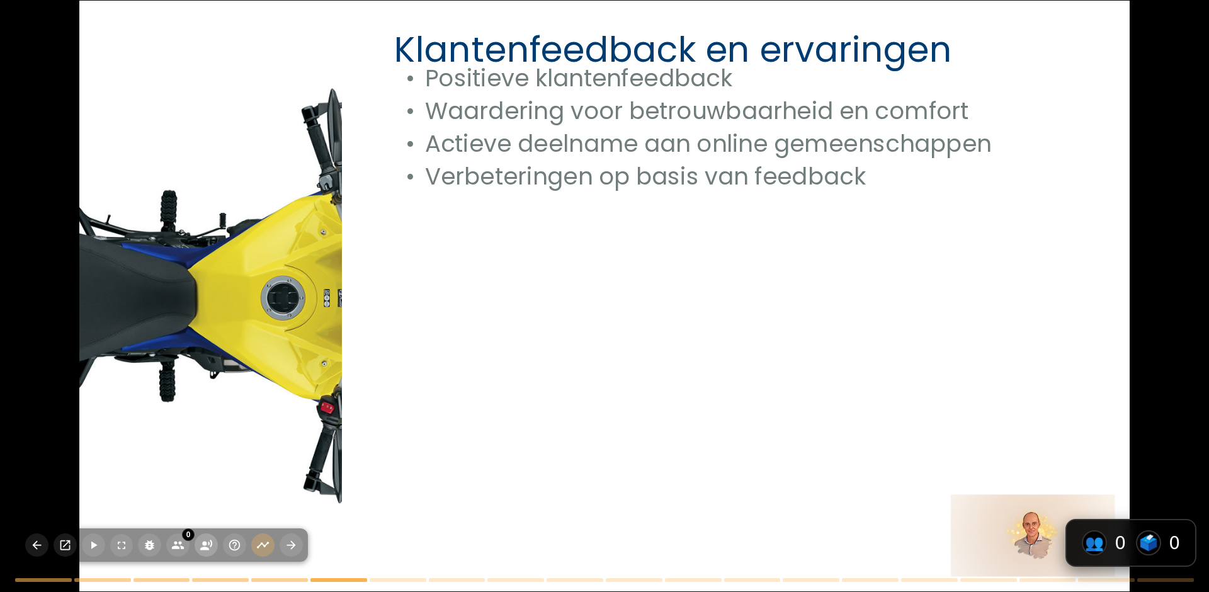
click at [206, 548] on icon "button" at bounding box center [206, 545] width 12 height 11
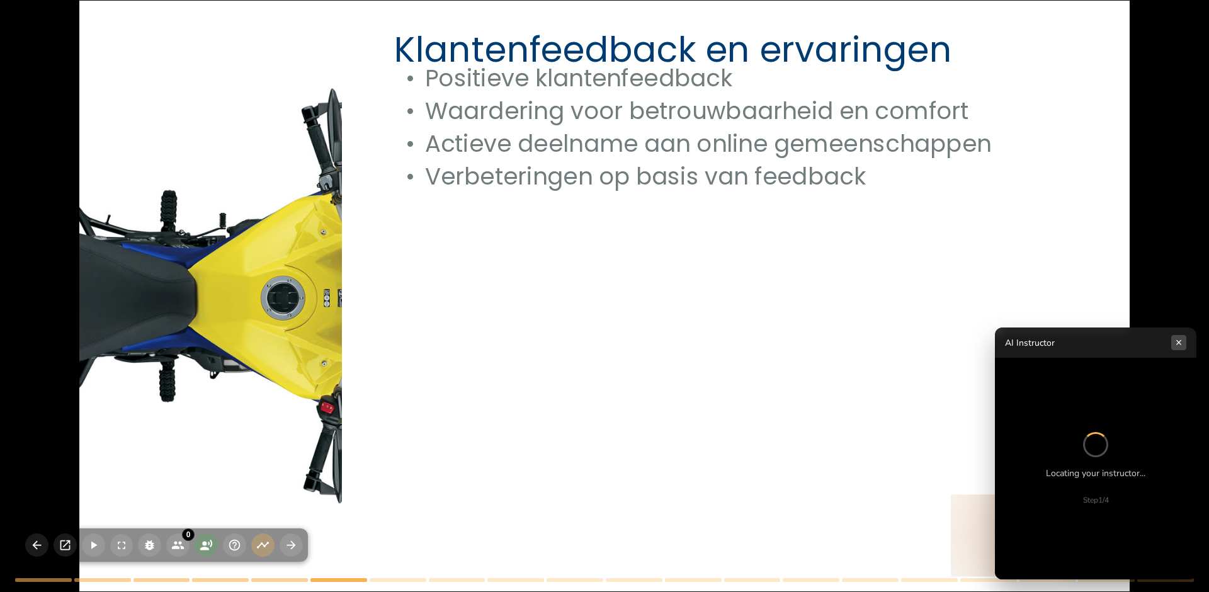
click at [1181, 339] on button "×" at bounding box center [1178, 342] width 15 height 15
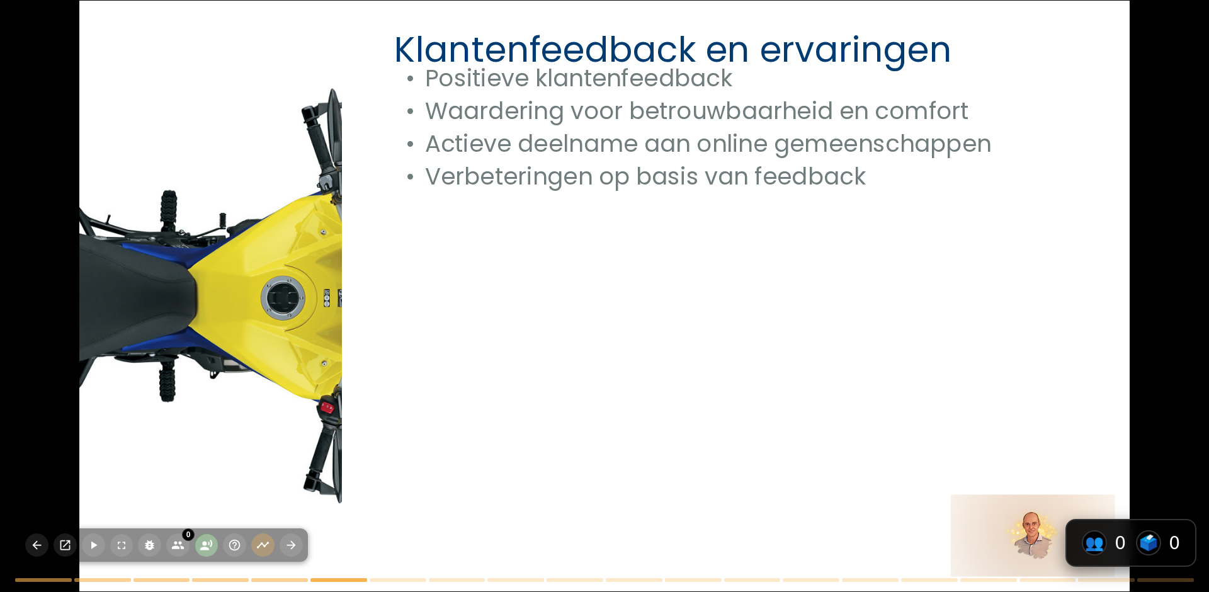
click at [207, 541] on icon "button" at bounding box center [206, 544] width 13 height 13
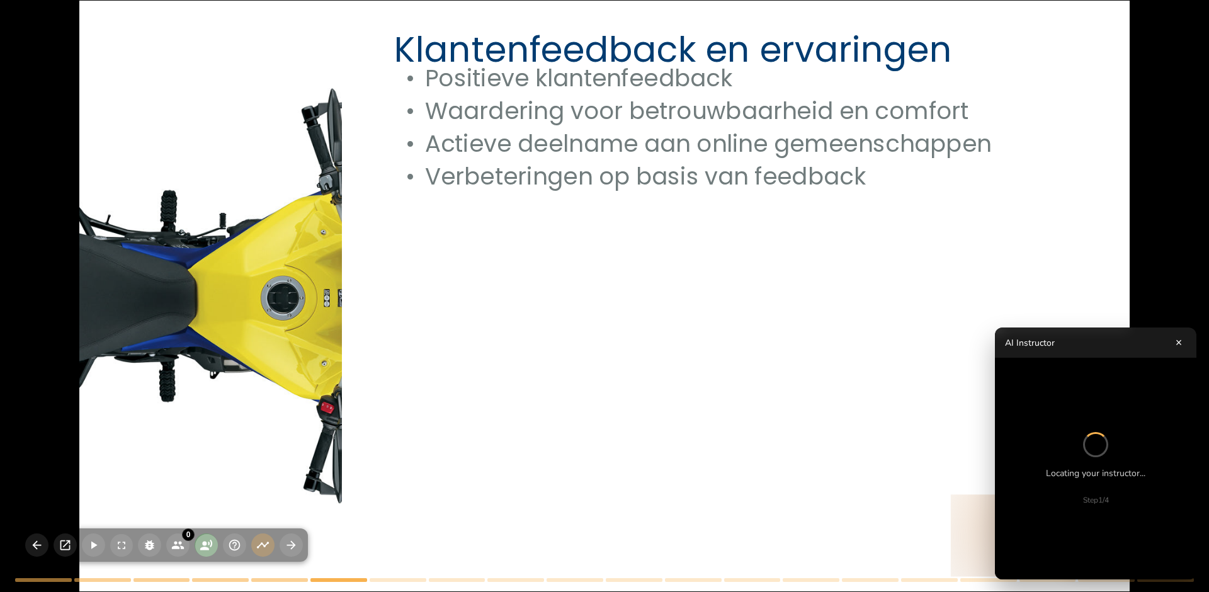
click at [207, 541] on icon "button" at bounding box center [206, 544] width 13 height 13
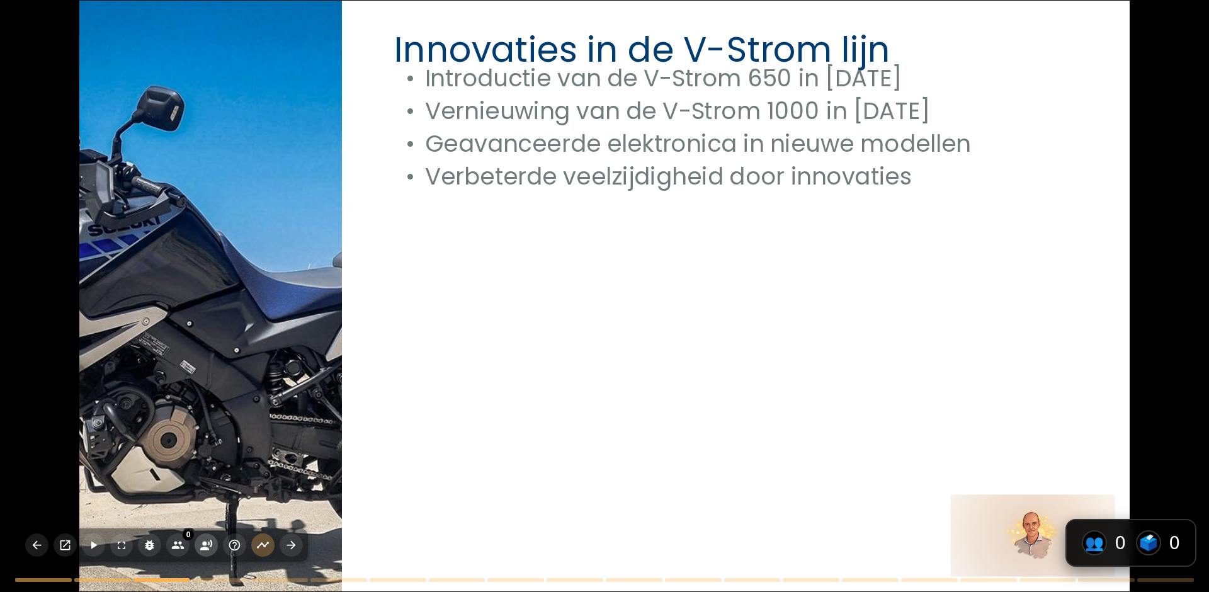
type textarea "De lancering van de V-Strom 1000 in [DATE] markeerde een belangrijke stap voor …"
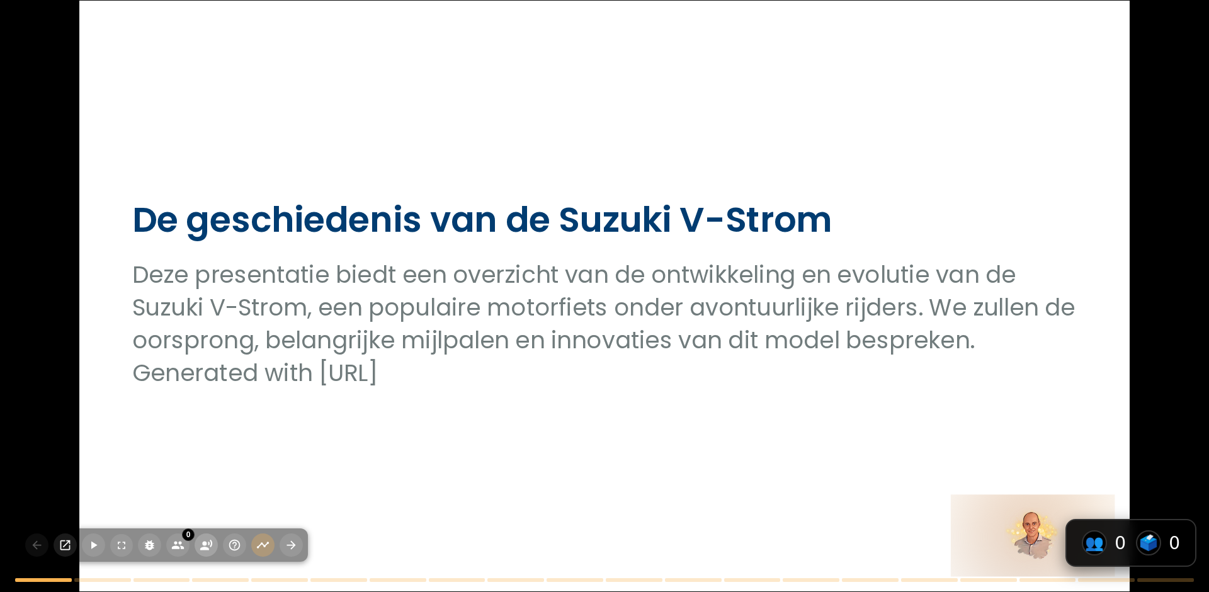
type textarea "De lancering van de V-Strom 1000 in [DATE] markeerde een belangrijke stap voor …"
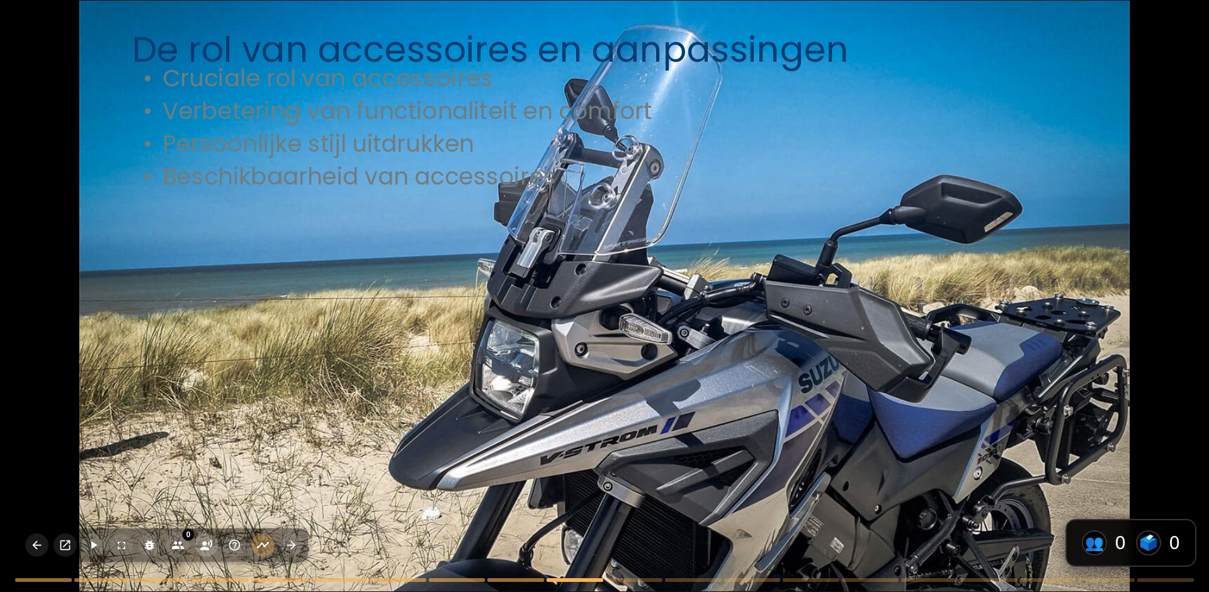
type textarea "Sociale media hebben een grote invloed gehad op de populariteit van de V-Strom,…"
